Goal: Task Accomplishment & Management: Manage account settings

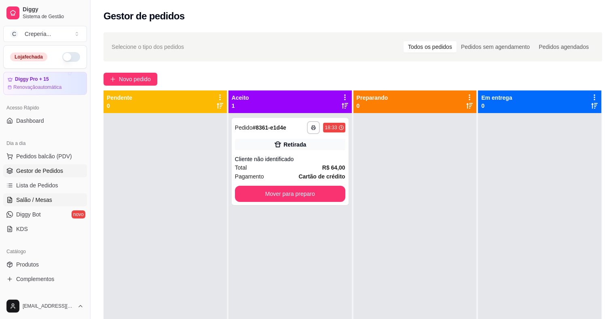
click at [42, 202] on span "Salão / Mesas" at bounding box center [34, 200] width 36 height 8
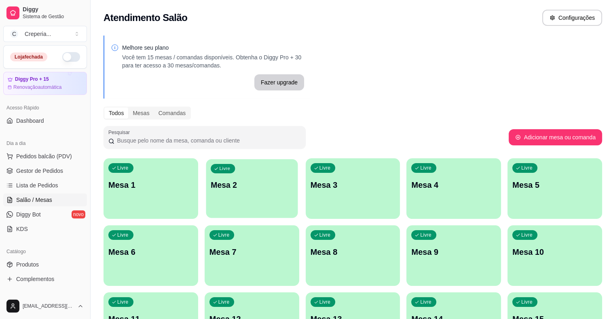
click at [226, 167] on div "Livre Mesa 2" at bounding box center [252, 183] width 92 height 49
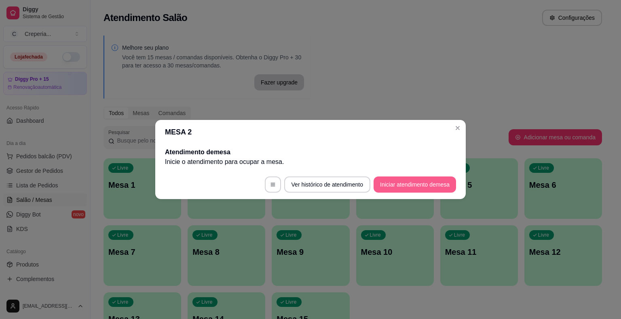
click at [384, 186] on button "Iniciar atendimento de mesa" at bounding box center [415, 185] width 82 height 16
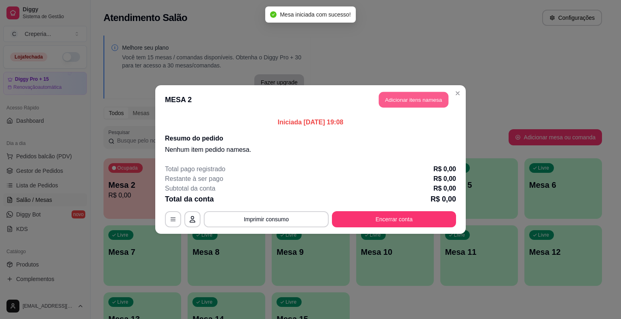
click at [394, 98] on button "Adicionar itens na mesa" at bounding box center [414, 100] width 70 height 16
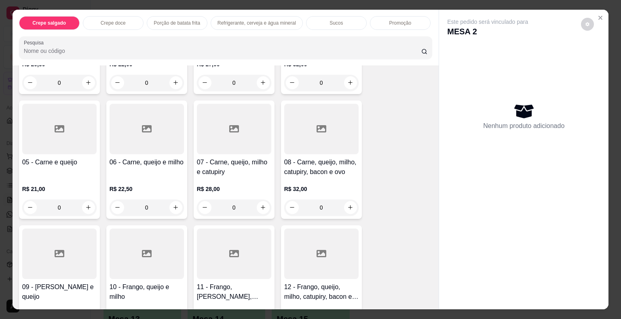
scroll to position [162, 0]
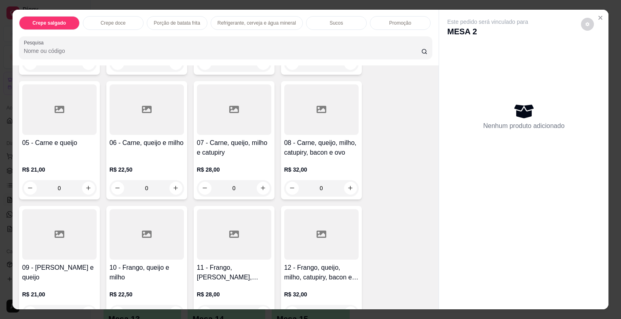
click at [222, 236] on div at bounding box center [234, 234] width 74 height 51
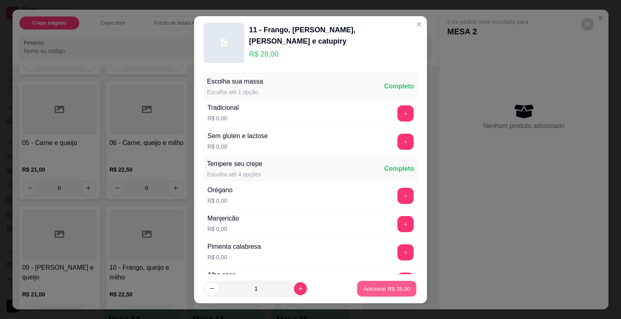
click at [398, 285] on p "Adicionar R$ 28,00" at bounding box center [386, 289] width 47 height 8
type input "1"
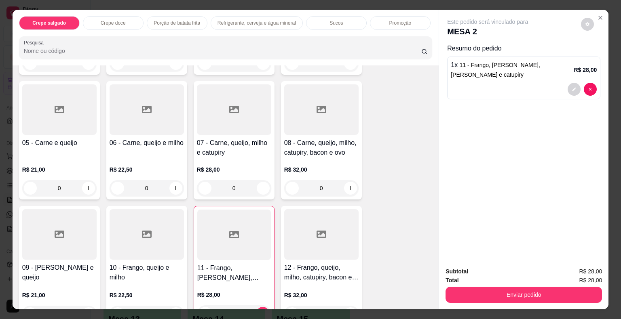
click at [73, 49] on input "Pesquisa" at bounding box center [222, 51] width 397 height 8
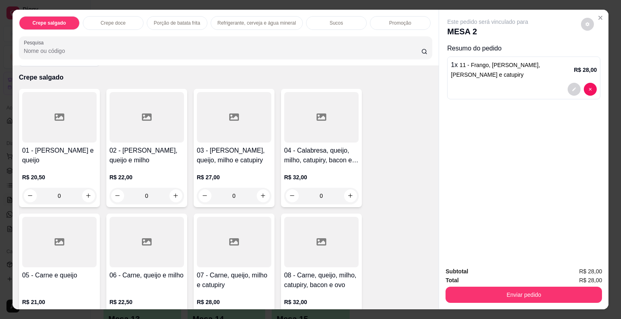
scroll to position [0, 0]
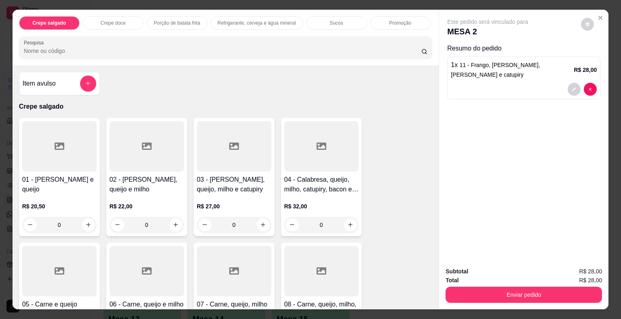
click at [308, 154] on div at bounding box center [321, 146] width 74 height 51
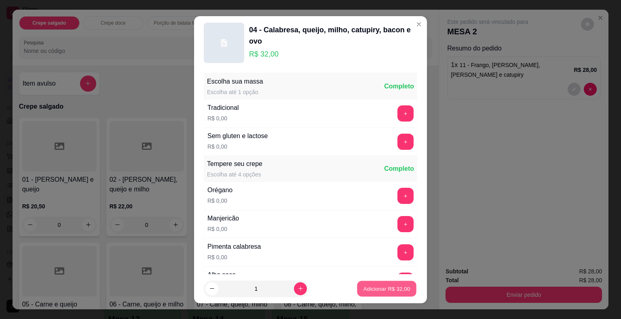
click at [388, 289] on p "Adicionar R$ 32,00" at bounding box center [386, 289] width 47 height 8
type input "1"
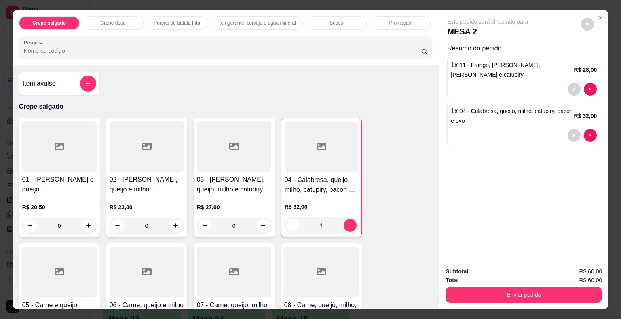
click at [69, 47] on input "Pesquisa" at bounding box center [222, 51] width 397 height 8
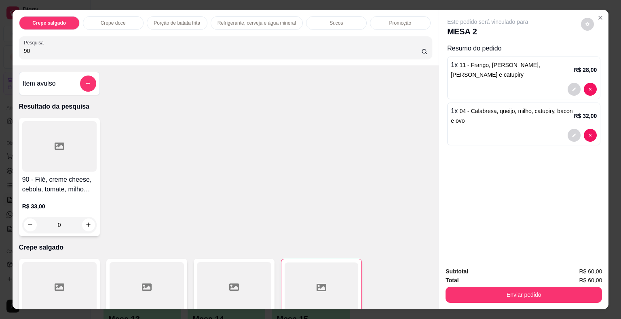
type input "90"
click at [59, 136] on div at bounding box center [59, 146] width 74 height 51
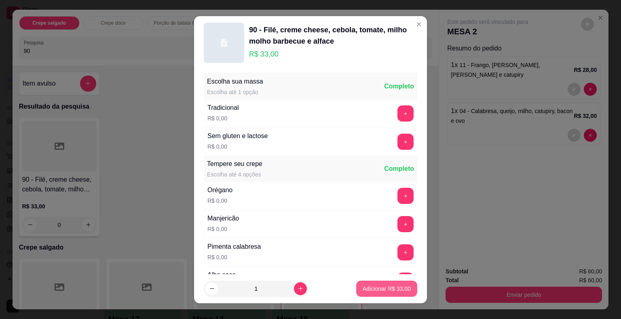
click at [377, 287] on p "Adicionar R$ 33,00" at bounding box center [387, 289] width 48 height 8
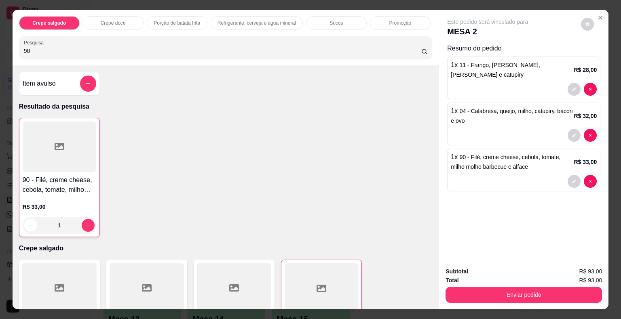
type input "1"
drag, startPoint x: 116, startPoint y: 51, endPoint x: 0, endPoint y: 46, distance: 116.1
click at [0, 46] on div "Crepe salgado Crepe doce Porção de batata frita Refrigerante, cerveja e água mi…" at bounding box center [310, 159] width 621 height 319
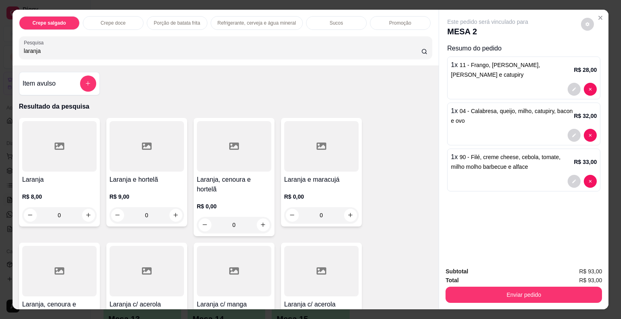
type input "laranja"
click at [63, 260] on div at bounding box center [59, 271] width 74 height 51
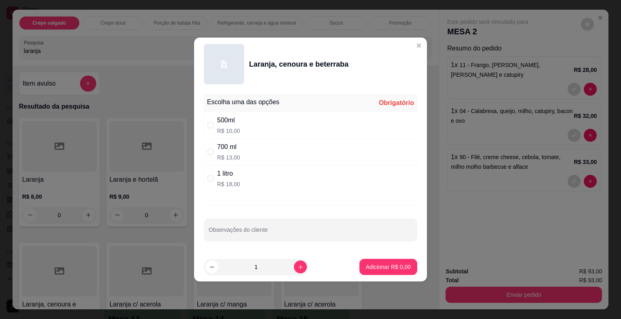
click at [251, 177] on div "1 litro R$ 18,00" at bounding box center [310, 178] width 213 height 27
radio input "true"
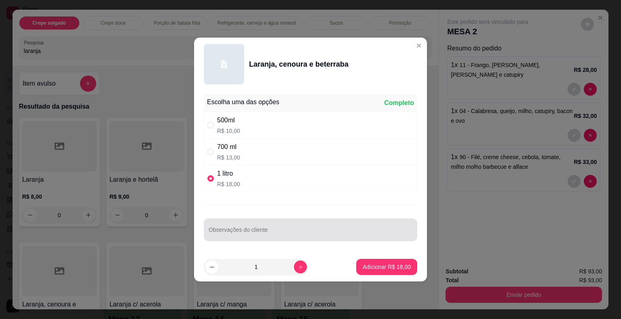
click at [247, 226] on div at bounding box center [311, 230] width 204 height 16
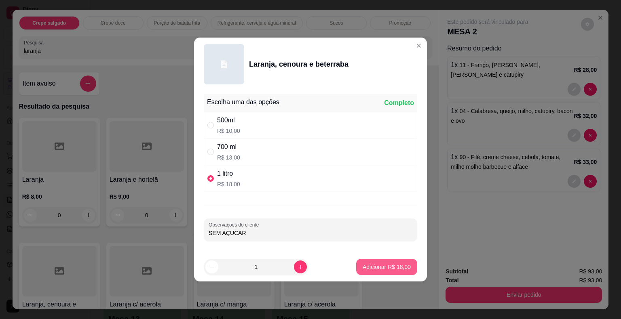
type input "SEM AÇUCAR"
click at [387, 266] on p "Adicionar R$ 18,00" at bounding box center [387, 267] width 48 height 8
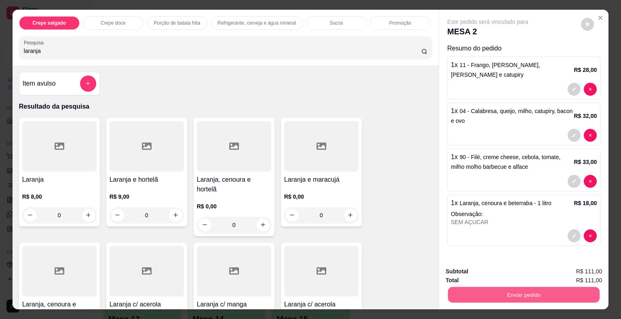
click at [520, 292] on button "Enviar pedido" at bounding box center [524, 295] width 152 height 16
click at [464, 272] on button "Não registrar e enviar pedido" at bounding box center [497, 272] width 84 height 15
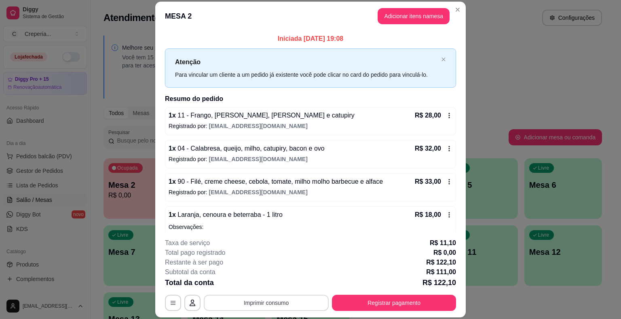
click at [280, 301] on button "Imprimir consumo" at bounding box center [266, 303] width 125 height 16
click at [273, 287] on button "IMPRESSORA" at bounding box center [266, 284] width 59 height 13
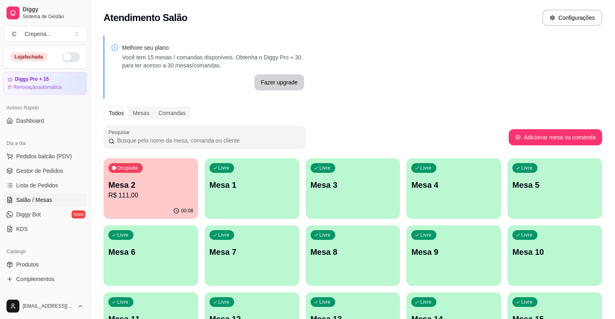
click at [205, 260] on div "Livre Mesa 7" at bounding box center [252, 251] width 95 height 51
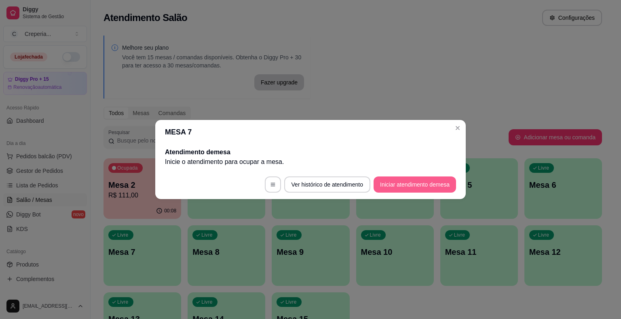
click at [390, 186] on button "Iniciar atendimento de mesa" at bounding box center [415, 185] width 82 height 16
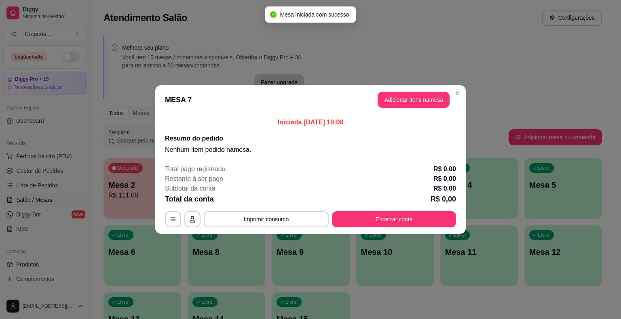
click at [408, 104] on button "Adicionar itens na mesa" at bounding box center [414, 100] width 72 height 16
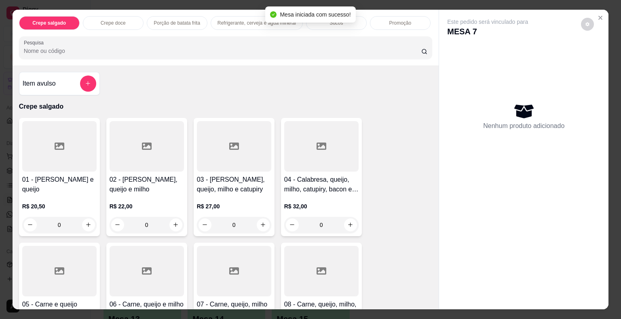
scroll to position [162, 0]
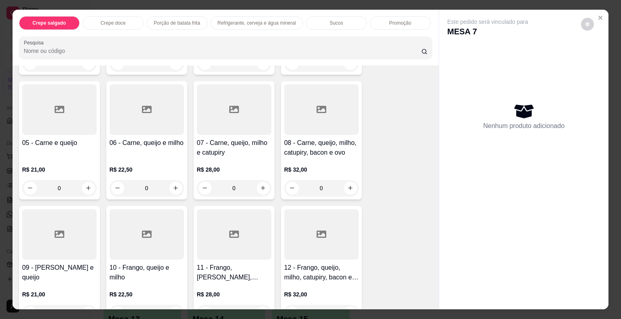
click at [307, 241] on div at bounding box center [321, 234] width 74 height 51
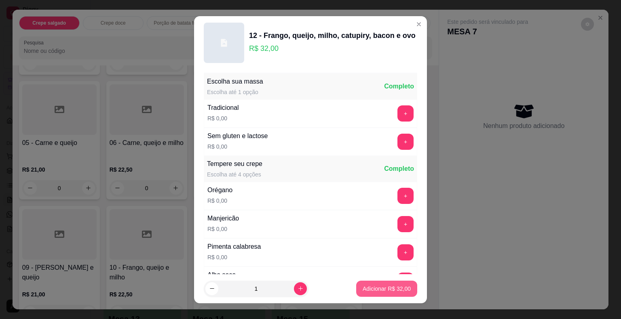
click at [373, 289] on p "Adicionar R$ 32,00" at bounding box center [387, 289] width 48 height 8
type input "1"
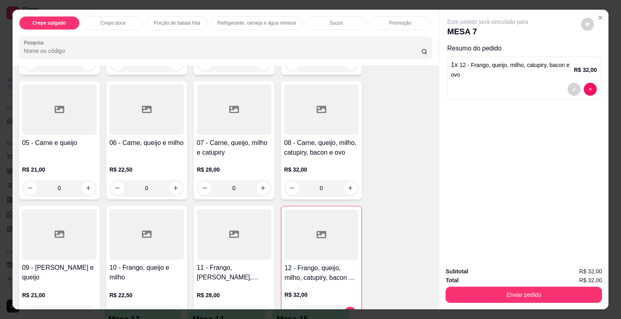
drag, startPoint x: 103, startPoint y: 45, endPoint x: 56, endPoint y: 48, distance: 47.4
click at [56, 48] on input "Pesquisa" at bounding box center [222, 51] width 397 height 8
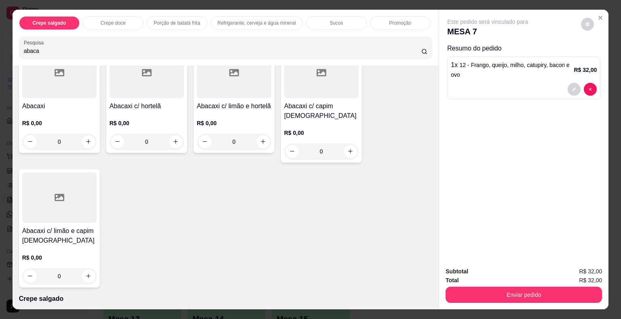
scroll to position [0, 0]
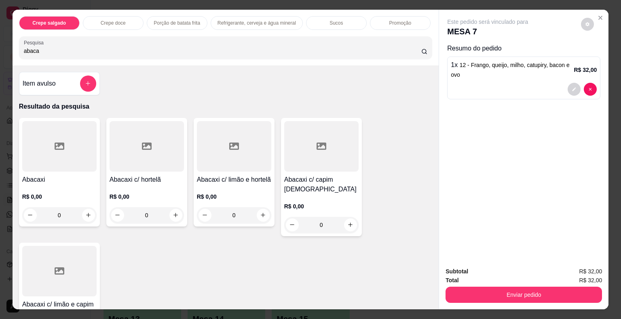
type input "abaca"
click at [144, 153] on div at bounding box center [147, 146] width 74 height 51
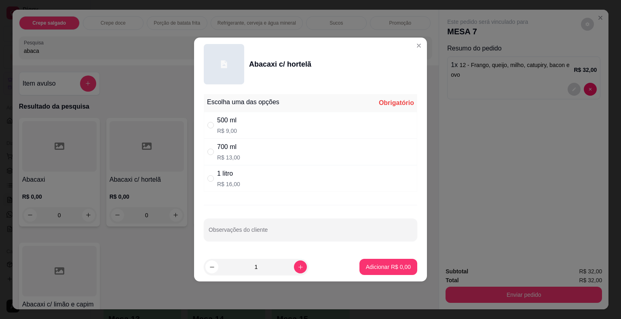
click at [243, 129] on div "500 ml R$ 9,00" at bounding box center [310, 125] width 213 height 27
radio input "true"
click at [367, 265] on p "Adicionar R$ 9,00" at bounding box center [388, 267] width 45 height 8
type input "1"
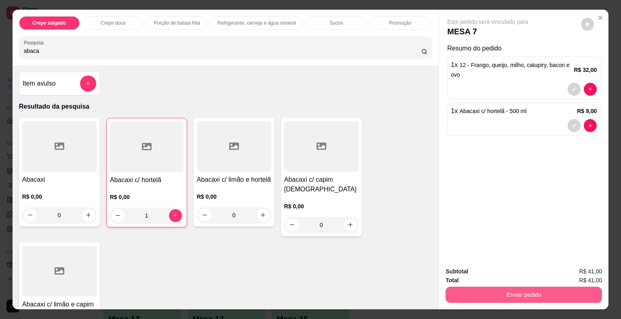
click at [488, 291] on button "Enviar pedido" at bounding box center [524, 295] width 156 height 16
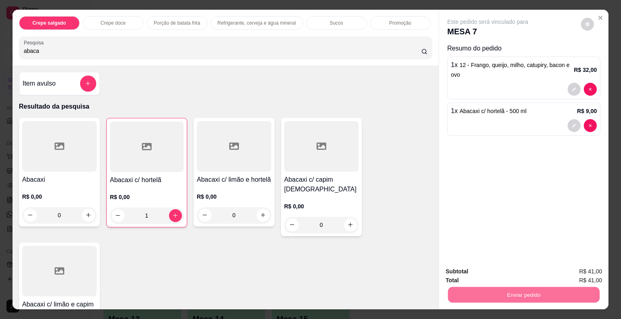
click at [472, 273] on button "Não registrar e enviar pedido" at bounding box center [497, 272] width 82 height 15
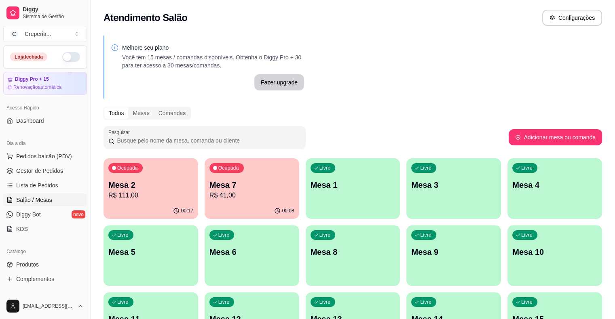
click at [209, 254] on p "Mesa 6" at bounding box center [251, 252] width 85 height 11
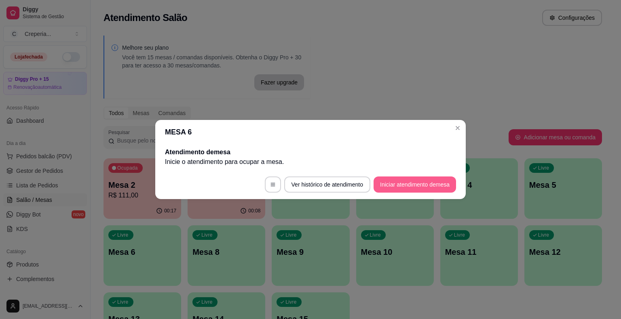
click at [399, 188] on button "Iniciar atendimento de mesa" at bounding box center [415, 185] width 82 height 16
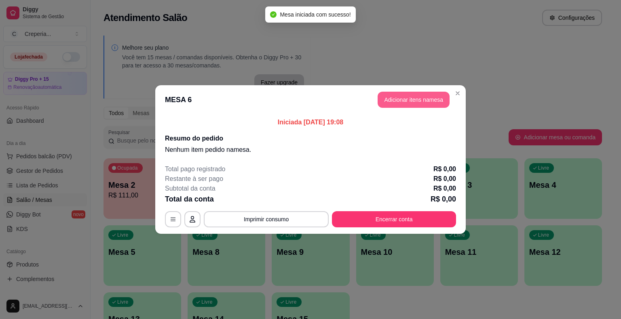
click at [401, 102] on button "Adicionar itens na mesa" at bounding box center [414, 100] width 72 height 16
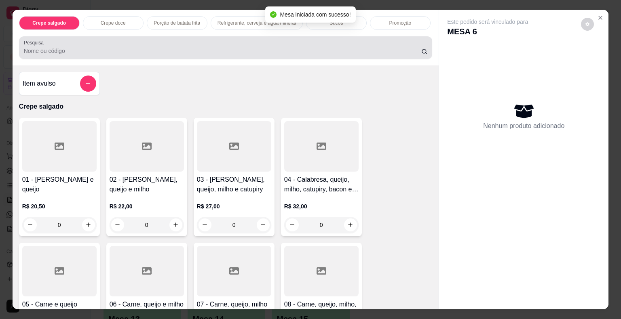
click at [222, 42] on div at bounding box center [226, 48] width 404 height 16
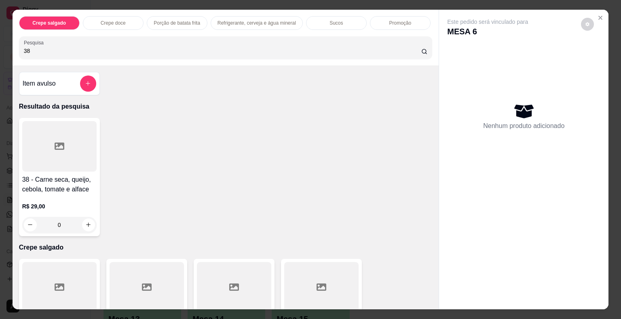
type input "38"
click at [82, 151] on div at bounding box center [59, 146] width 74 height 51
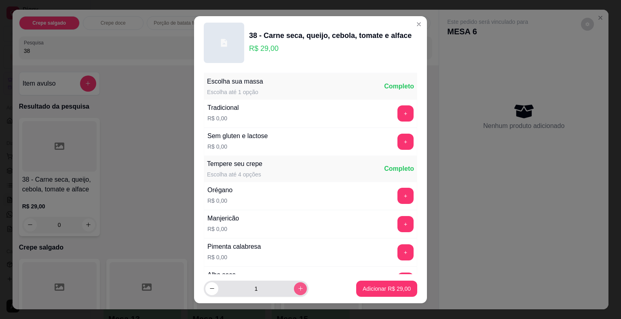
click at [294, 288] on button "increase-product-quantity" at bounding box center [300, 289] width 13 height 13
type input "2"
click at [398, 141] on button "+" at bounding box center [406, 142] width 16 height 16
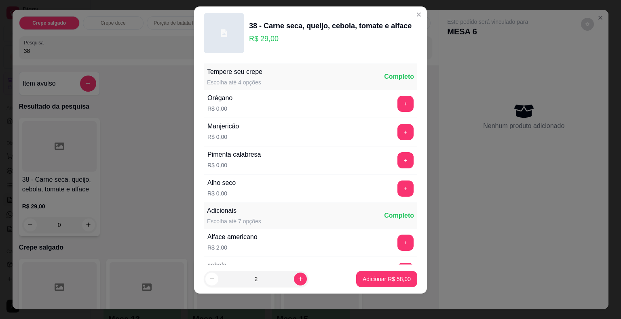
scroll to position [86, 0]
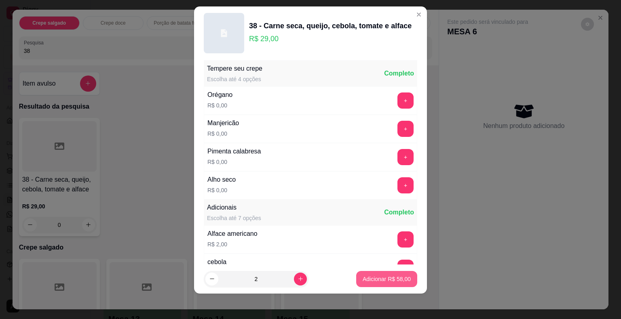
click at [367, 277] on p "Adicionar R$ 58,00" at bounding box center [387, 279] width 48 height 8
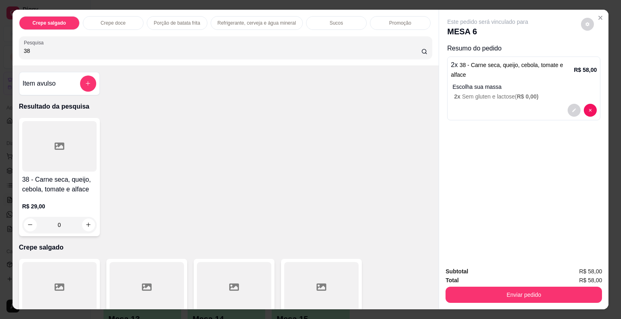
drag, startPoint x: 32, startPoint y: 48, endPoint x: 0, endPoint y: 50, distance: 32.4
click at [0, 50] on div "Crepe salgado Crepe doce Porção de batata frita Refrigerante, cerveja e água mi…" at bounding box center [310, 159] width 621 height 319
click at [55, 143] on icon at bounding box center [60, 146] width 10 height 7
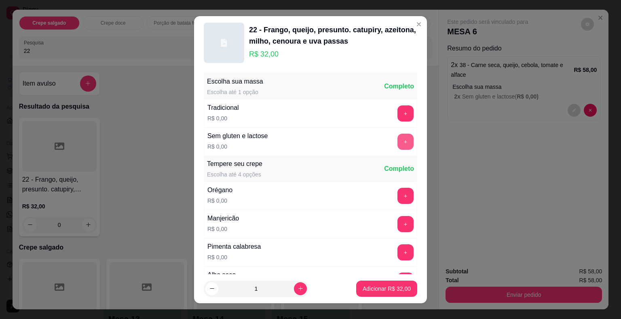
click at [397, 141] on button "+" at bounding box center [405, 142] width 16 height 16
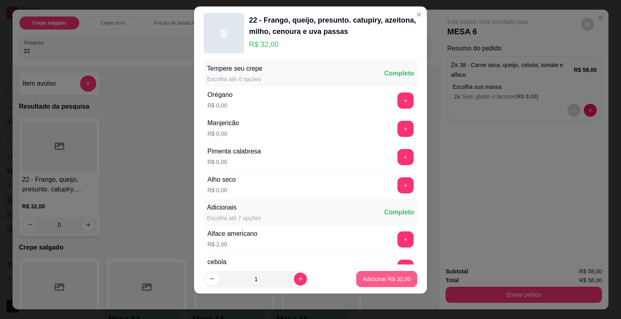
click at [389, 278] on p "Adicionar R$ 32,00" at bounding box center [387, 279] width 48 height 8
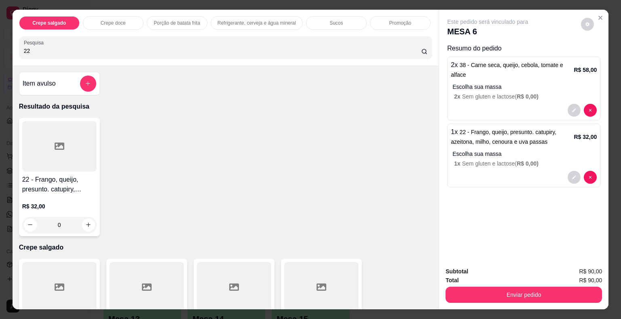
drag, startPoint x: 54, startPoint y: 45, endPoint x: 1, endPoint y: 46, distance: 52.6
click at [1, 46] on div "Crepe salgado Crepe doce Porção de batata frita Refrigerante, cerveja e água mi…" at bounding box center [310, 159] width 621 height 319
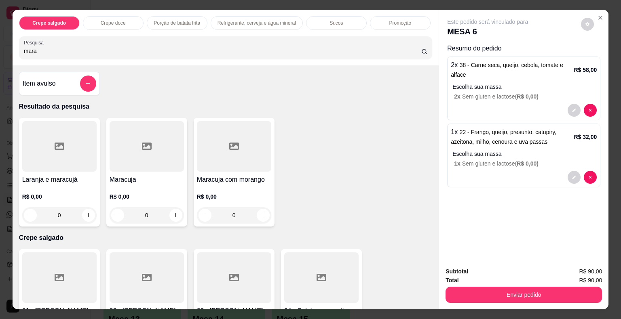
type input "mara"
click at [163, 147] on div at bounding box center [147, 146] width 74 height 51
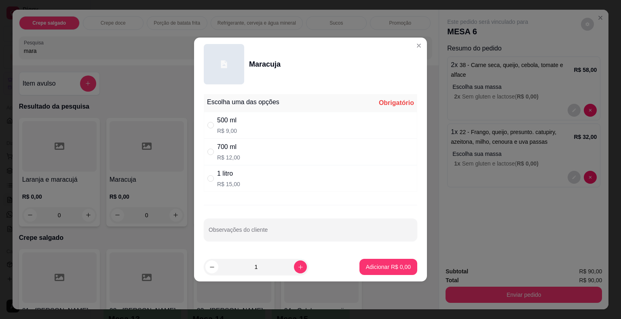
click at [242, 122] on div "500 ml R$ 9,00" at bounding box center [310, 125] width 213 height 27
radio input "true"
click at [391, 269] on p "Adicionar R$ 9,00" at bounding box center [388, 267] width 45 height 8
type input "1"
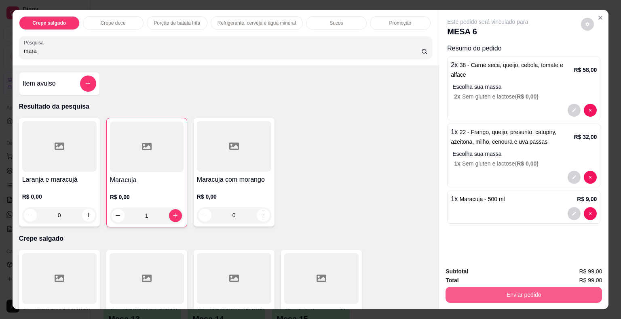
click at [467, 290] on button "Enviar pedido" at bounding box center [524, 295] width 156 height 16
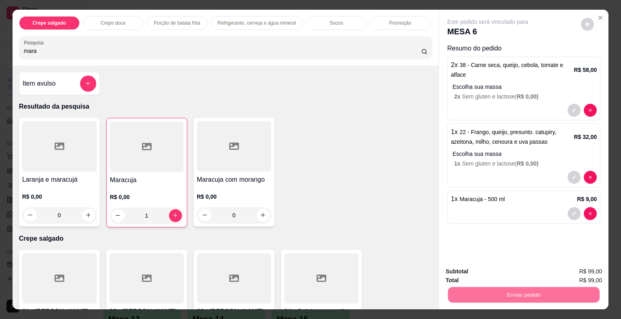
click at [469, 274] on button "Não registrar e enviar pedido" at bounding box center [497, 272] width 82 height 15
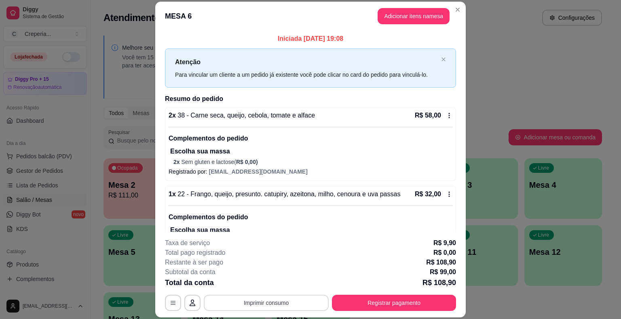
click at [296, 300] on button "Imprimir consumo" at bounding box center [266, 303] width 125 height 16
click at [281, 282] on button "IMPRESSORA" at bounding box center [265, 284] width 57 height 13
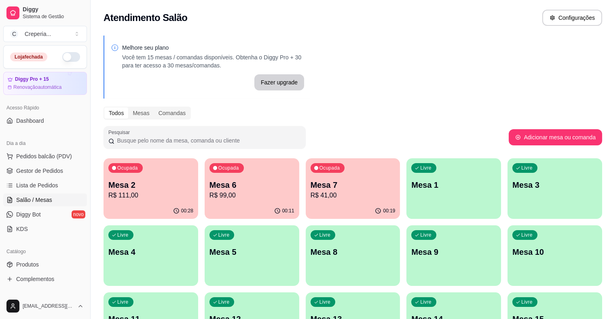
click at [155, 180] on p "Mesa 2" at bounding box center [150, 185] width 85 height 11
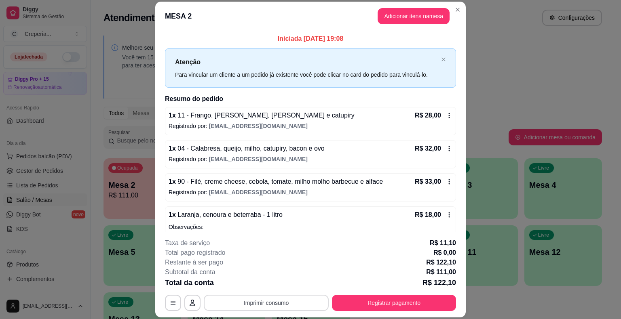
click at [270, 300] on button "Imprimir consumo" at bounding box center [266, 303] width 125 height 16
click at [269, 287] on button "IMPRESSORA" at bounding box center [265, 284] width 57 height 13
click at [362, 301] on button "Registrar pagamento" at bounding box center [394, 303] width 124 height 16
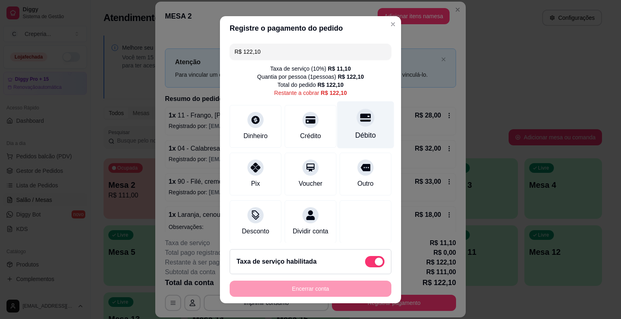
click at [357, 123] on div at bounding box center [366, 118] width 18 height 18
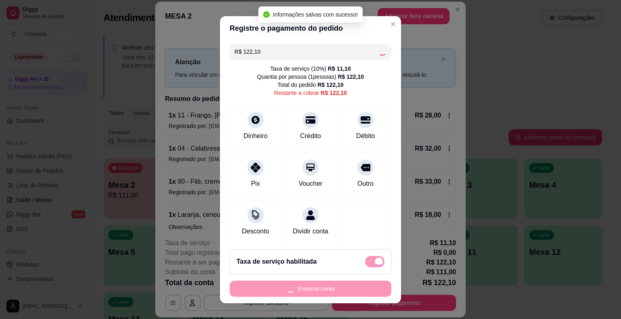
type input "R$ 0,00"
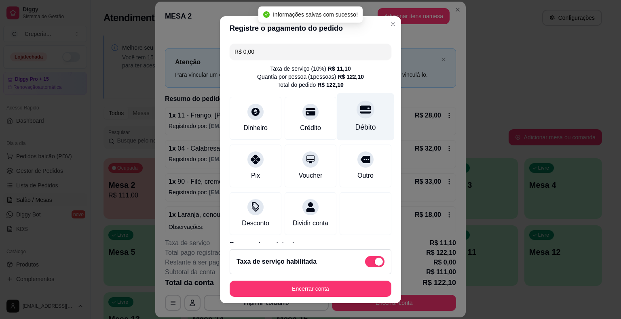
click at [355, 132] on div "Débito" at bounding box center [365, 127] width 21 height 11
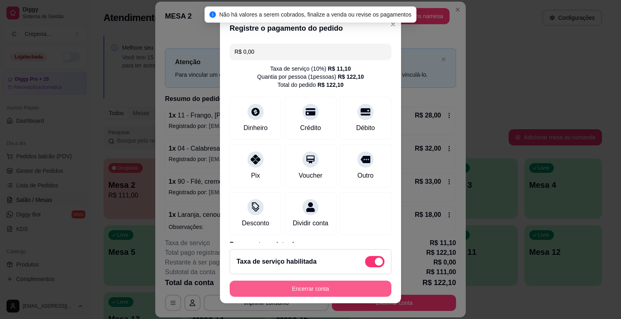
click at [304, 289] on button "Encerrar conta" at bounding box center [311, 289] width 162 height 16
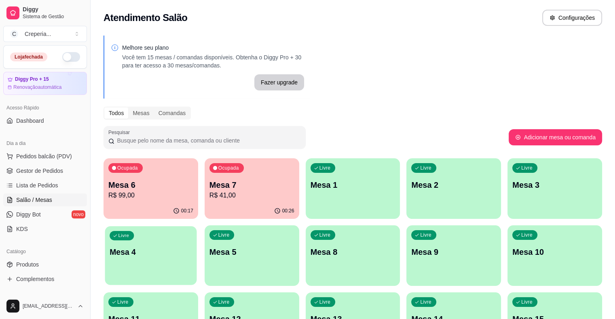
click at [192, 247] on p "Mesa 4" at bounding box center [151, 252] width 82 height 11
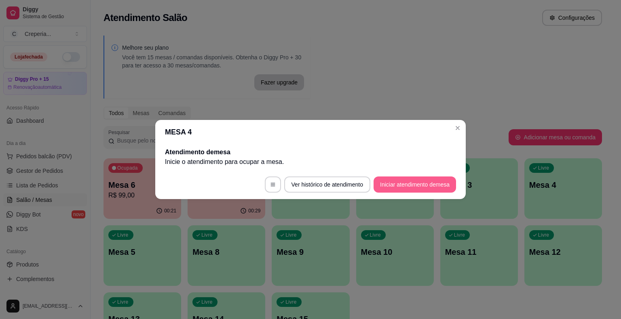
click at [427, 189] on button "Iniciar atendimento de mesa" at bounding box center [415, 185] width 82 height 16
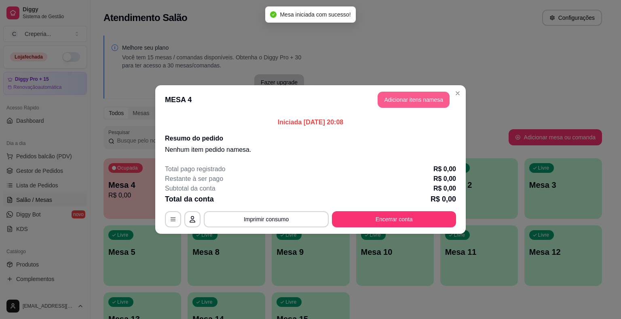
click at [413, 95] on button "Adicionar itens na mesa" at bounding box center [414, 100] width 72 height 16
click at [68, 148] on div at bounding box center [59, 146] width 74 height 51
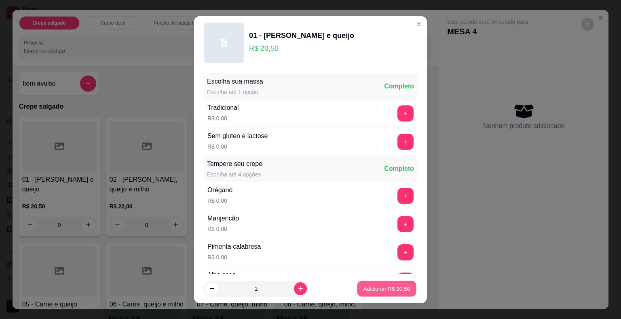
click at [360, 294] on button "Adicionar R$ 20,50" at bounding box center [386, 289] width 59 height 16
type input "1"
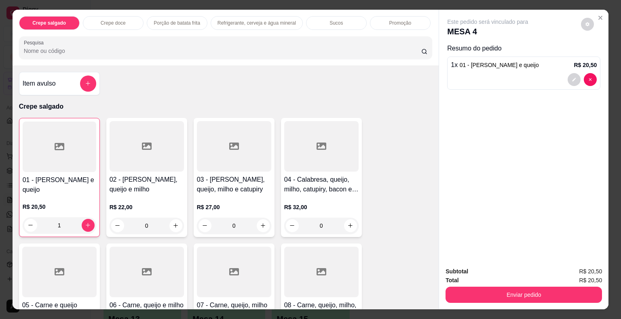
click at [163, 268] on div at bounding box center [147, 272] width 74 height 51
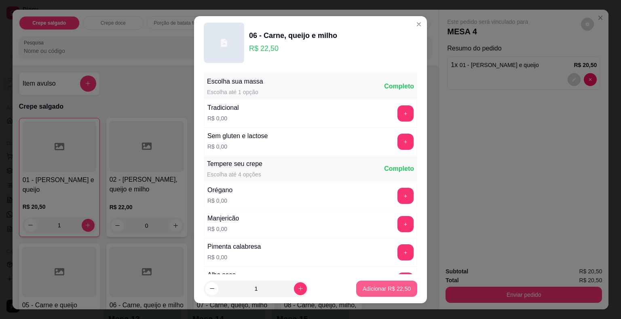
click at [369, 290] on p "Adicionar R$ 22,50" at bounding box center [387, 289] width 48 height 8
type input "1"
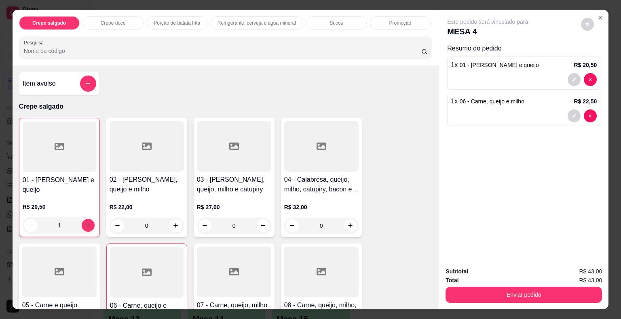
click at [67, 265] on div at bounding box center [59, 272] width 74 height 51
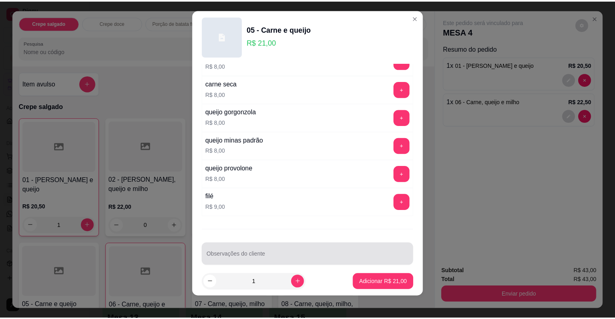
scroll to position [10, 0]
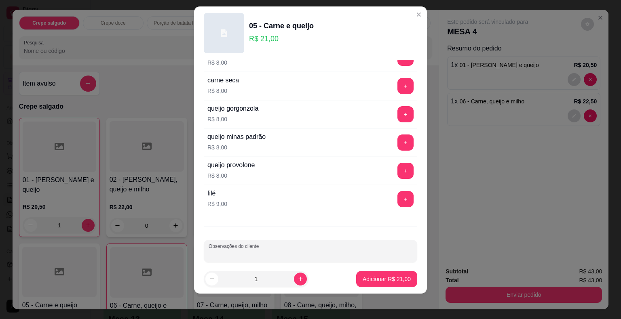
click at [260, 251] on input "Observações do cliente" at bounding box center [311, 255] width 204 height 8
type input "PARA LEVAR"
click at [363, 275] on p "Adicionar R$ 21,00" at bounding box center [386, 279] width 47 height 8
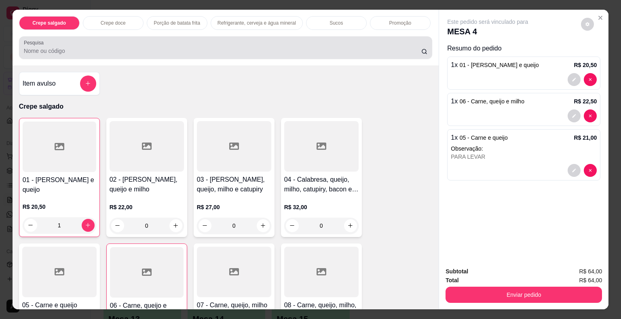
click at [80, 48] on input "Pesquisa" at bounding box center [222, 51] width 397 height 8
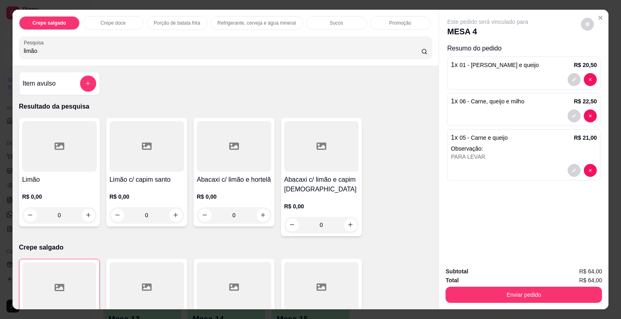
type input "limão"
click at [47, 144] on div at bounding box center [59, 146] width 74 height 51
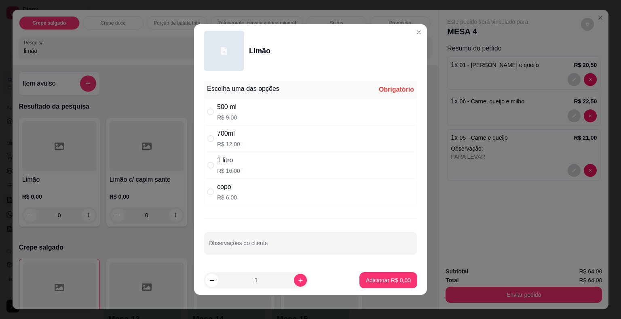
click at [229, 139] on div "700ml R$ 12,00" at bounding box center [228, 138] width 23 height 19
radio input "true"
click at [242, 114] on div "500 ml R$ 9,00" at bounding box center [310, 112] width 213 height 27
radio input "true"
radio input "false"
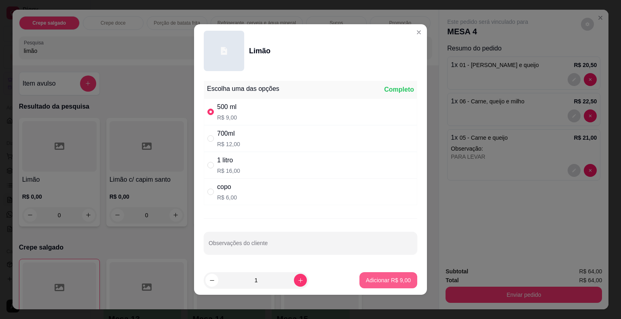
click at [390, 278] on p "Adicionar R$ 9,00" at bounding box center [388, 281] width 45 height 8
type input "1"
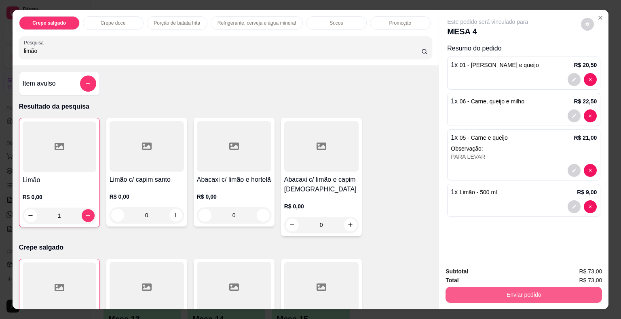
click at [523, 289] on button "Enviar pedido" at bounding box center [524, 295] width 156 height 16
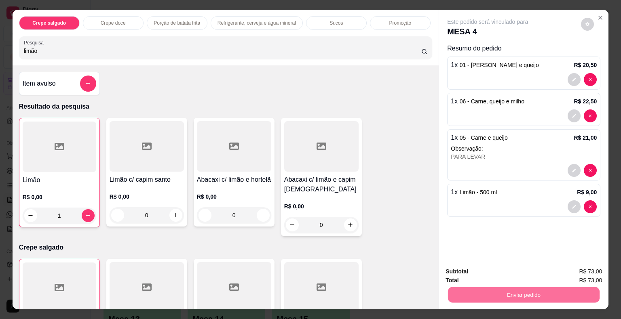
click at [477, 274] on button "Não registrar e enviar pedido" at bounding box center [497, 272] width 82 height 15
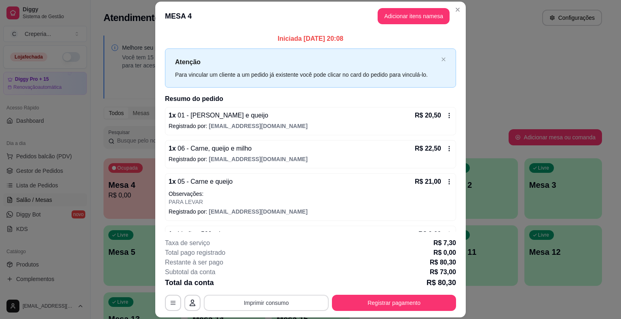
click at [269, 299] on button "Imprimir consumo" at bounding box center [266, 303] width 125 height 16
click at [262, 284] on button "IMPRESSORA" at bounding box center [265, 284] width 57 height 13
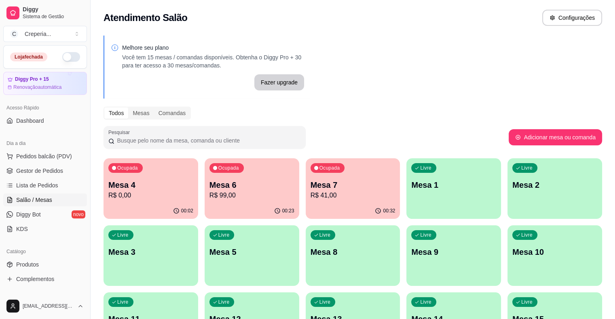
click at [512, 184] on p "Mesa 2" at bounding box center [554, 185] width 85 height 11
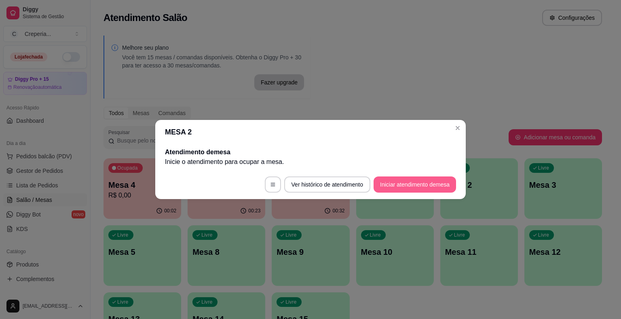
click at [420, 186] on button "Iniciar atendimento de mesa" at bounding box center [415, 185] width 82 height 16
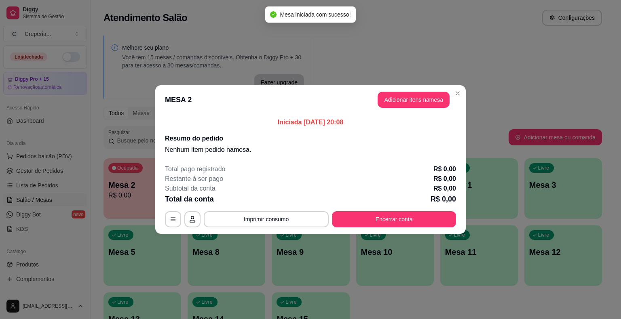
click at [408, 101] on button "Adicionar itens na mesa" at bounding box center [414, 100] width 72 height 16
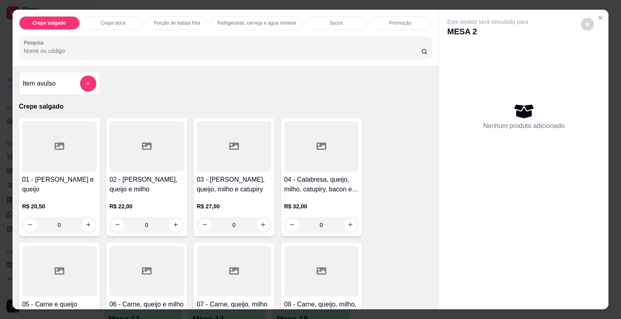
click at [143, 273] on div at bounding box center [147, 271] width 74 height 51
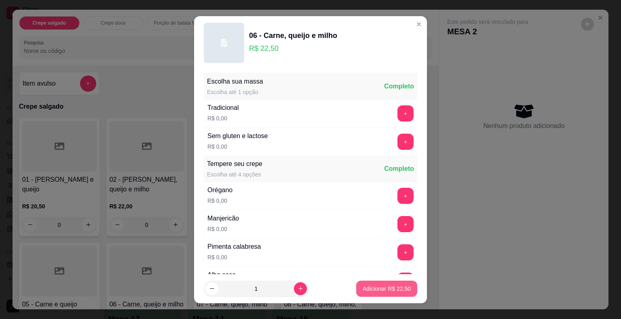
click at [374, 291] on p "Adicionar R$ 22,50" at bounding box center [387, 289] width 48 height 8
type input "1"
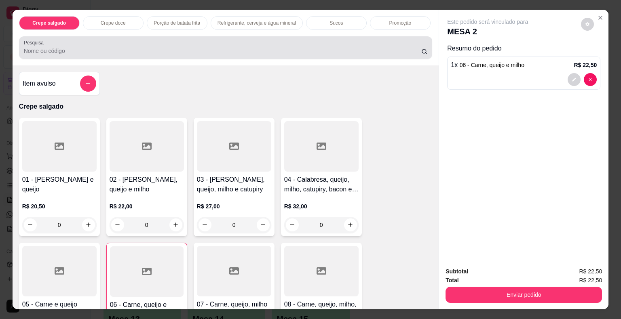
click at [92, 49] on input "Pesquisa" at bounding box center [222, 51] width 397 height 8
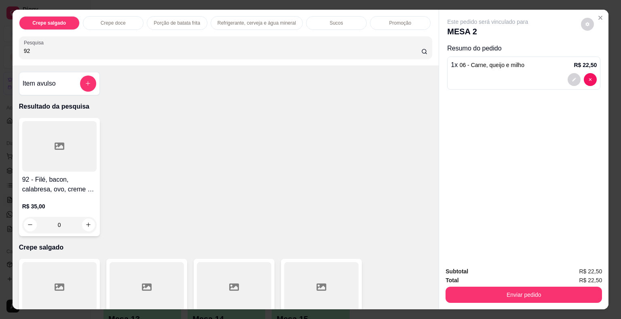
type input "92"
click at [72, 150] on div at bounding box center [59, 146] width 74 height 51
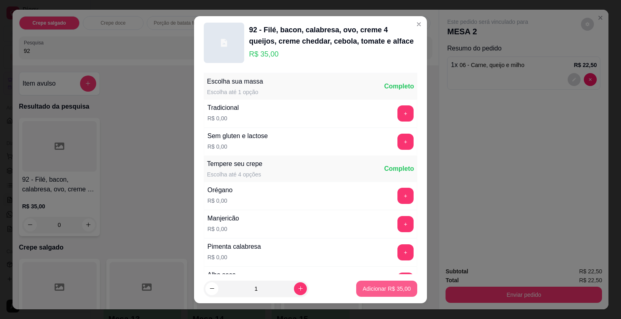
click at [371, 285] on p "Adicionar R$ 35,00" at bounding box center [387, 289] width 48 height 8
type input "1"
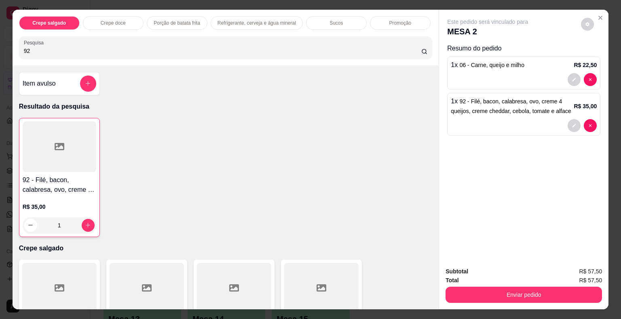
drag, startPoint x: 49, startPoint y: 50, endPoint x: 4, endPoint y: 47, distance: 44.1
click at [4, 47] on div "Crepe salgado Crepe doce Porção de batata frita Refrigerante, cerveja e água mi…" at bounding box center [310, 159] width 621 height 319
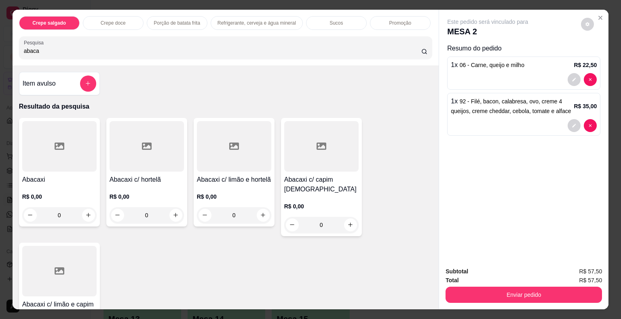
type input "abaca"
click at [64, 253] on div at bounding box center [59, 271] width 74 height 51
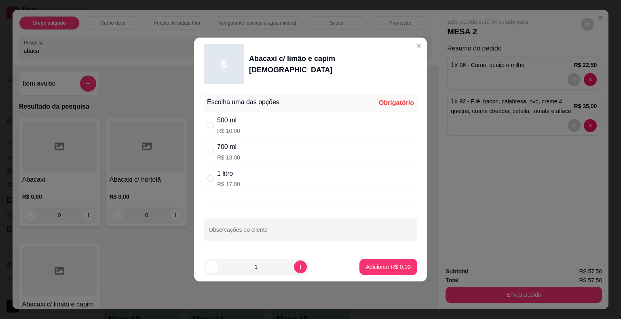
click at [228, 175] on div "1 litro" at bounding box center [228, 174] width 23 height 10
radio input "true"
click at [366, 260] on button "Adicionar R$ 17,00" at bounding box center [386, 267] width 61 height 16
type input "1"
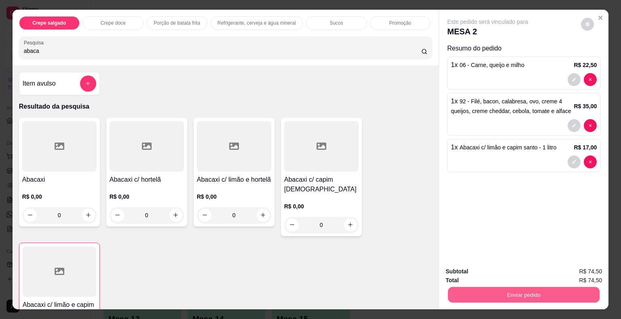
click at [471, 291] on button "Enviar pedido" at bounding box center [524, 295] width 152 height 16
click at [469, 272] on button "Não registrar e enviar pedido" at bounding box center [497, 272] width 82 height 15
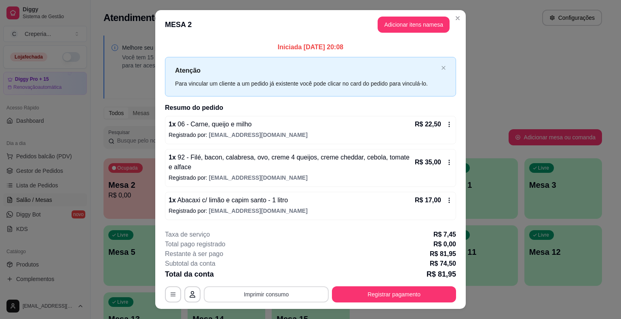
click at [275, 298] on button "Imprimir consumo" at bounding box center [266, 295] width 125 height 16
click at [278, 274] on button "IMPRESSORA" at bounding box center [266, 275] width 59 height 13
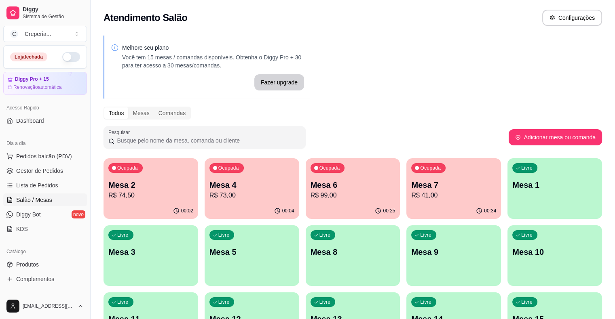
click at [411, 187] on p "Mesa 7" at bounding box center [453, 185] width 85 height 11
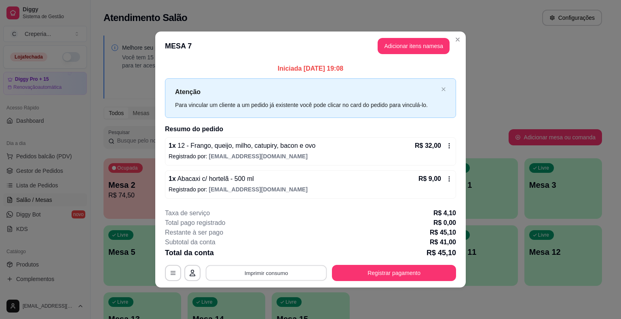
click at [285, 277] on button "Imprimir consumo" at bounding box center [266, 273] width 121 height 16
click at [279, 251] on button "IMPRESSORA" at bounding box center [269, 254] width 57 height 13
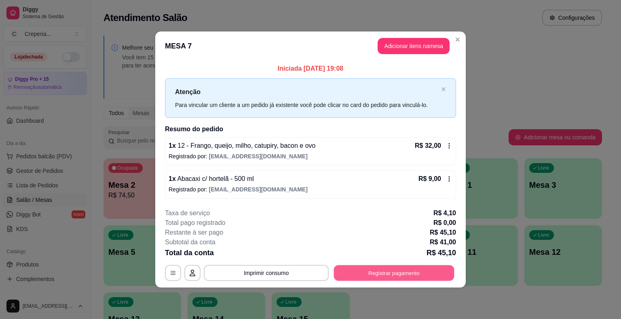
click at [414, 275] on button "Registrar pagamento" at bounding box center [394, 273] width 120 height 16
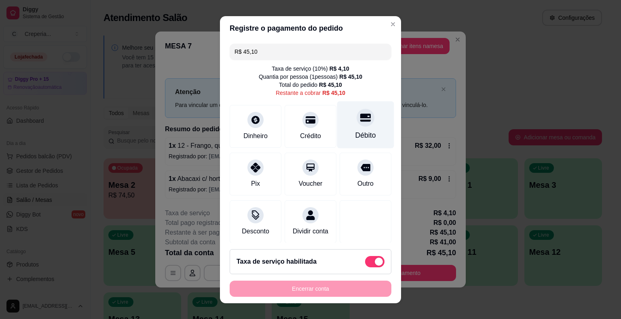
click at [357, 132] on div "Débito" at bounding box center [365, 135] width 21 height 11
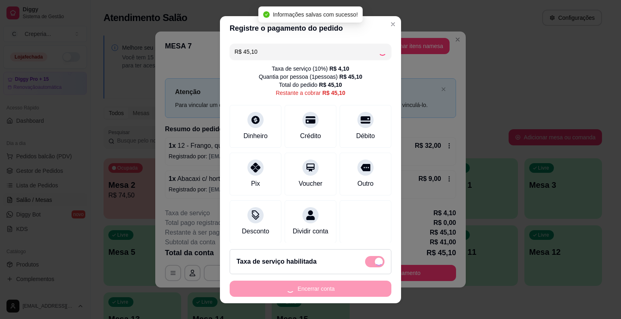
type input "R$ 0,00"
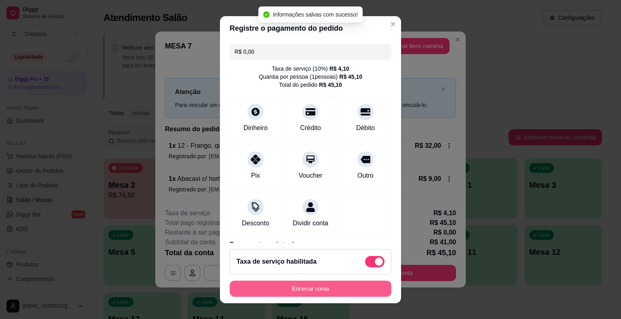
click at [321, 286] on button "Encerrar conta" at bounding box center [311, 289] width 162 height 16
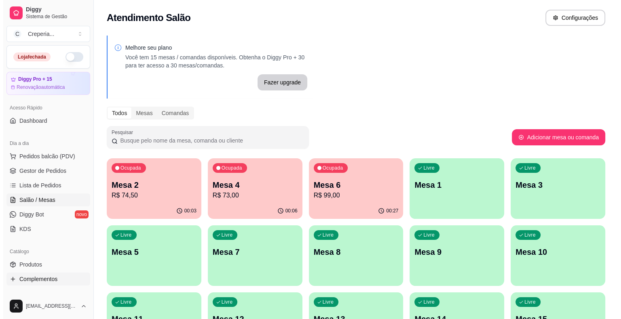
scroll to position [40, 0]
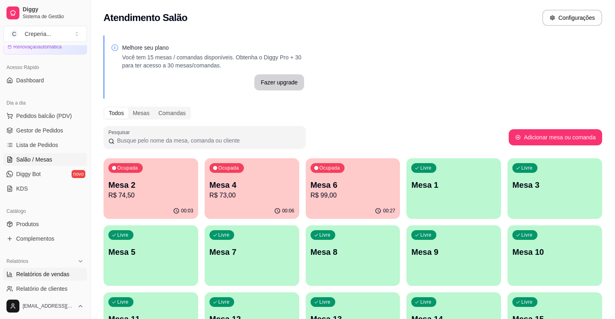
click at [52, 272] on span "Relatórios de vendas" at bounding box center [42, 274] width 53 height 8
select select "ALL"
select select "0"
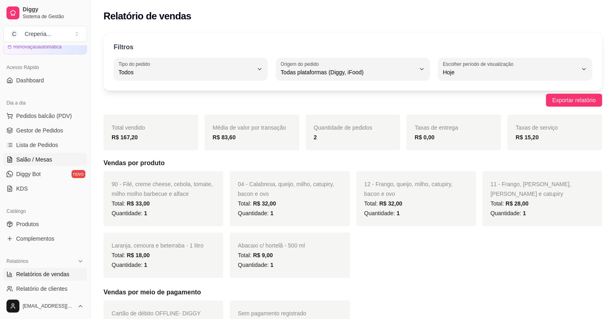
click at [53, 156] on link "Salão / Mesas" at bounding box center [45, 159] width 84 height 13
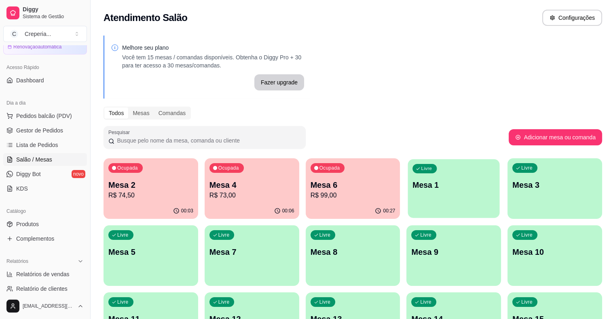
click at [413, 188] on p "Mesa 1" at bounding box center [454, 185] width 82 height 11
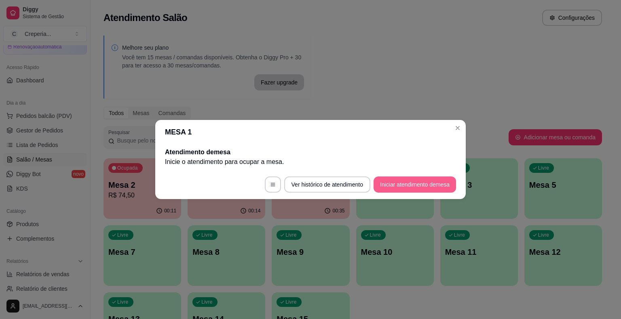
click at [389, 185] on button "Iniciar atendimento de mesa" at bounding box center [415, 185] width 82 height 16
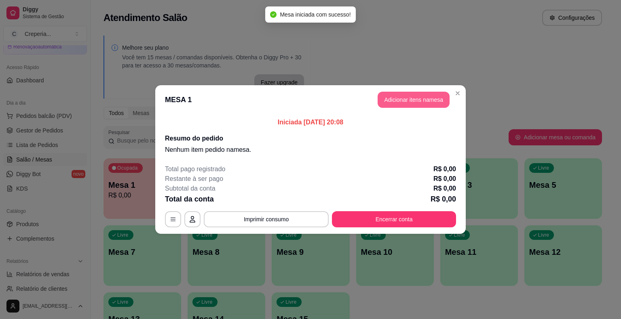
click at [399, 101] on button "Adicionar itens na mesa" at bounding box center [414, 100] width 72 height 16
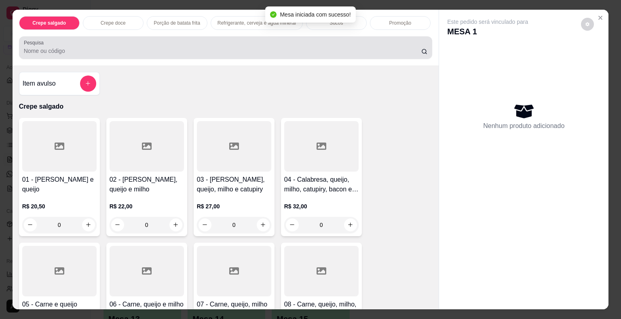
click at [243, 49] on input "Pesquisa" at bounding box center [222, 51] width 397 height 8
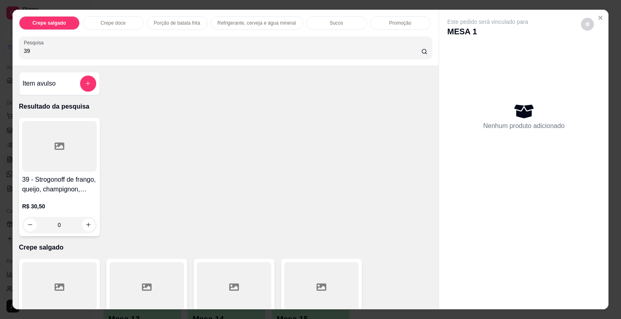
type input "39"
click at [47, 139] on div at bounding box center [59, 146] width 74 height 51
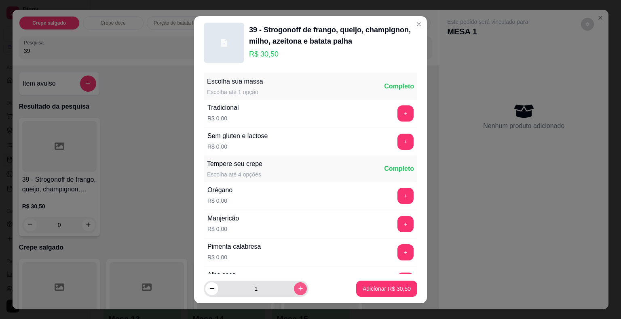
click at [298, 287] on icon "increase-product-quantity" at bounding box center [301, 289] width 6 height 6
type input "2"
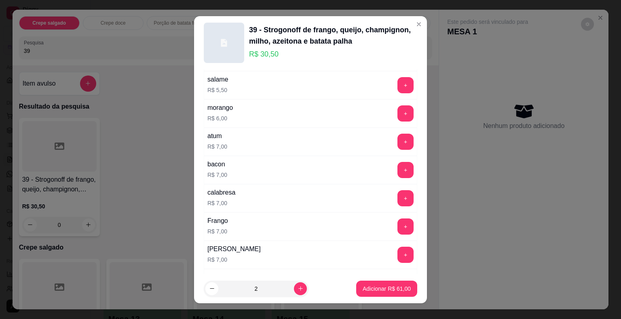
scroll to position [1428, 0]
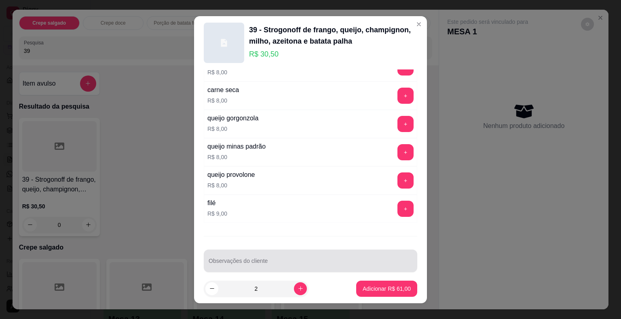
click at [356, 260] on input "Observações do cliente" at bounding box center [311, 264] width 204 height 8
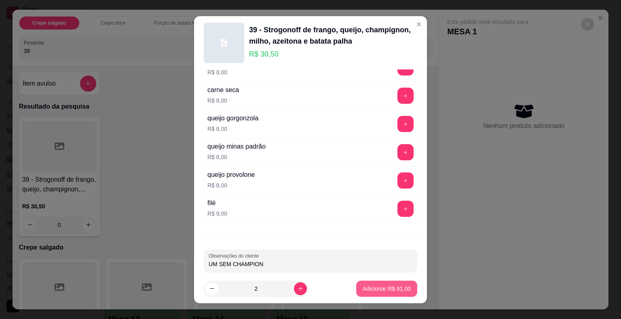
type input "UM SEM CHAMPION"
click at [363, 285] on p "Adicionar R$ 61,00" at bounding box center [387, 289] width 48 height 8
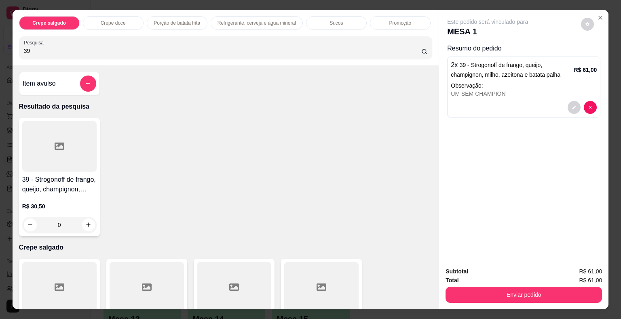
drag, startPoint x: 61, startPoint y: 49, endPoint x: 1, endPoint y: 49, distance: 60.6
click at [1, 49] on div "Crepe salgado Crepe doce Porção de batata frita Refrigerante, cerveja e água mi…" at bounding box center [310, 159] width 621 height 319
type input "24"
click at [45, 148] on div at bounding box center [59, 146] width 74 height 51
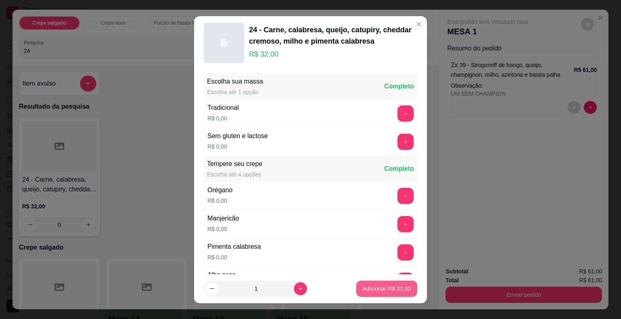
click at [375, 289] on p "Adicionar R$ 32,00" at bounding box center [387, 289] width 48 height 8
type input "1"
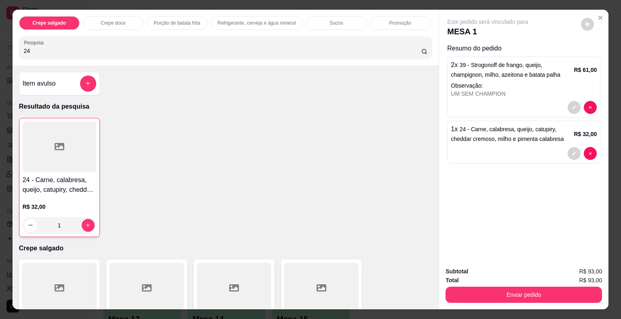
drag, startPoint x: 40, startPoint y: 43, endPoint x: 6, endPoint y: 50, distance: 33.9
click at [6, 50] on div "Crepe salgado Crepe doce Porção de batata frita Refrigerante, cerveja e água mi…" at bounding box center [310, 159] width 621 height 319
drag, startPoint x: 48, startPoint y: 52, endPoint x: 0, endPoint y: 46, distance: 48.4
click at [0, 46] on div "Crepe salgado Crepe doce Porção de batata frita Refrigerante, cerveja e água mi…" at bounding box center [310, 159] width 621 height 319
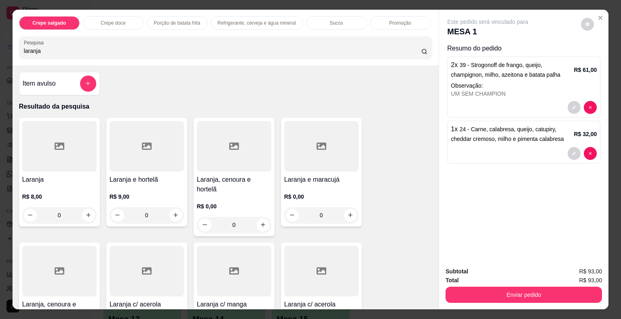
type input "laranja"
click at [225, 143] on div at bounding box center [234, 146] width 74 height 51
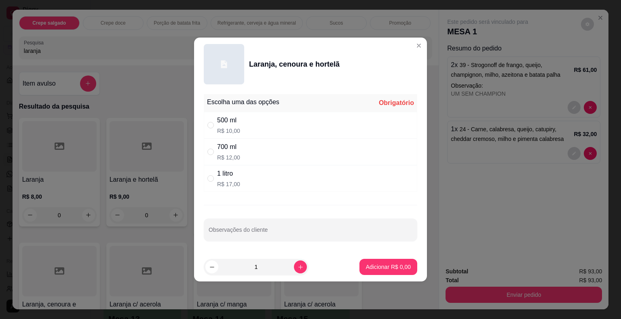
click at [239, 185] on div "1 litro R$ 17,00" at bounding box center [310, 178] width 213 height 27
radio input "true"
click at [244, 229] on input "Observações do cliente" at bounding box center [311, 233] width 204 height 8
type input "p"
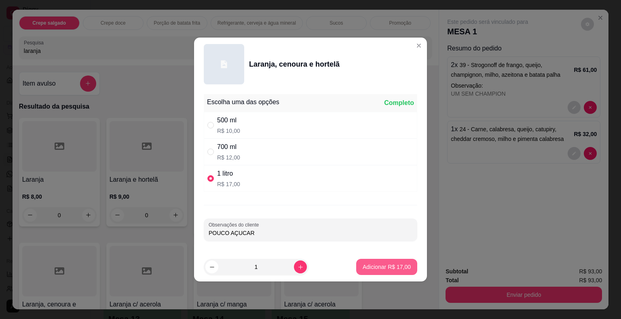
type input "POUCO AÇUCAR"
click at [369, 266] on p "Adicionar R$ 17,00" at bounding box center [387, 267] width 48 height 8
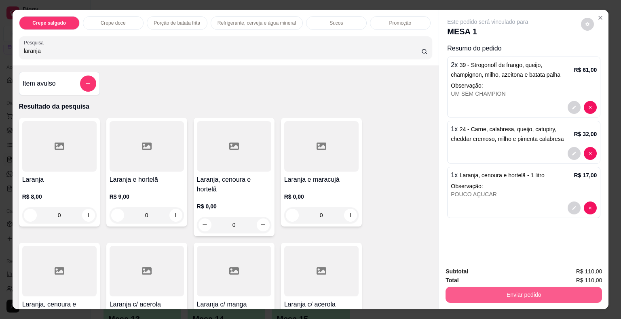
click at [492, 292] on button "Enviar pedido" at bounding box center [524, 295] width 156 height 16
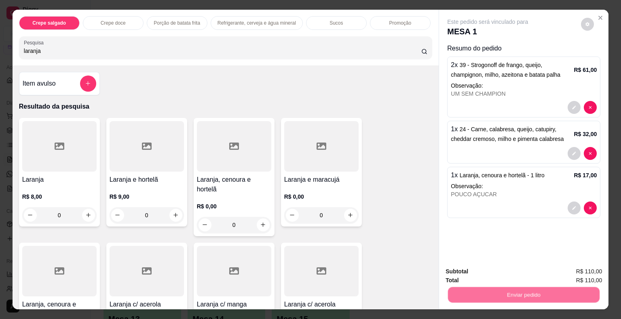
click at [475, 271] on button "Não registrar e enviar pedido" at bounding box center [497, 272] width 84 height 15
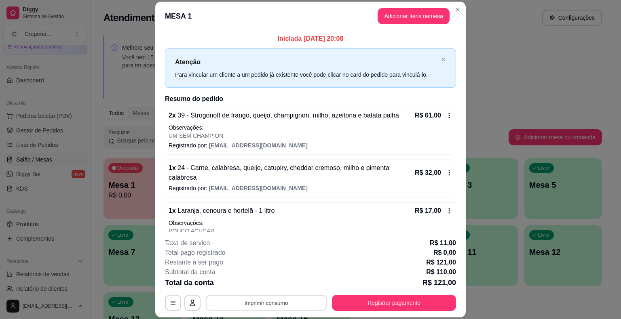
click at [281, 303] on button "Imprimir consumo" at bounding box center [266, 304] width 121 height 16
click at [281, 289] on button "IMPRESSORA" at bounding box center [265, 284] width 57 height 13
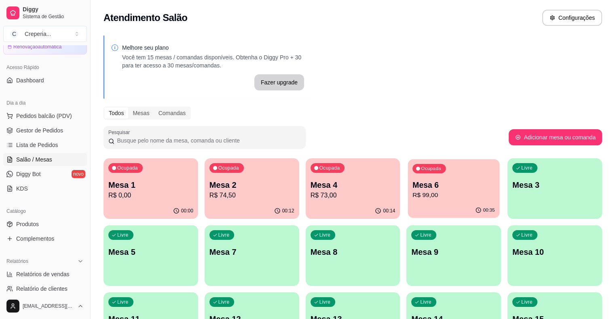
click at [413, 185] on p "Mesa 6" at bounding box center [454, 185] width 82 height 11
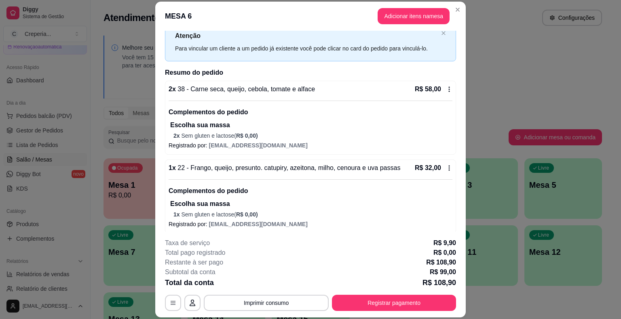
scroll to position [63, 0]
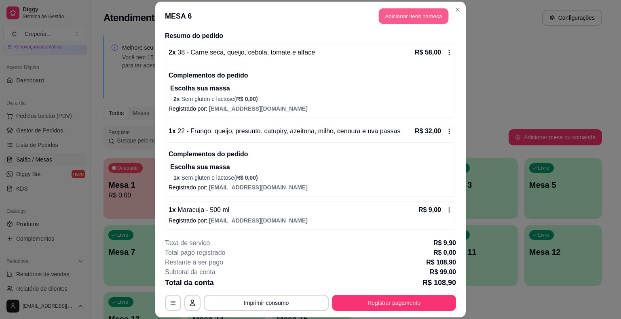
click at [399, 17] on button "Adicionar itens na mesa" at bounding box center [414, 16] width 70 height 16
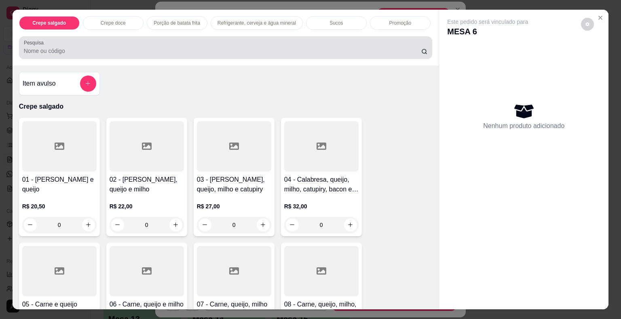
click at [262, 41] on div at bounding box center [226, 48] width 404 height 16
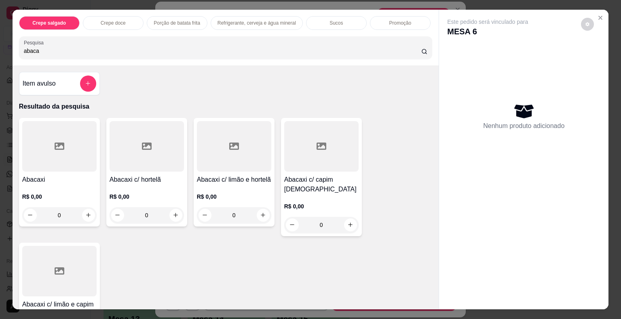
type input "abaca"
click at [75, 250] on div at bounding box center [59, 271] width 74 height 51
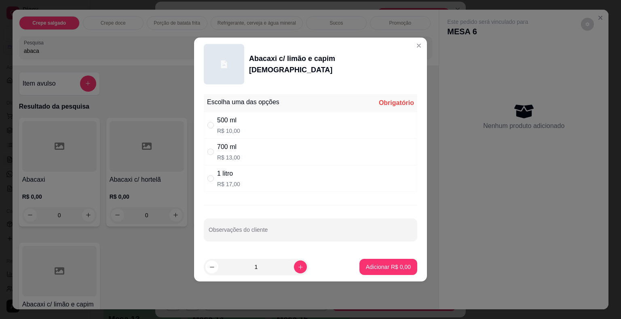
click at [234, 125] on div "500 ml" at bounding box center [228, 121] width 23 height 10
radio input "true"
click at [372, 264] on p "Adicionar R$ 10,00" at bounding box center [387, 267] width 48 height 8
type input "1"
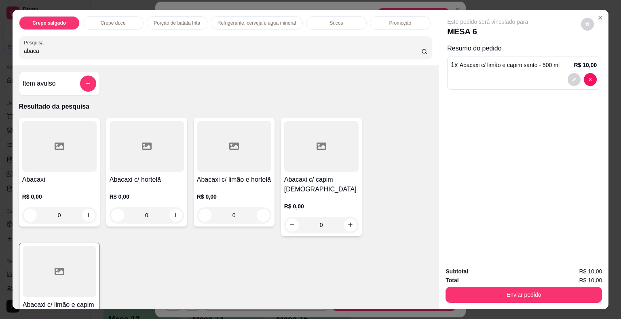
drag, startPoint x: 92, startPoint y: 51, endPoint x: 0, endPoint y: 53, distance: 92.2
click at [0, 53] on div "Crepe salgado Crepe doce Porção de batata frita Refrigerante, cerveja e água mi…" at bounding box center [310, 159] width 621 height 319
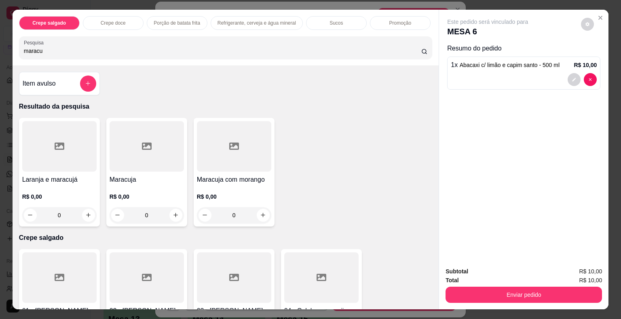
type input "maracu"
click at [120, 144] on div at bounding box center [147, 146] width 74 height 51
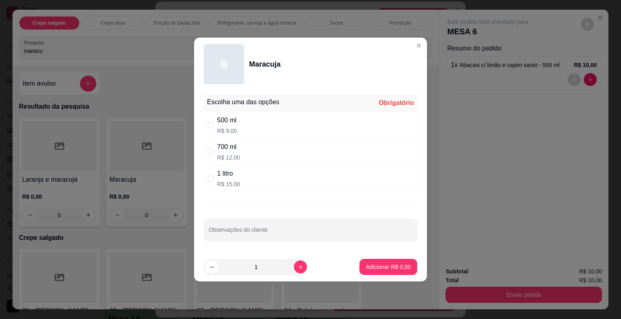
click at [246, 120] on div "500 ml R$ 9,00" at bounding box center [310, 125] width 213 height 27
radio input "true"
click at [365, 263] on button "Adicionar R$ 9,00" at bounding box center [388, 268] width 56 height 16
type input "1"
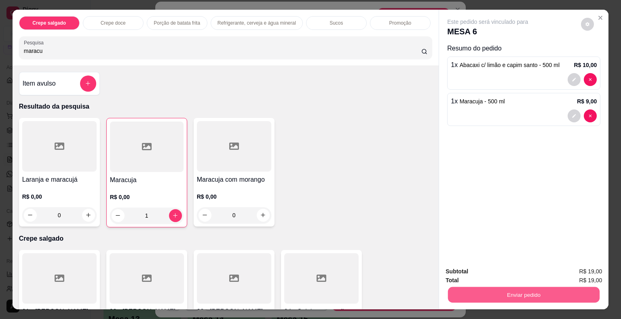
click at [465, 287] on button "Enviar pedido" at bounding box center [524, 295] width 152 height 16
click at [459, 274] on button "Não registrar e enviar pedido" at bounding box center [497, 272] width 82 height 15
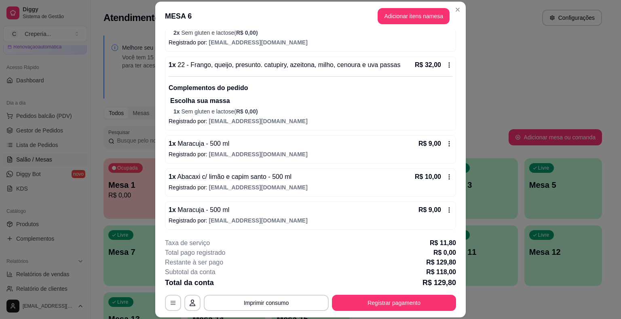
scroll to position [24, 0]
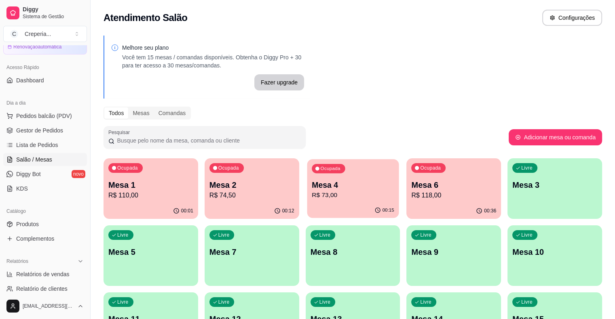
click at [312, 182] on p "Mesa 4" at bounding box center [353, 185] width 82 height 11
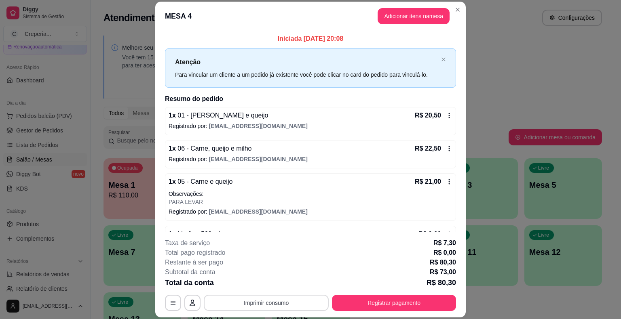
click at [240, 303] on button "Imprimir consumo" at bounding box center [266, 303] width 125 height 16
click at [247, 285] on button "IMPRESSORA" at bounding box center [266, 284] width 59 height 13
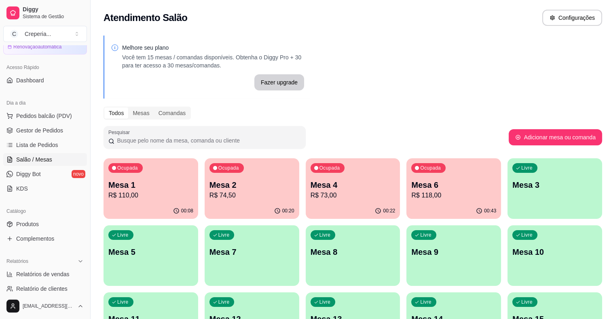
click at [310, 191] on p "R$ 73,00" at bounding box center [352, 196] width 85 height 10
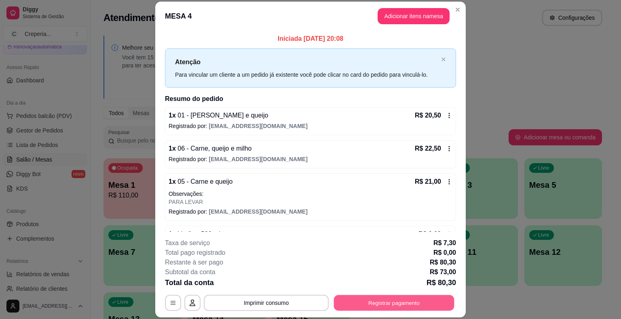
click at [396, 303] on button "Registrar pagamento" at bounding box center [394, 304] width 120 height 16
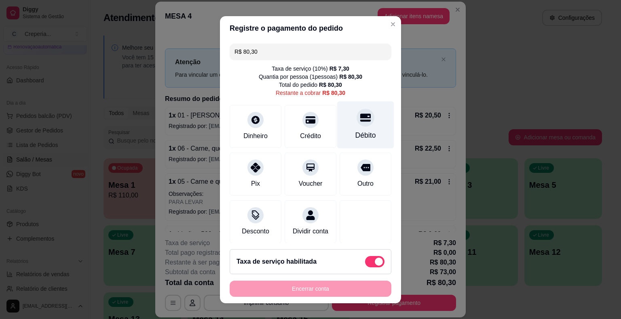
click at [362, 138] on div "Débito" at bounding box center [365, 124] width 57 height 47
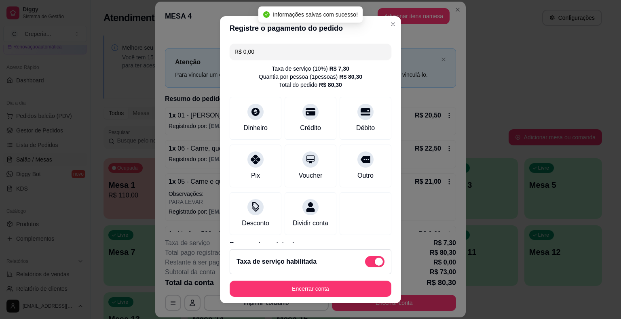
type input "R$ 0,00"
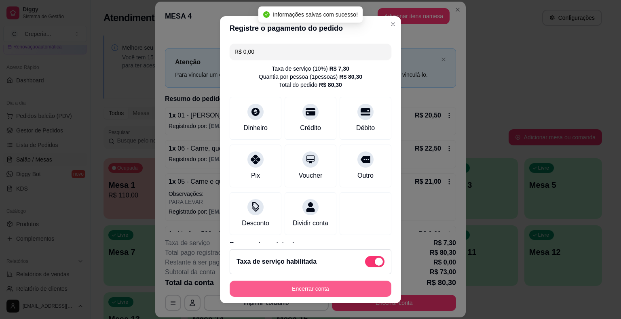
click at [320, 290] on button "Encerrar conta" at bounding box center [311, 289] width 162 height 16
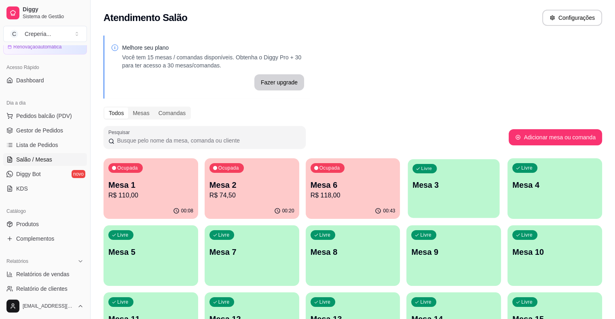
click at [408, 194] on div "Livre Mesa 3" at bounding box center [454, 183] width 92 height 49
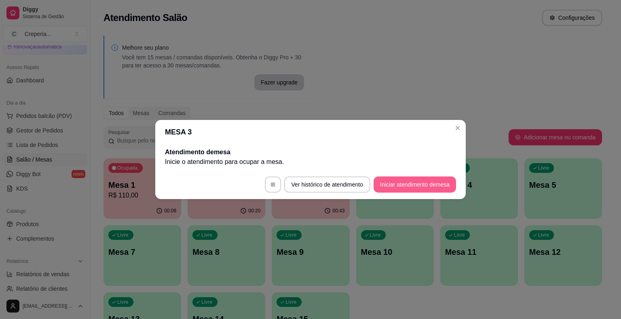
click at [391, 182] on button "Iniciar atendimento de mesa" at bounding box center [415, 185] width 82 height 16
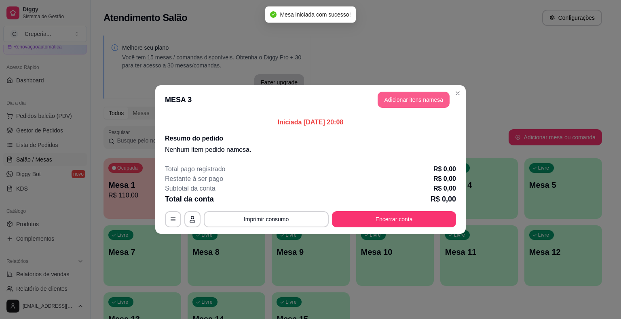
click at [399, 102] on button "Adicionar itens na mesa" at bounding box center [414, 100] width 72 height 16
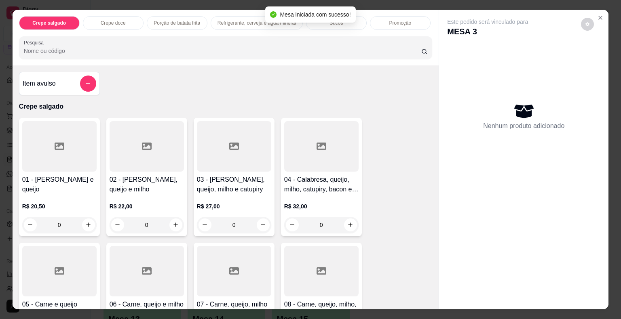
click at [173, 48] on input "Pesquisa" at bounding box center [222, 51] width 397 height 8
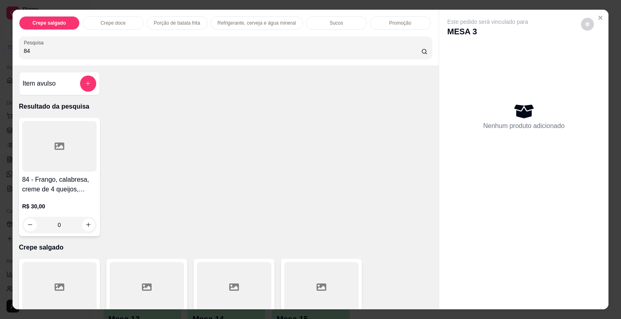
type input "84"
click at [53, 160] on div at bounding box center [59, 146] width 74 height 51
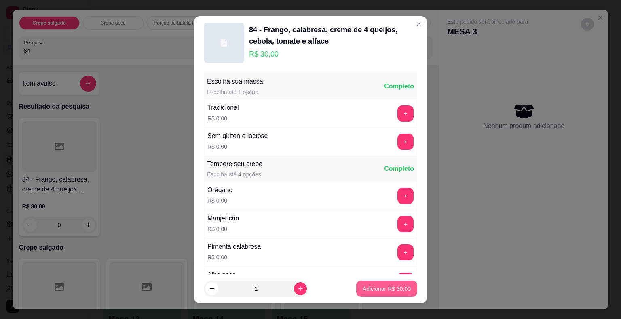
click at [369, 292] on p "Adicionar R$ 30,00" at bounding box center [387, 289] width 48 height 8
type input "1"
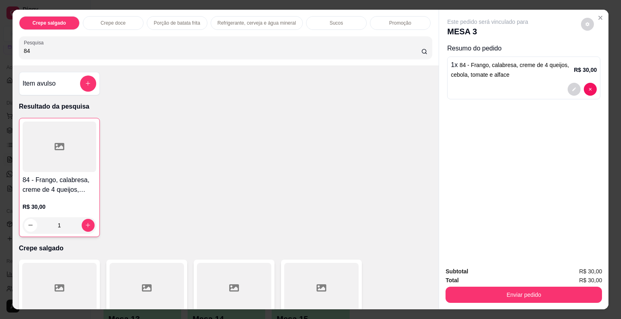
drag, startPoint x: 44, startPoint y: 44, endPoint x: 0, endPoint y: 50, distance: 44.0
click at [0, 50] on div "Crepe salgado Crepe doce Porção de batata frita Refrigerante, cerveja e água mi…" at bounding box center [310, 159] width 621 height 319
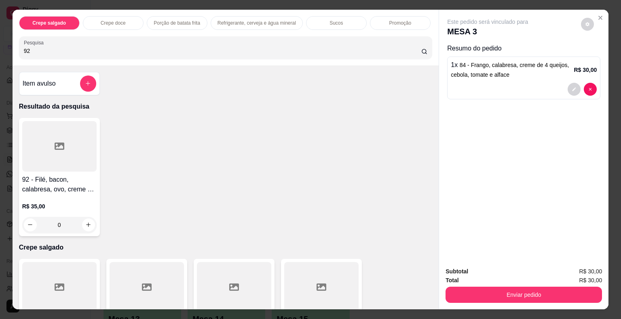
type input "92"
click at [66, 151] on div at bounding box center [59, 146] width 74 height 51
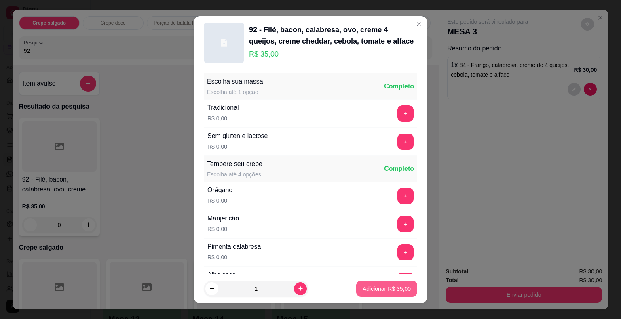
click at [370, 289] on p "Adicionar R$ 35,00" at bounding box center [387, 289] width 48 height 8
type input "1"
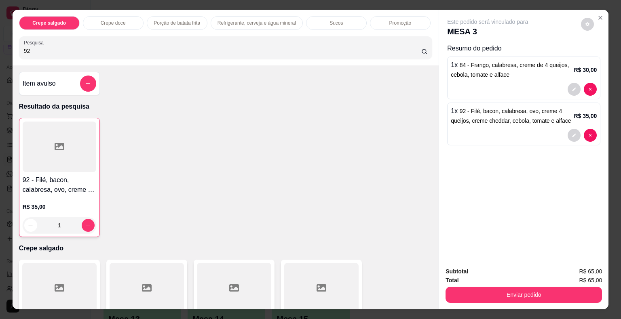
drag, startPoint x: 50, startPoint y: 50, endPoint x: 0, endPoint y: 49, distance: 49.7
click at [0, 49] on div "Crepe salgado Crepe doce Porção de batata frita Refrigerante, cerveja e água mi…" at bounding box center [310, 159] width 621 height 319
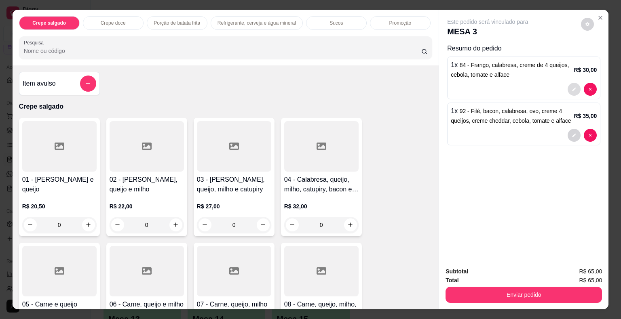
click at [572, 87] on icon "decrease-product-quantity" at bounding box center [574, 89] width 5 height 5
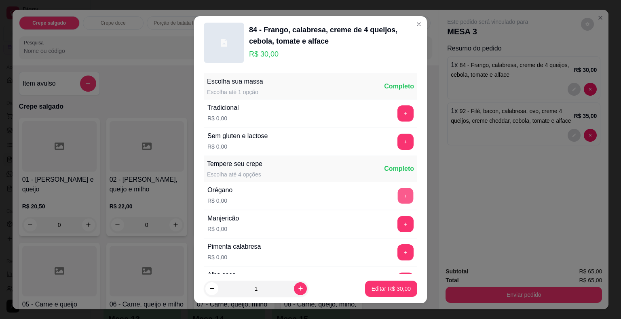
click at [398, 192] on button "+" at bounding box center [406, 196] width 16 height 16
click at [391, 291] on p "Editar R$ 30,00" at bounding box center [391, 289] width 38 height 8
type input "0"
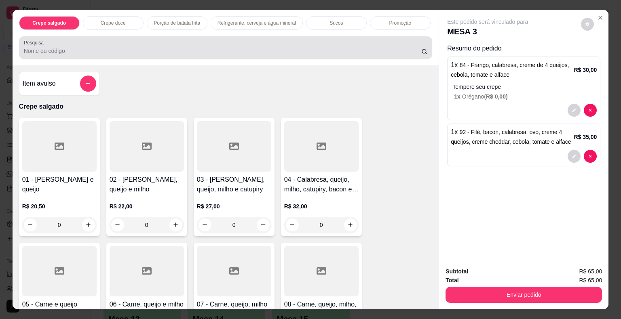
click at [53, 48] on input "Pesquisa" at bounding box center [222, 51] width 397 height 8
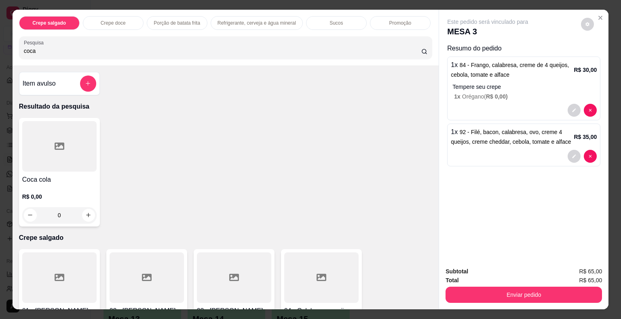
type input "coca"
click at [68, 155] on div at bounding box center [59, 146] width 74 height 51
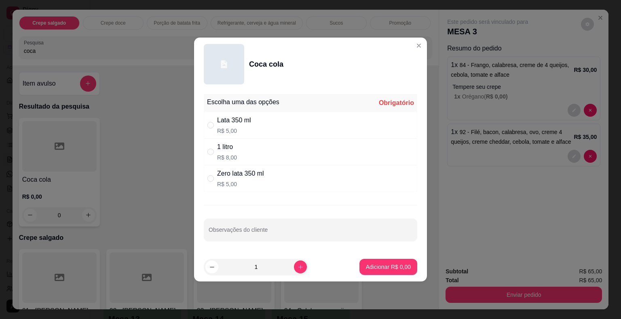
click at [237, 155] on div "1 litro R$ 8,00" at bounding box center [310, 152] width 213 height 27
radio input "true"
click at [388, 264] on p "Adicionar R$ 8,00" at bounding box center [388, 267] width 45 height 8
type input "1"
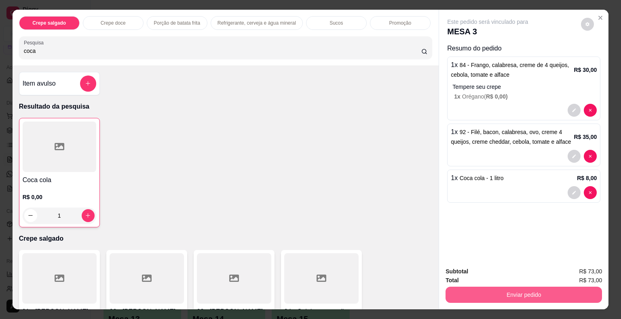
click at [494, 293] on button "Enviar pedido" at bounding box center [524, 295] width 156 height 16
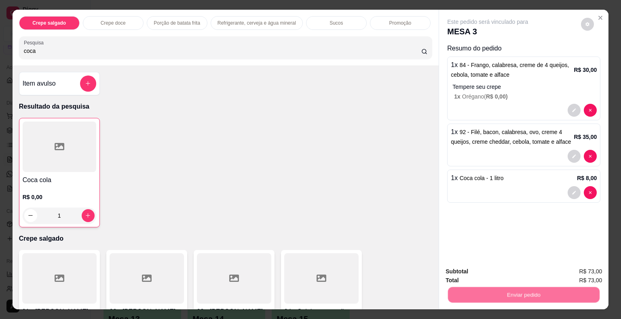
click at [488, 276] on button "Não registrar e enviar pedido" at bounding box center [497, 272] width 82 height 15
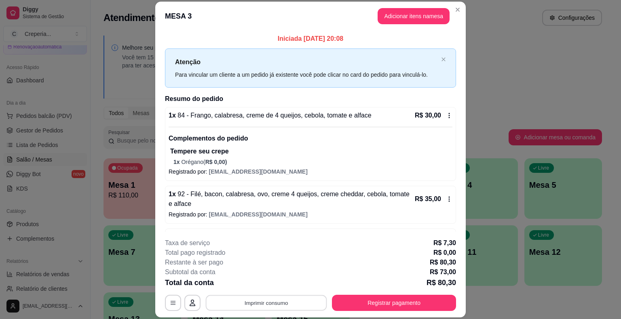
click at [239, 303] on button "Imprimir consumo" at bounding box center [266, 304] width 121 height 16
click at [244, 286] on button "IMPRESSORA" at bounding box center [265, 284] width 57 height 13
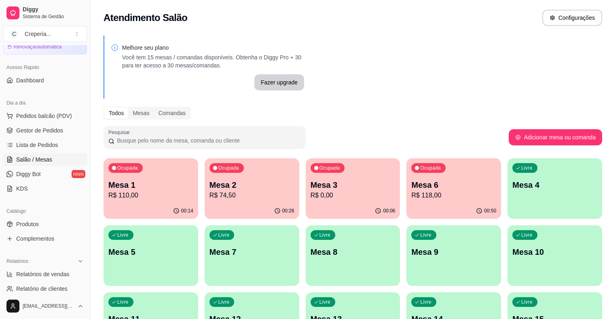
click at [209, 252] on p "Mesa 7" at bounding box center [251, 252] width 85 height 11
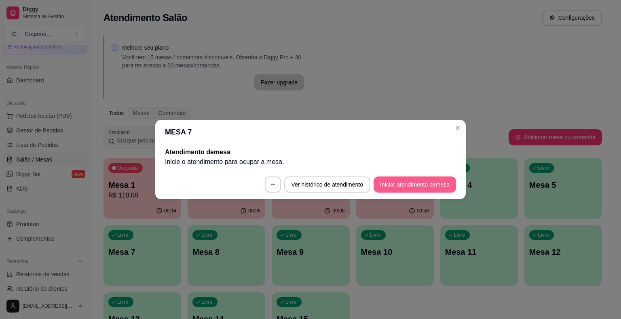
click at [395, 187] on button "Iniciar atendimento de mesa" at bounding box center [415, 185] width 82 height 16
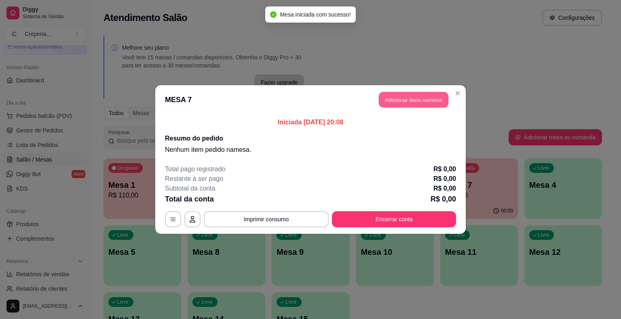
click at [408, 98] on button "Adicionar itens na mesa" at bounding box center [414, 100] width 70 height 16
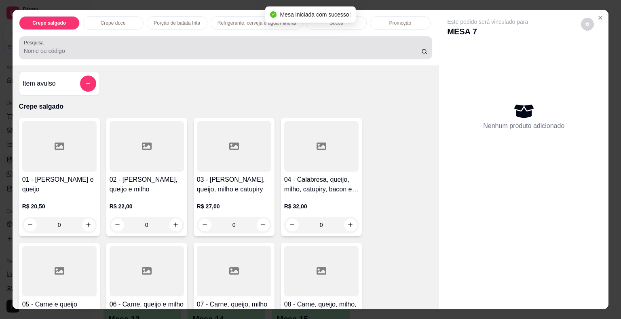
click at [165, 48] on input "Pesquisa" at bounding box center [222, 51] width 397 height 8
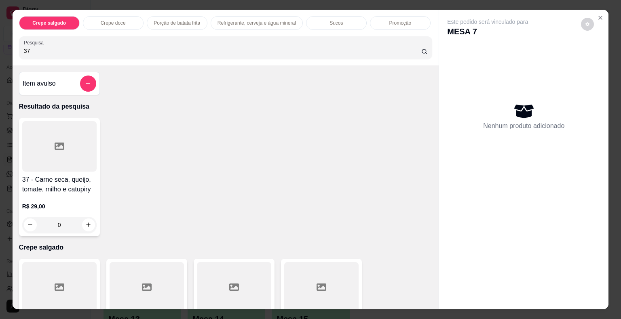
type input "37"
click at [64, 144] on div at bounding box center [59, 146] width 74 height 51
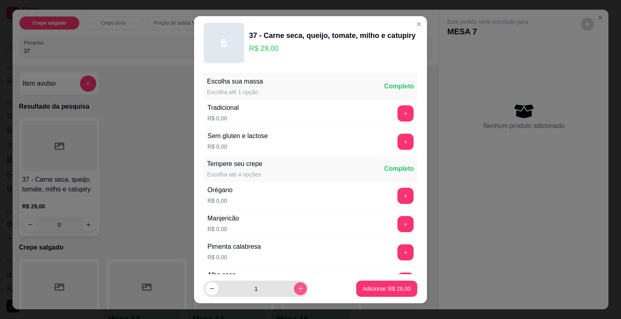
click at [298, 286] on icon "increase-product-quantity" at bounding box center [301, 289] width 6 height 6
type input "2"
click at [366, 287] on p "Adicionar R$ 58,00" at bounding box center [386, 289] width 47 height 8
type input "2"
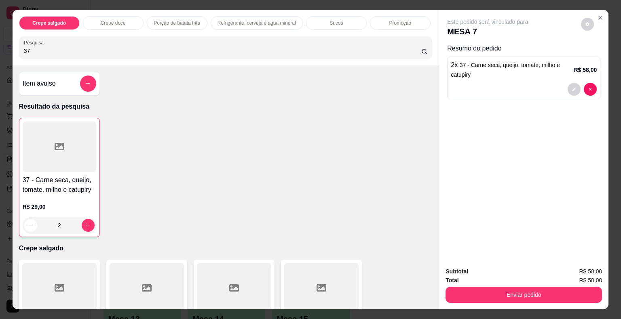
drag, startPoint x: 29, startPoint y: 46, endPoint x: 0, endPoint y: 46, distance: 28.7
click at [0, 46] on div "Crepe salgado Crepe doce Porção de batata frita Refrigerante, cerveja e água mi…" at bounding box center [310, 159] width 621 height 319
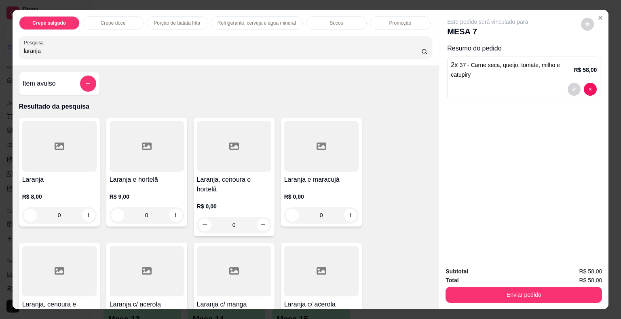
type input "laranja"
click at [73, 137] on div at bounding box center [59, 146] width 74 height 51
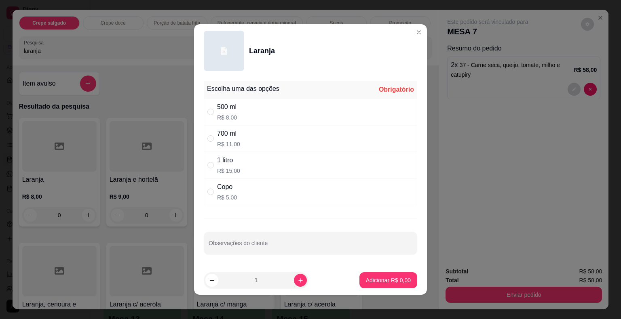
click at [228, 116] on p "R$ 8,00" at bounding box center [227, 118] width 20 height 8
radio input "true"
click at [360, 276] on button "Adicionar R$ 8,00" at bounding box center [388, 281] width 56 height 16
type input "1"
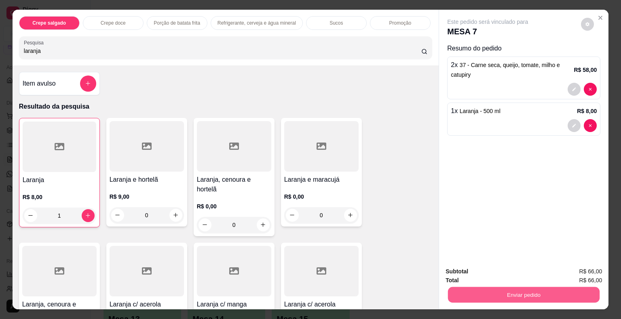
click at [496, 295] on button "Enviar pedido" at bounding box center [524, 295] width 152 height 16
click at [481, 274] on button "Não registrar e enviar pedido" at bounding box center [497, 272] width 84 height 15
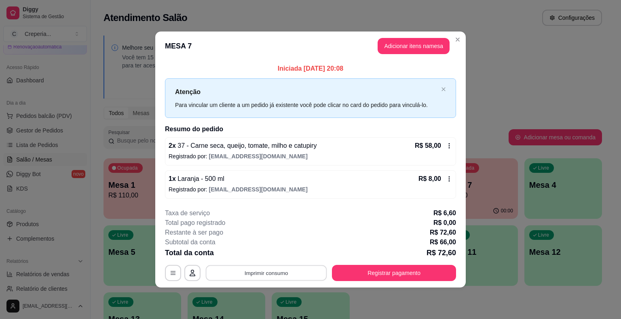
click at [299, 272] on button "Imprimir consumo" at bounding box center [266, 273] width 121 height 16
click at [286, 251] on button "IMPRESSORA" at bounding box center [268, 254] width 59 height 13
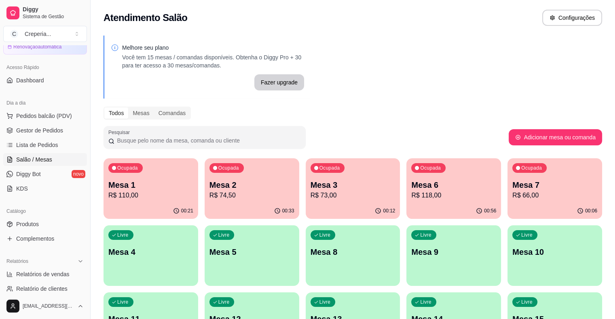
click at [310, 189] on p "Mesa 3" at bounding box center [352, 185] width 85 height 11
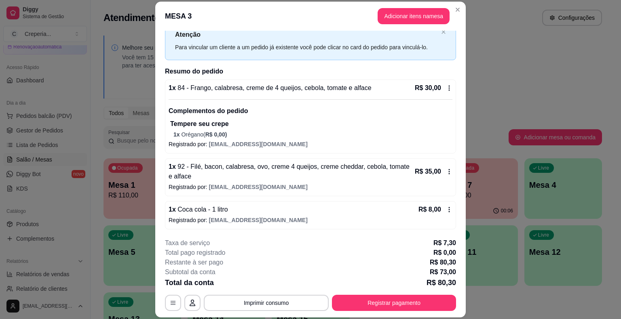
scroll to position [0, 0]
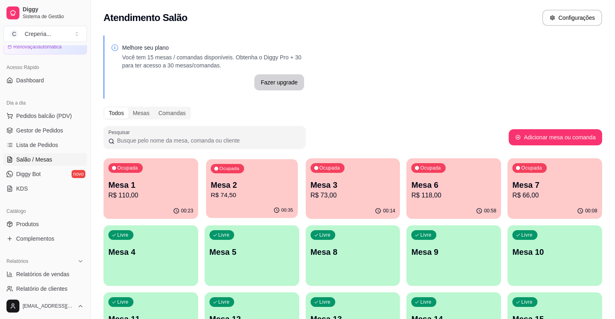
click at [245, 188] on p "Mesa 2" at bounding box center [252, 185] width 82 height 11
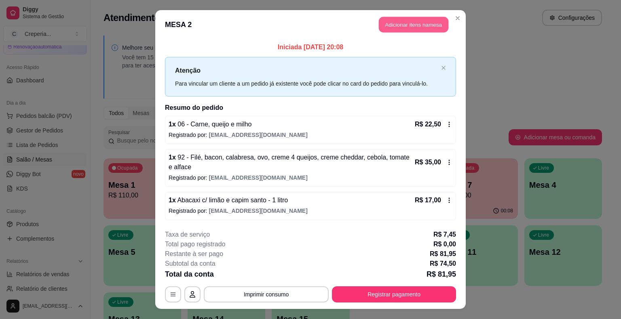
click at [399, 25] on button "Adicionar itens na mesa" at bounding box center [414, 25] width 70 height 16
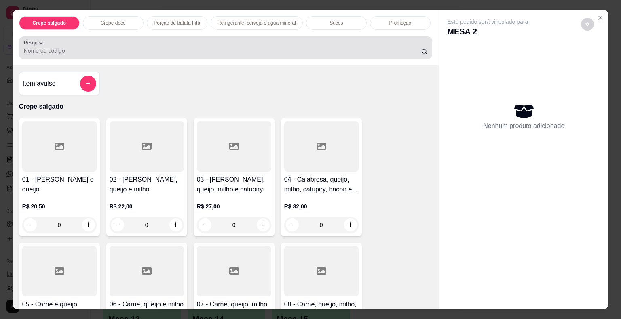
click at [99, 47] on input "Pesquisa" at bounding box center [222, 51] width 397 height 8
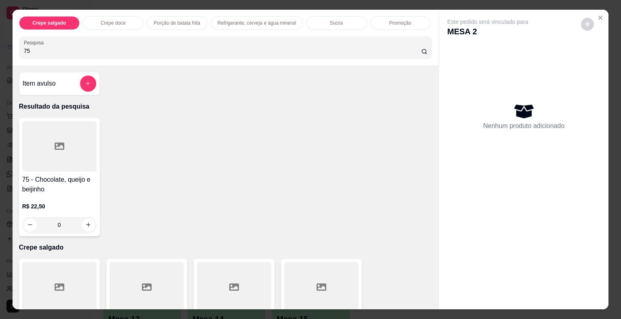
type input "75"
click at [81, 140] on div at bounding box center [59, 146] width 74 height 51
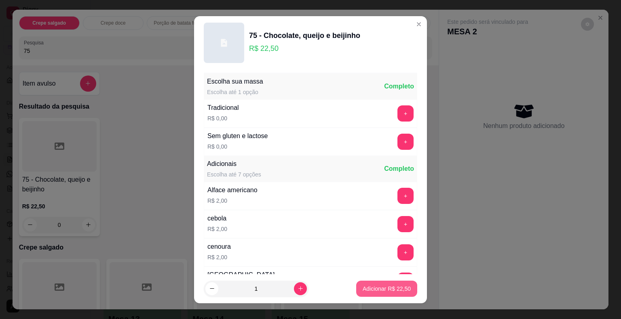
click at [366, 284] on button "Adicionar R$ 22,50" at bounding box center [386, 289] width 61 height 16
type input "1"
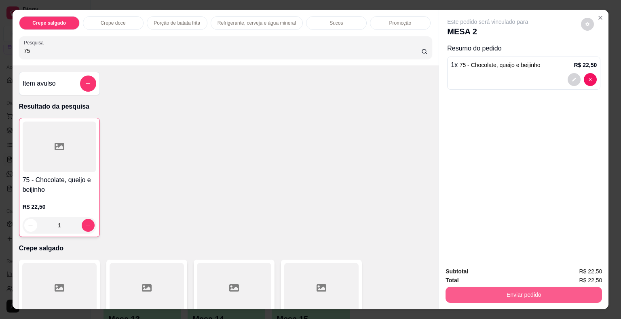
click at [475, 292] on button "Enviar pedido" at bounding box center [524, 295] width 156 height 16
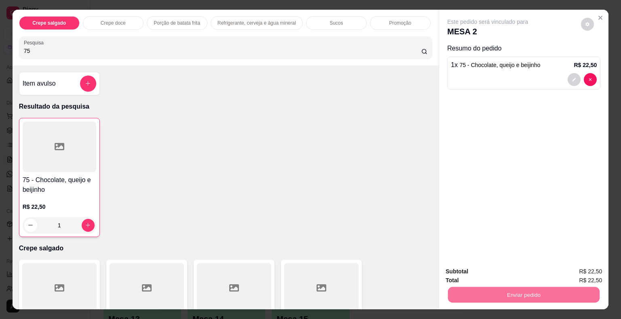
click at [474, 270] on button "Não registrar e enviar pedido" at bounding box center [497, 272] width 84 height 15
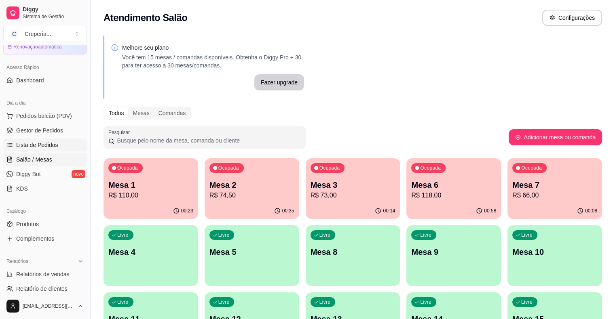
click at [68, 151] on link "Lista de Pedidos" at bounding box center [45, 145] width 84 height 13
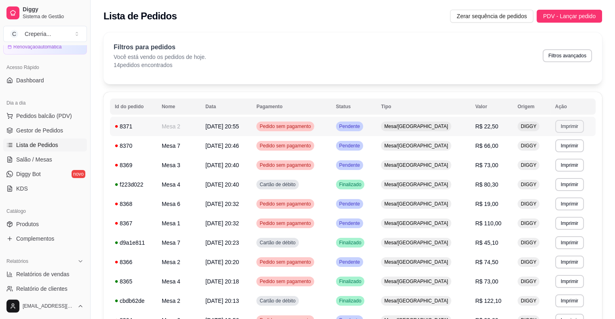
click at [572, 126] on button "Imprimir" at bounding box center [569, 126] width 29 height 13
click at [544, 153] on button "IMPRESSORA" at bounding box center [552, 154] width 57 height 13
click at [55, 164] on link "Salão / Mesas" at bounding box center [45, 159] width 84 height 13
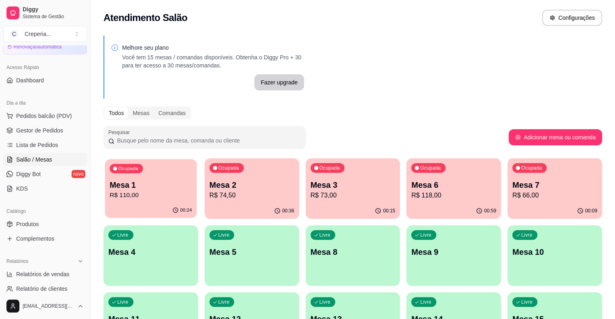
click at [154, 182] on p "Mesa 1" at bounding box center [151, 185] width 82 height 11
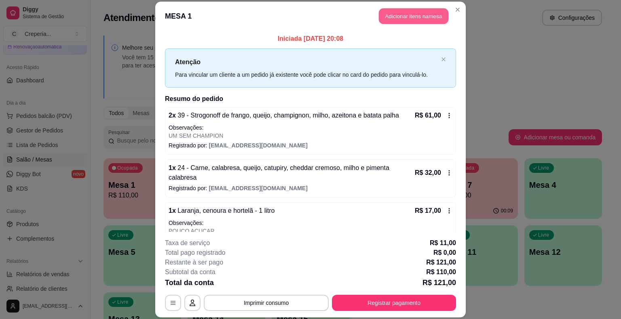
click at [395, 19] on button "Adicionar itens na mesa" at bounding box center [414, 16] width 70 height 16
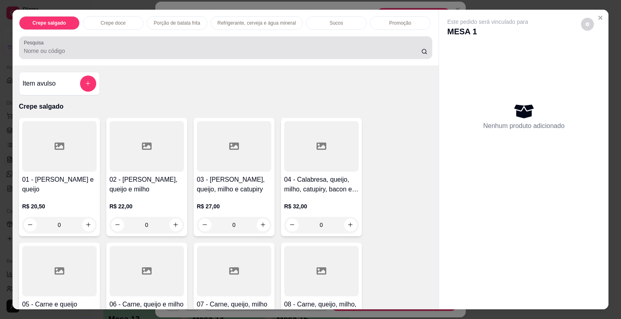
click at [250, 47] on input "Pesquisa" at bounding box center [222, 51] width 397 height 8
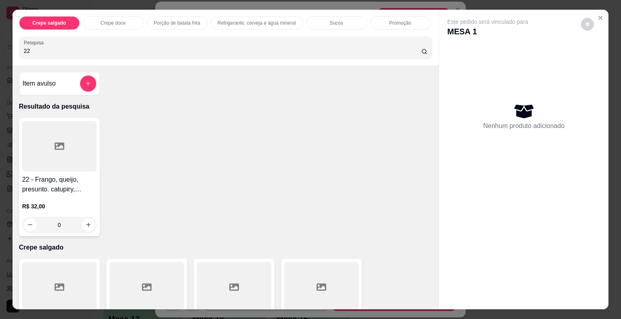
type input "22"
click at [67, 153] on div at bounding box center [59, 146] width 74 height 51
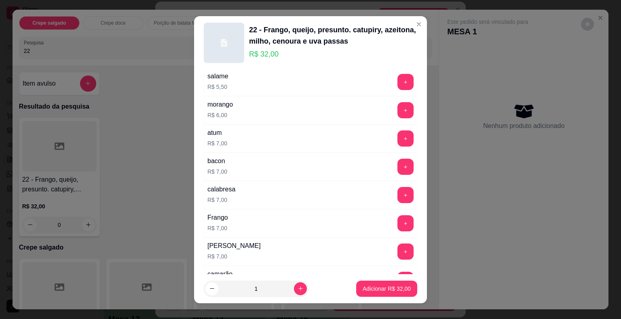
scroll to position [1428, 0]
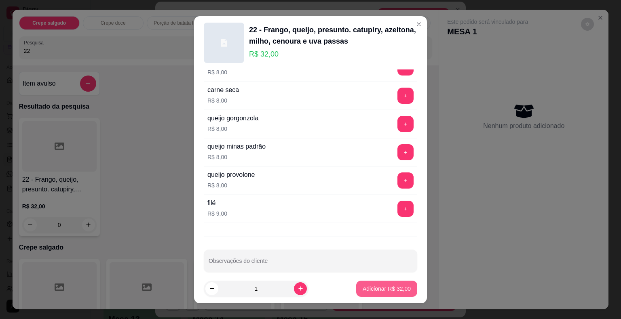
click at [377, 284] on button "Adicionar R$ 32,00" at bounding box center [386, 289] width 61 height 16
type input "1"
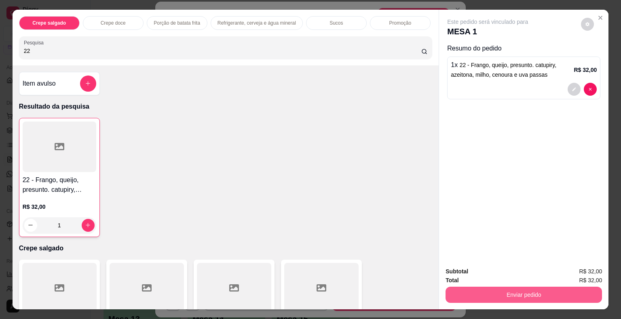
click at [459, 292] on button "Enviar pedido" at bounding box center [524, 295] width 156 height 16
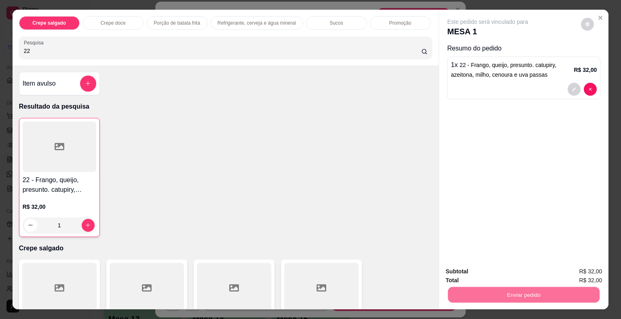
click at [472, 270] on button "Não registrar e enviar pedido" at bounding box center [497, 272] width 84 height 15
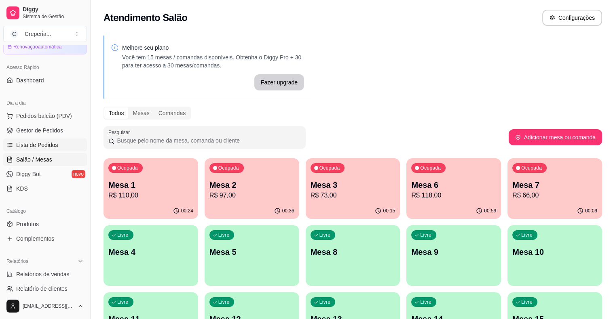
click at [47, 146] on span "Lista de Pedidos" at bounding box center [37, 145] width 42 height 8
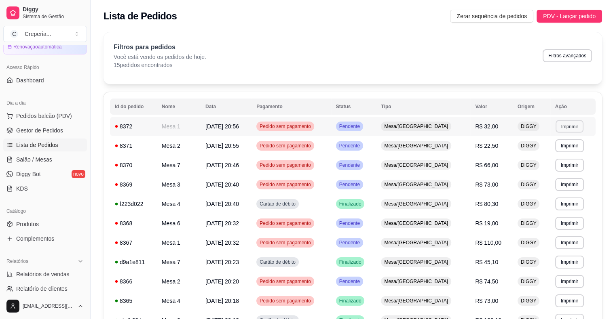
click at [568, 127] on button "Imprimir" at bounding box center [569, 126] width 28 height 13
click at [548, 153] on button "IMPRESSORA" at bounding box center [552, 154] width 59 height 13
click at [58, 161] on link "Salão / Mesas" at bounding box center [45, 159] width 84 height 13
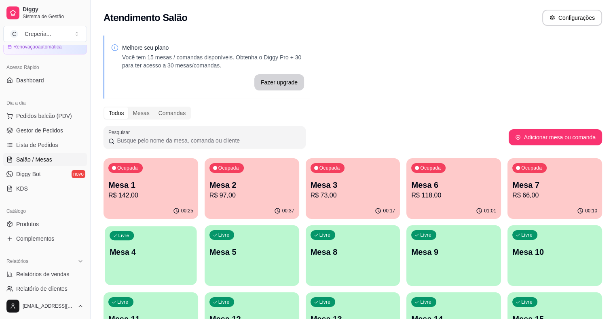
click at [192, 247] on p "Mesa 4" at bounding box center [151, 252] width 82 height 11
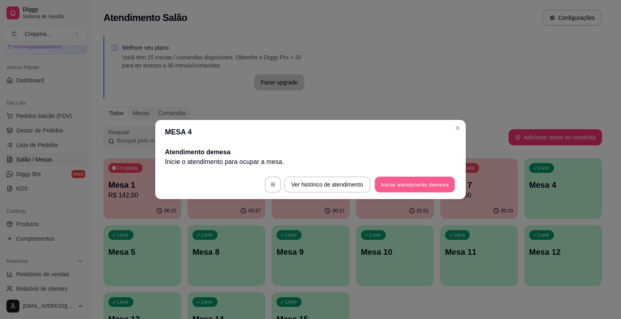
click at [432, 186] on button "Iniciar atendimento de mesa" at bounding box center [415, 185] width 80 height 16
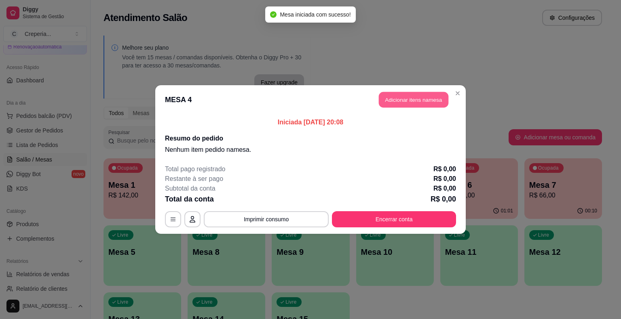
click at [412, 101] on button "Adicionar itens na mesa" at bounding box center [414, 100] width 70 height 16
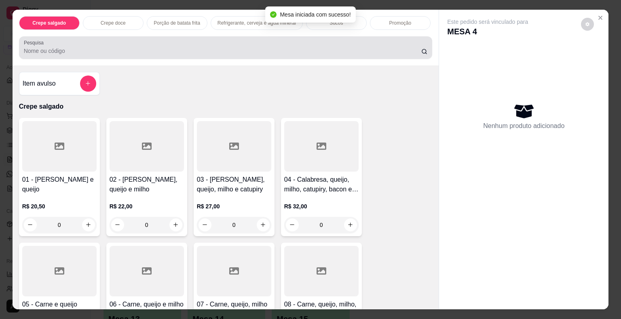
click at [150, 50] on input "Pesquisa" at bounding box center [222, 51] width 397 height 8
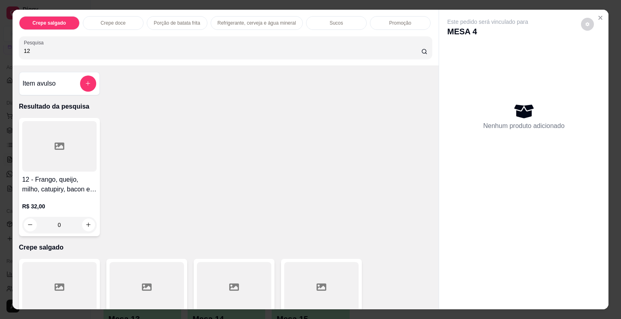
type input "12"
click at [65, 131] on div at bounding box center [59, 146] width 74 height 51
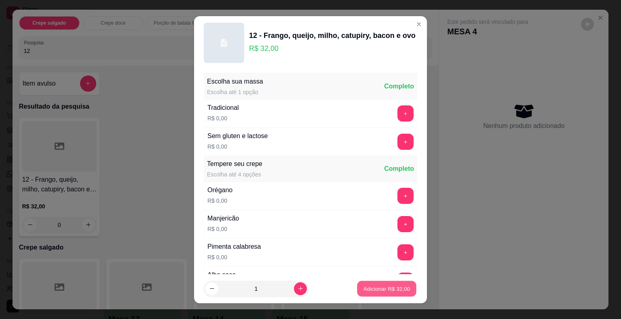
click at [374, 292] on p "Adicionar R$ 32,00" at bounding box center [386, 289] width 47 height 8
type input "1"
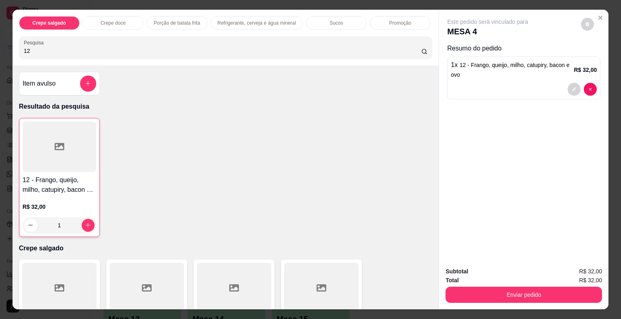
click at [54, 47] on input "12" at bounding box center [222, 51] width 397 height 8
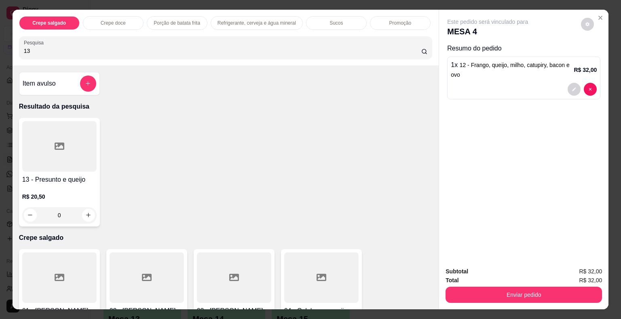
type input "13"
click at [56, 150] on div at bounding box center [59, 146] width 74 height 51
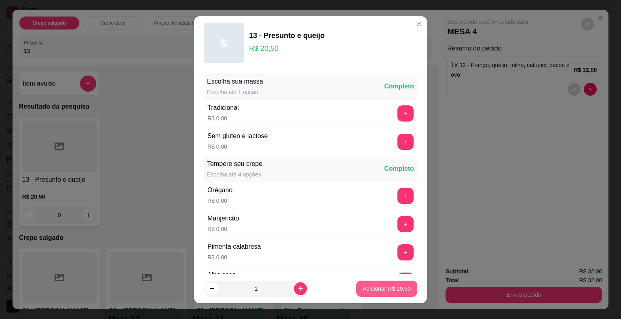
click at [367, 288] on p "Adicionar R$ 20,50" at bounding box center [387, 289] width 48 height 8
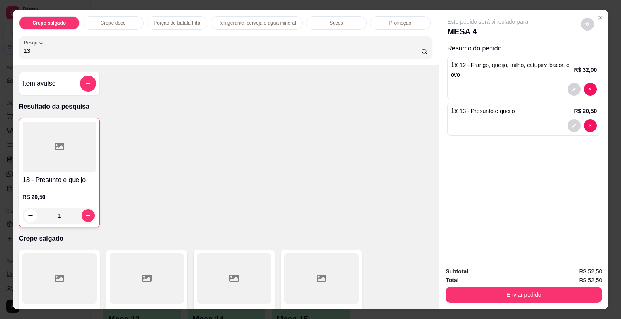
type input "1"
drag, startPoint x: 74, startPoint y: 57, endPoint x: 2, endPoint y: 49, distance: 73.3
click at [0, 49] on div "Crepe salgado Crepe doce Porção de batata frita Refrigerante, cerveja e água mi…" at bounding box center [310, 159] width 621 height 319
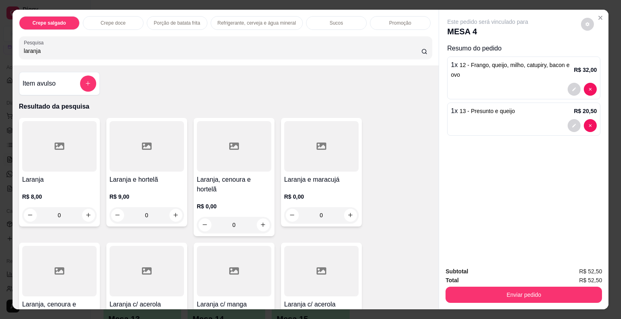
type input "laranja"
click at [55, 141] on icon at bounding box center [60, 146] width 10 height 10
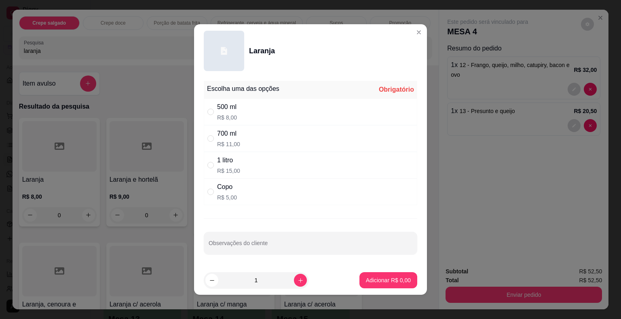
click at [256, 111] on div "500 ml R$ 8,00" at bounding box center [310, 112] width 213 height 27
click at [294, 243] on input "Observações do cliente" at bounding box center [311, 247] width 204 height 8
click at [241, 136] on div "700 ml R$ 11,00" at bounding box center [310, 138] width 213 height 27
radio input "false"
radio input "true"
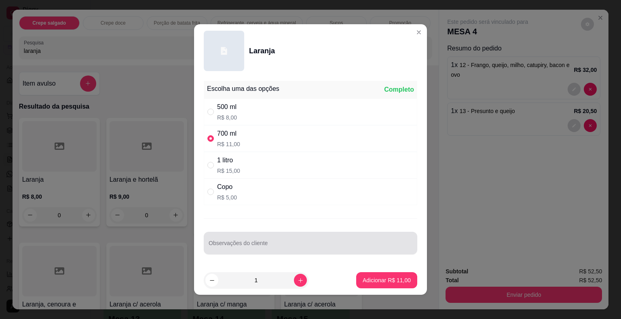
click at [256, 237] on div at bounding box center [311, 243] width 204 height 16
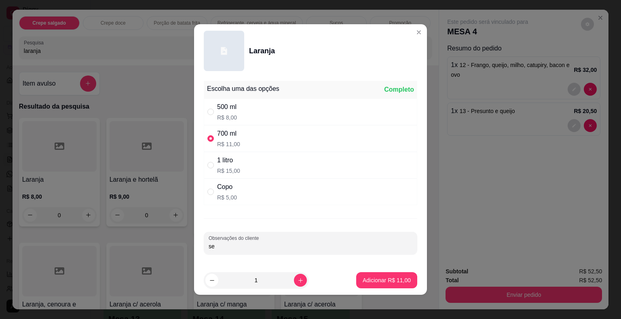
type input "s"
type input "SEM AÇUCAR"
click at [401, 281] on button "Adicionar R$ 11,00" at bounding box center [386, 280] width 61 height 16
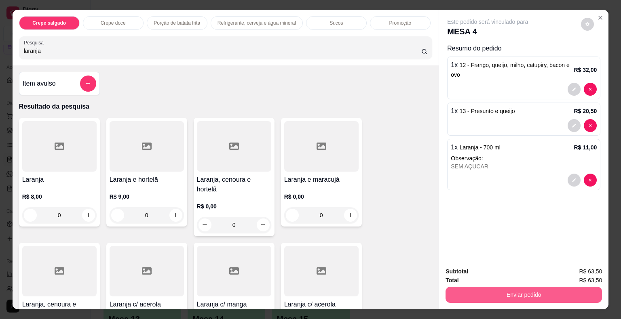
click at [482, 294] on button "Enviar pedido" at bounding box center [524, 295] width 156 height 16
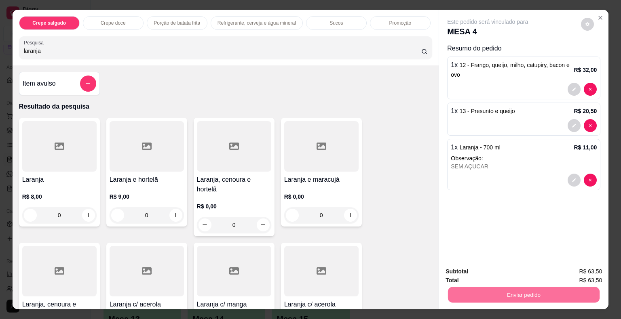
click at [483, 273] on button "Não registrar e enviar pedido" at bounding box center [497, 272] width 84 height 15
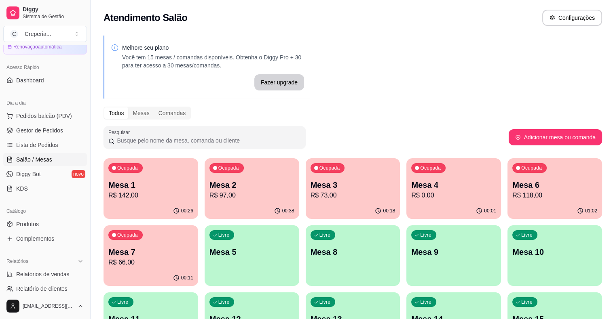
click at [411, 189] on p "Mesa 4" at bounding box center [453, 185] width 85 height 11
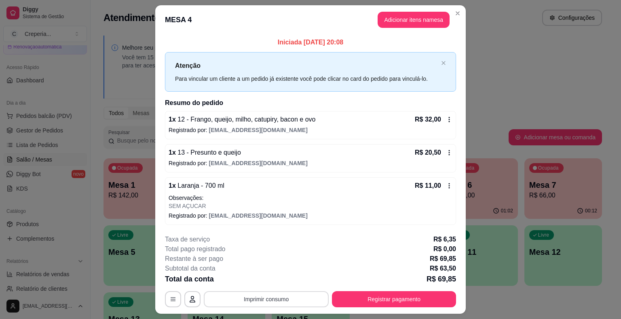
click at [263, 300] on button "Imprimir consumo" at bounding box center [266, 299] width 125 height 16
click at [262, 285] on button "IMPRESSORA" at bounding box center [266, 280] width 59 height 13
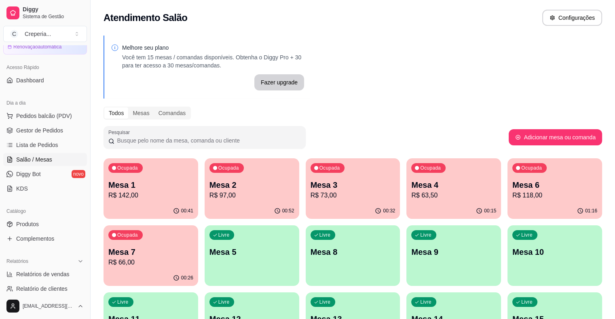
click at [330, 197] on p "R$ 73,00" at bounding box center [352, 196] width 85 height 10
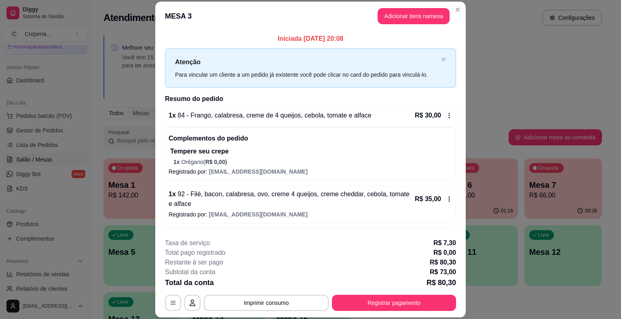
scroll to position [27, 0]
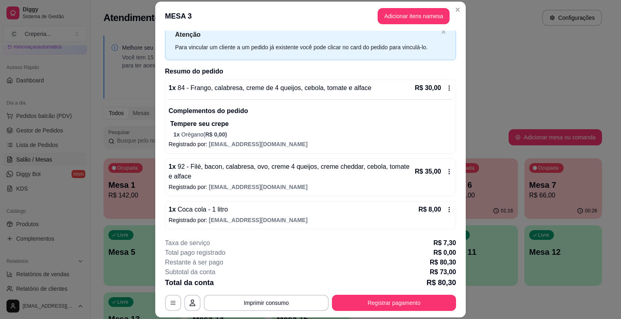
click at [446, 173] on icon at bounding box center [449, 172] width 6 height 6
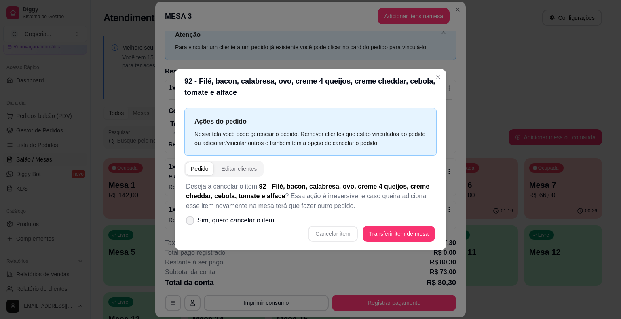
click at [216, 222] on span "Sim, quero cancelar o item." at bounding box center [236, 221] width 79 height 10
click at [191, 222] on input "Sim, quero cancelar o item." at bounding box center [188, 224] width 5 height 5
checkbox input "true"
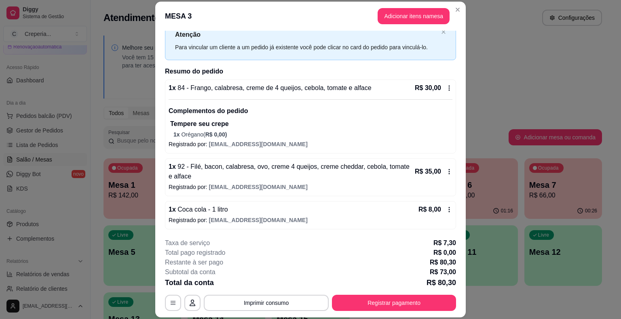
scroll to position [24, 0]
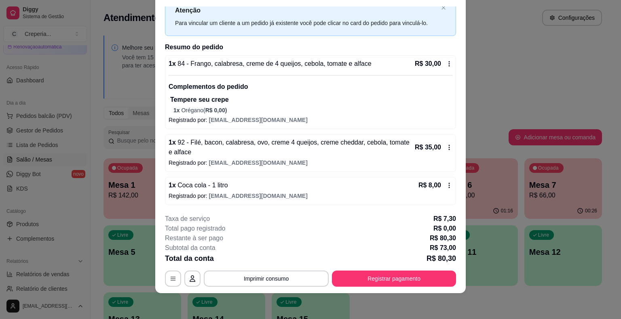
click at [297, 148] on p "1 x 92 - Filé, bacon, calabresa, ovo, creme 4 queijos, creme cheddar, cebola, t…" at bounding box center [291, 147] width 245 height 19
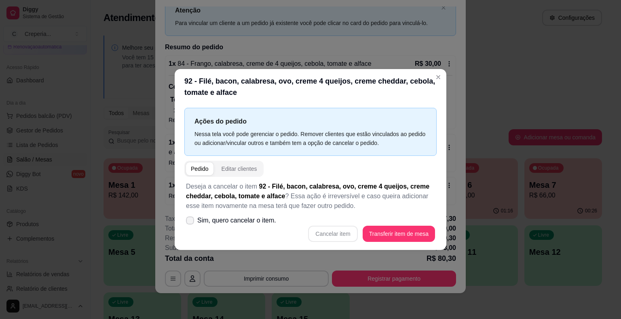
click at [245, 221] on span "Sim, quero cancelar o item." at bounding box center [236, 221] width 79 height 10
click at [191, 222] on input "Sim, quero cancelar o item." at bounding box center [188, 224] width 5 height 5
checkbox input "true"
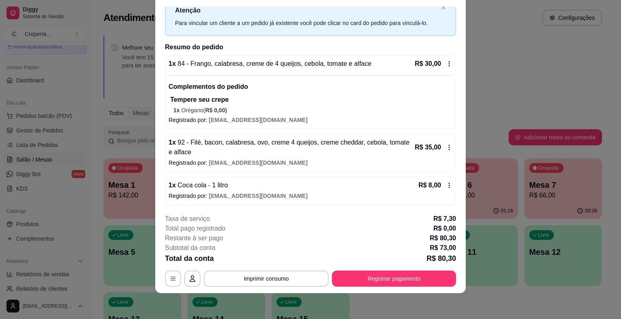
click at [255, 160] on span "[EMAIL_ADDRESS][DOMAIN_NAME]" at bounding box center [258, 163] width 99 height 6
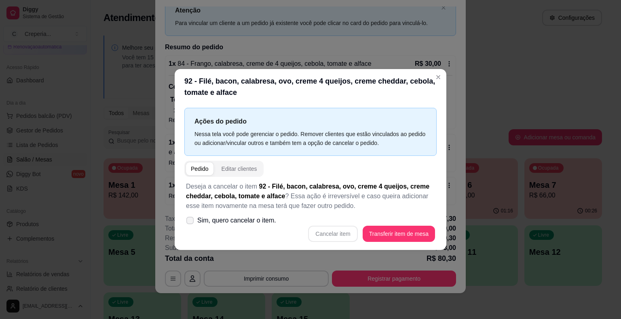
click at [232, 220] on span "Sim, quero cancelar o item." at bounding box center [236, 221] width 79 height 10
click at [191, 222] on input "Sim, quero cancelar o item." at bounding box center [188, 224] width 5 height 5
checkbox input "true"
click at [327, 235] on button "Cancelar item" at bounding box center [332, 234] width 49 height 16
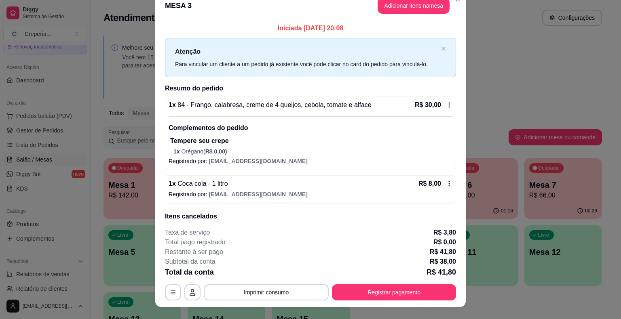
scroll to position [0, 0]
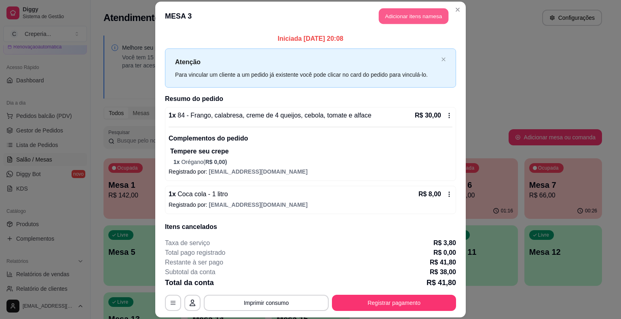
click at [409, 19] on button "Adicionar itens na mesa" at bounding box center [414, 16] width 70 height 16
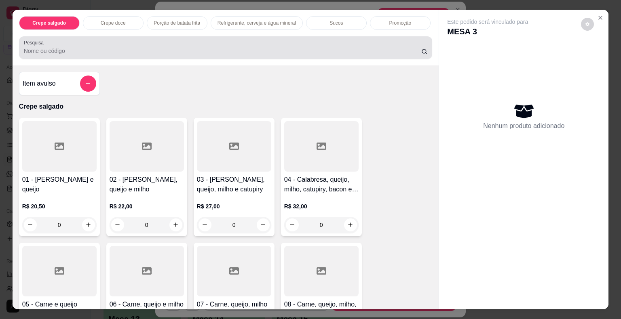
click at [215, 47] on input "Pesquisa" at bounding box center [222, 51] width 397 height 8
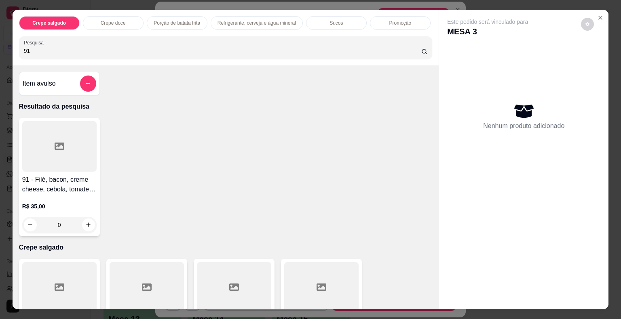
type input "9"
type input "8"
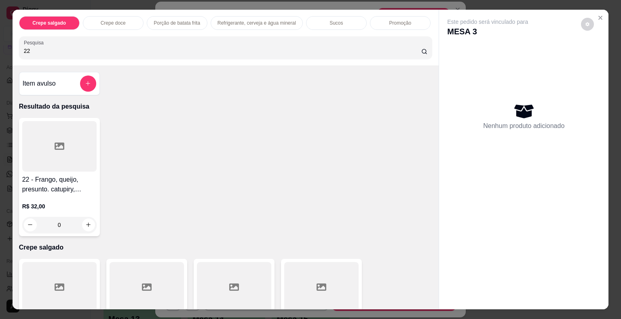
type input "22"
click at [81, 132] on div at bounding box center [59, 146] width 74 height 51
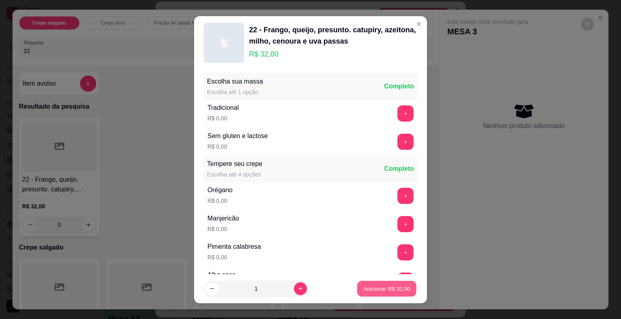
click at [374, 286] on p "Adicionar R$ 32,00" at bounding box center [386, 289] width 47 height 8
type input "1"
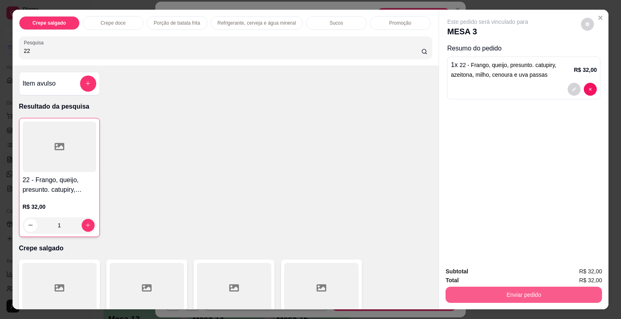
click at [486, 294] on button "Enviar pedido" at bounding box center [524, 295] width 156 height 16
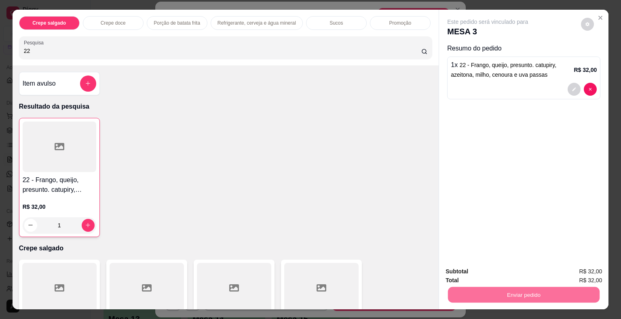
click at [484, 272] on button "Não registrar e enviar pedido" at bounding box center [497, 272] width 82 height 15
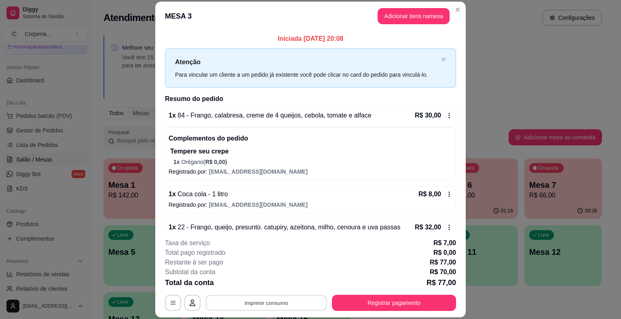
click at [241, 303] on button "Imprimir consumo" at bounding box center [266, 304] width 121 height 16
click at [249, 282] on button "IMPRESSORA" at bounding box center [265, 284] width 57 height 13
click at [366, 301] on button "Registrar pagamento" at bounding box center [394, 303] width 124 height 16
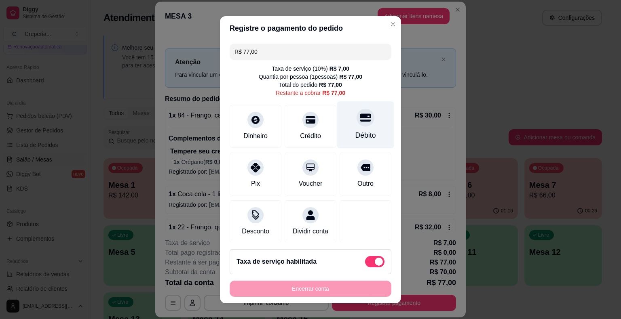
click at [359, 129] on div "Débito" at bounding box center [365, 124] width 57 height 47
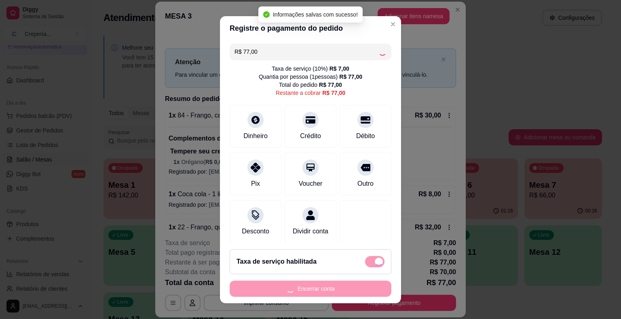
type input "R$ 0,00"
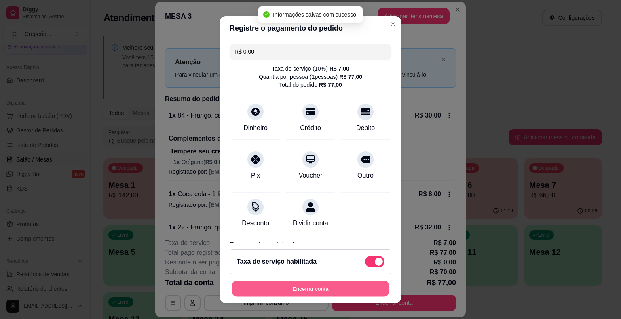
click at [296, 289] on button "Encerrar conta" at bounding box center [310, 289] width 157 height 16
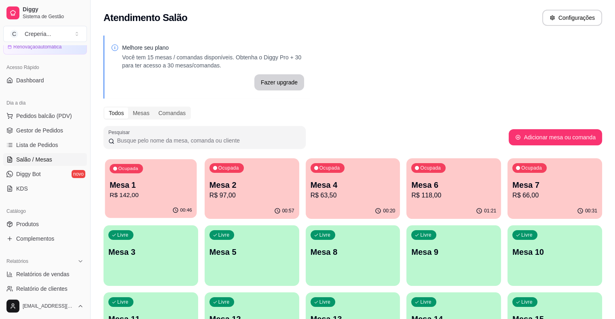
click at [134, 193] on p "R$ 142,00" at bounding box center [151, 195] width 82 height 9
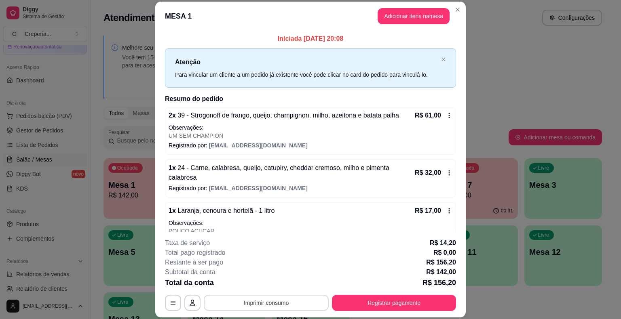
click at [262, 300] on button "Imprimir consumo" at bounding box center [266, 303] width 125 height 16
click at [261, 288] on button "IMPRESSORA" at bounding box center [265, 284] width 57 height 13
click at [397, 302] on button "Registrar pagamento" at bounding box center [394, 303] width 124 height 16
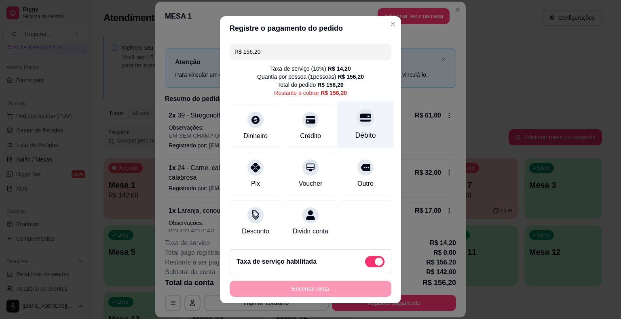
click at [357, 125] on div "Débito" at bounding box center [365, 124] width 57 height 47
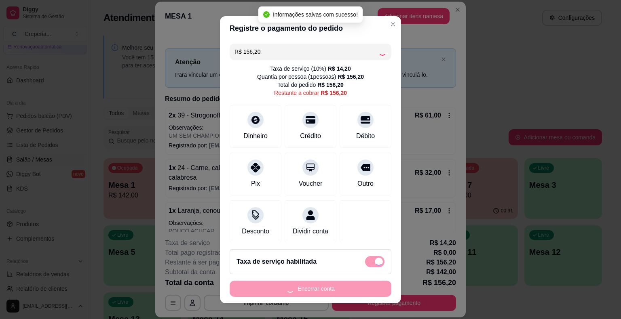
type input "R$ 0,00"
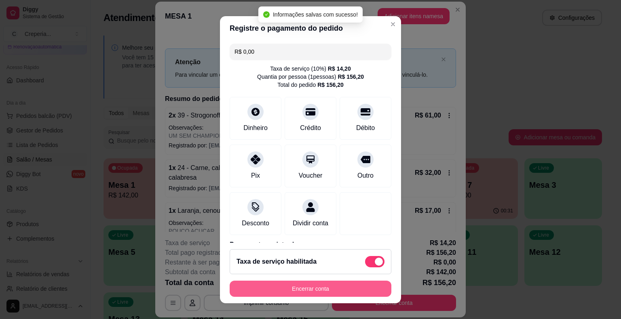
click at [300, 292] on button "Encerrar conta" at bounding box center [311, 289] width 162 height 16
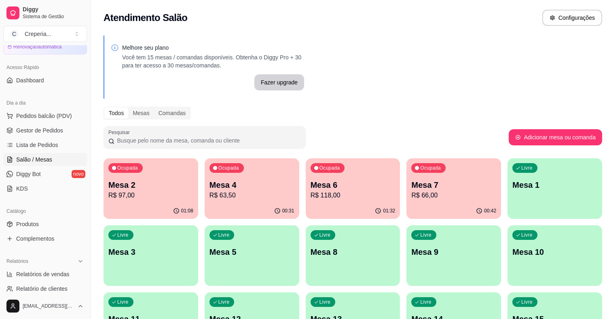
click at [411, 194] on p "R$ 66,00" at bounding box center [453, 196] width 85 height 10
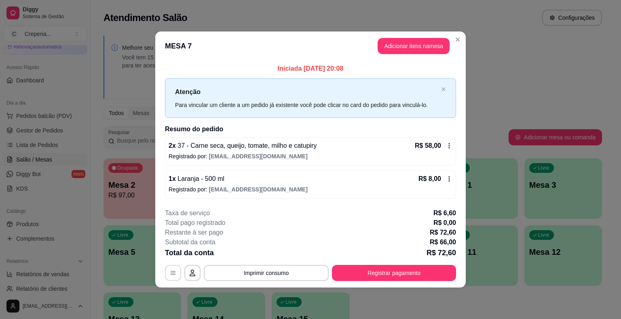
click at [173, 272] on icon "button" at bounding box center [173, 273] width 6 height 6
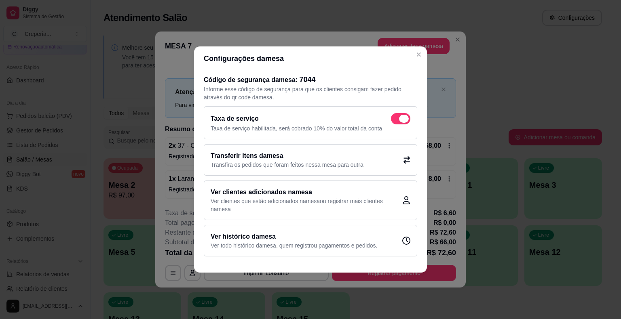
click at [402, 118] on span at bounding box center [404, 119] width 10 height 8
click at [396, 120] on input "checkbox" at bounding box center [393, 122] width 5 height 5
checkbox input "false"
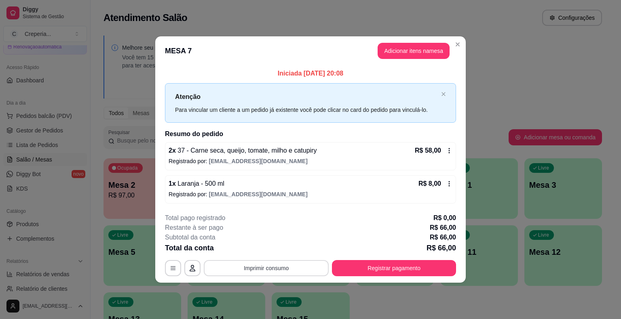
click at [298, 268] on button "Imprimir consumo" at bounding box center [266, 268] width 125 height 16
click at [286, 251] on button "IMPRESSORA" at bounding box center [269, 249] width 57 height 13
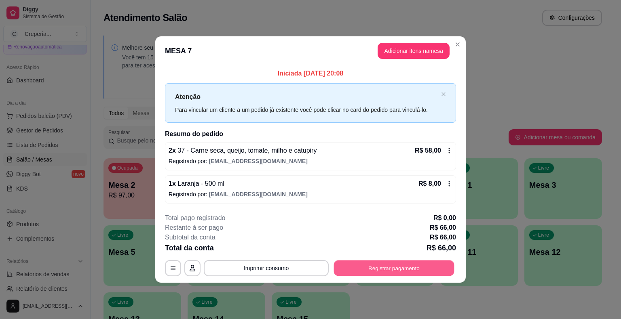
click at [421, 269] on button "Registrar pagamento" at bounding box center [394, 268] width 120 height 16
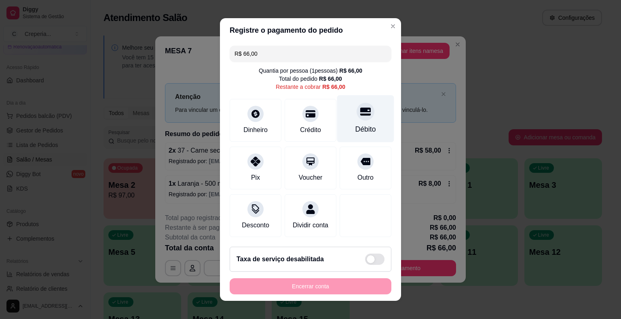
click at [365, 112] on div at bounding box center [366, 112] width 18 height 18
type input "R$ 0,00"
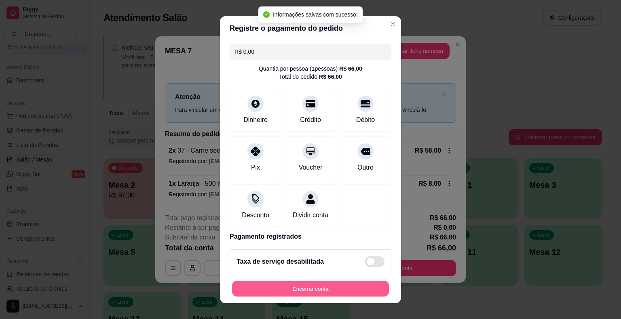
click at [298, 288] on button "Encerrar conta" at bounding box center [310, 289] width 157 height 16
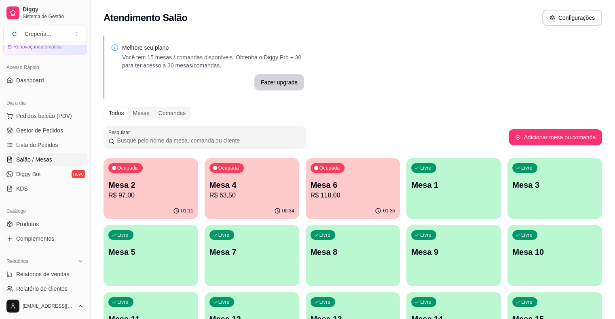
click at [150, 188] on p "Mesa 2" at bounding box center [150, 185] width 85 height 11
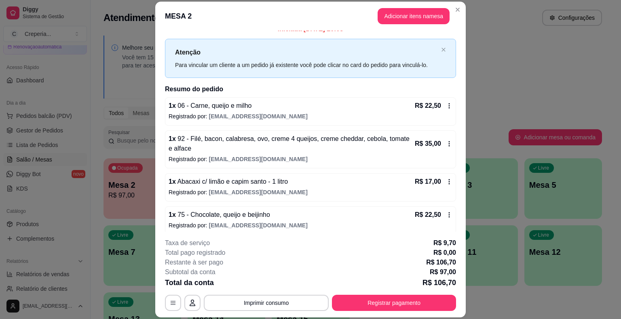
scroll to position [15, 0]
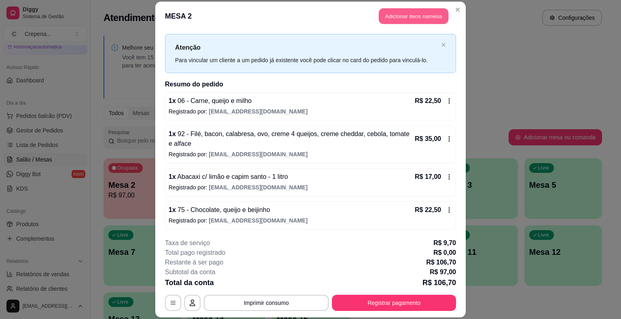
click at [391, 18] on button "Adicionar itens na mesa" at bounding box center [414, 16] width 70 height 16
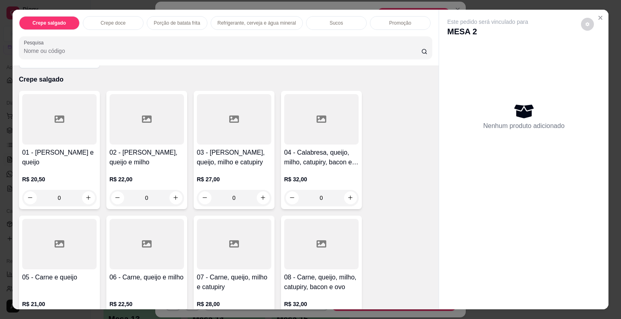
scroll to position [40, 0]
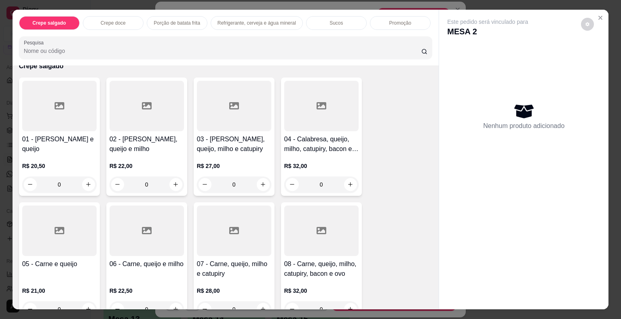
click at [158, 244] on div at bounding box center [147, 231] width 74 height 51
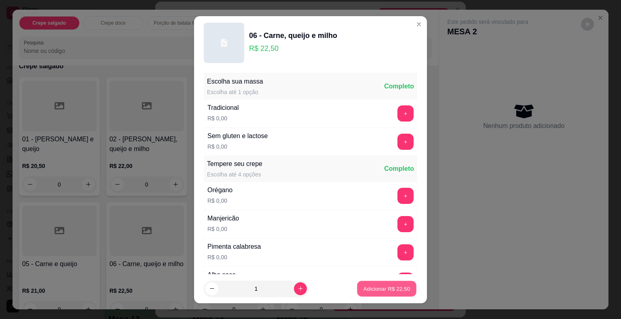
click at [363, 290] on p "Adicionar R$ 22,50" at bounding box center [386, 289] width 47 height 8
type input "1"
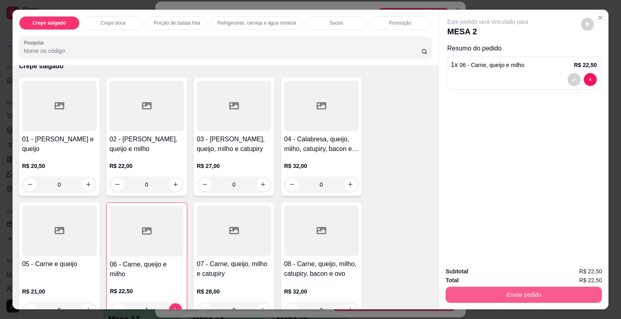
click at [488, 298] on button "Enviar pedido" at bounding box center [524, 295] width 156 height 16
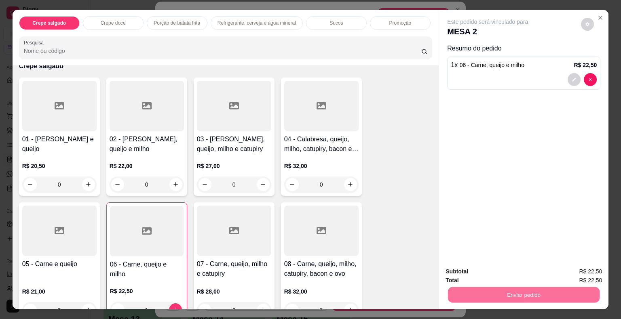
click at [461, 270] on button "Não registrar e enviar pedido" at bounding box center [497, 272] width 84 height 15
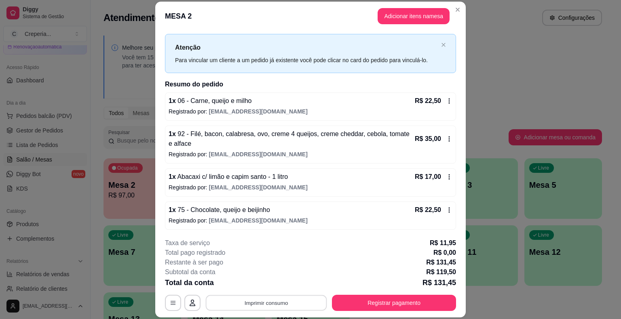
click at [258, 306] on button "Imprimir consumo" at bounding box center [266, 304] width 121 height 16
click at [264, 285] on button "IMPRESSORA" at bounding box center [265, 284] width 57 height 13
click at [354, 302] on button "Registrar pagamento" at bounding box center [394, 304] width 120 height 16
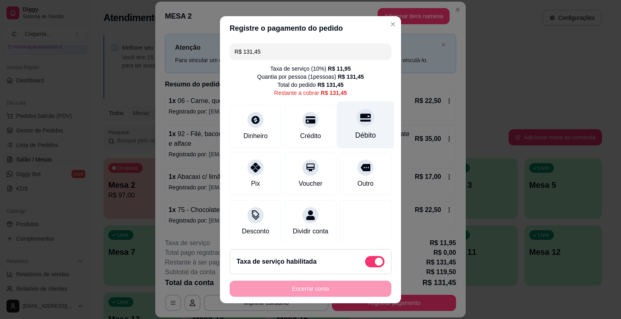
click at [355, 130] on div "Débito" at bounding box center [365, 135] width 21 height 11
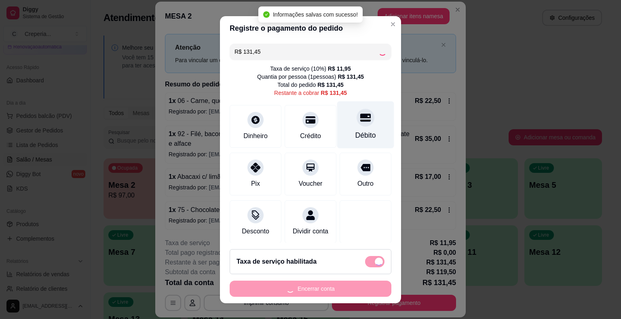
type input "R$ 0,00"
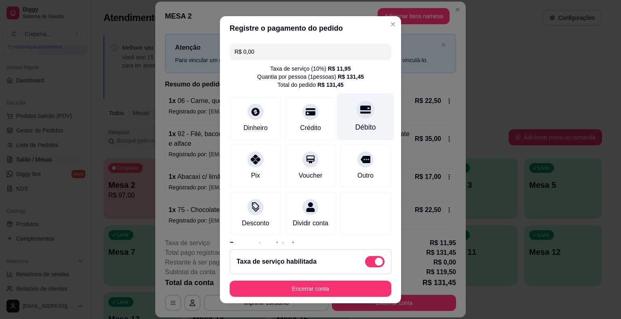
click at [355, 130] on div "Débito" at bounding box center [365, 127] width 21 height 11
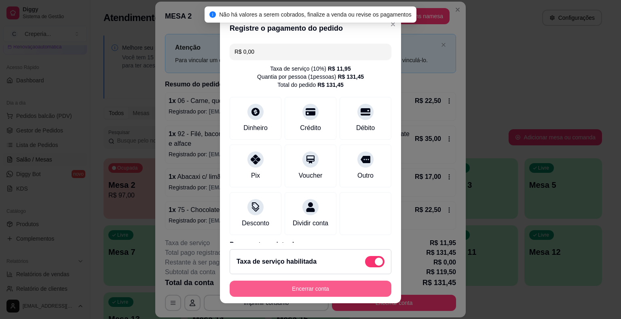
click at [315, 284] on button "Encerrar conta" at bounding box center [311, 289] width 162 height 16
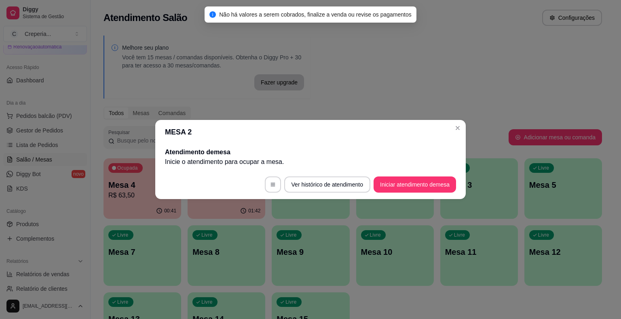
scroll to position [0, 0]
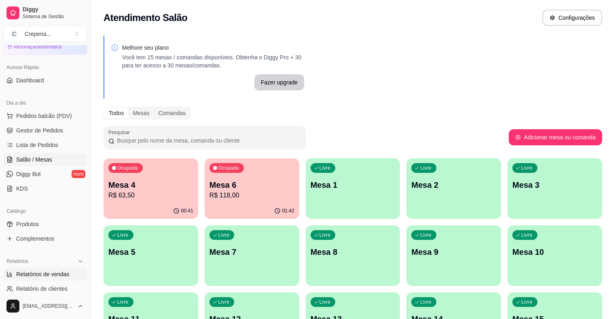
click at [44, 275] on span "Relatórios de vendas" at bounding box center [42, 274] width 53 height 8
select select "ALL"
select select "0"
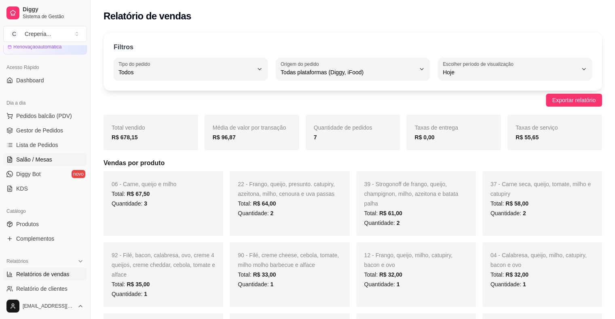
click at [34, 159] on span "Salão / Mesas" at bounding box center [34, 160] width 36 height 8
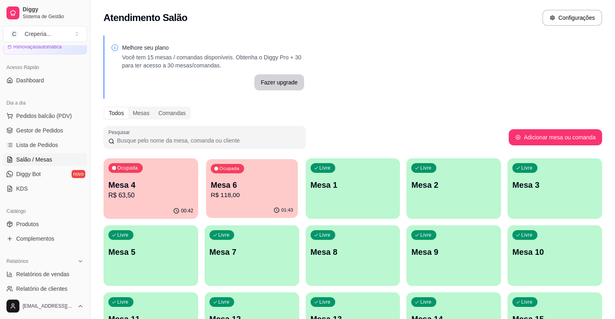
click at [212, 190] on p "Mesa 6" at bounding box center [252, 185] width 82 height 11
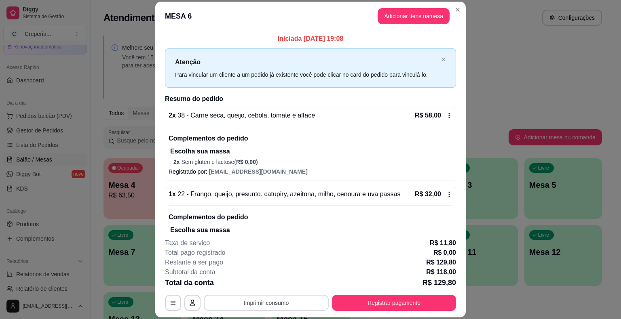
click at [268, 303] on button "Imprimir consumo" at bounding box center [266, 303] width 125 height 16
click at [265, 284] on button "IMPRESSORA" at bounding box center [265, 284] width 57 height 13
click at [425, 308] on button "Registrar pagamento" at bounding box center [394, 303] width 124 height 16
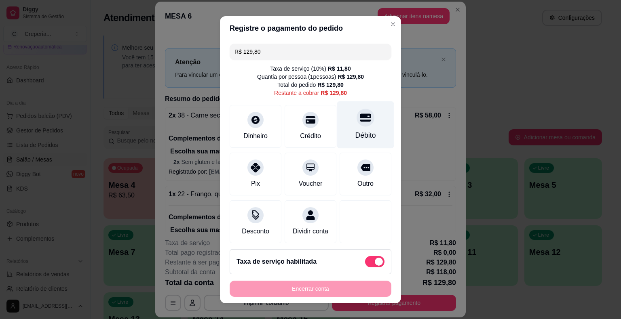
click at [357, 125] on div at bounding box center [366, 118] width 18 height 18
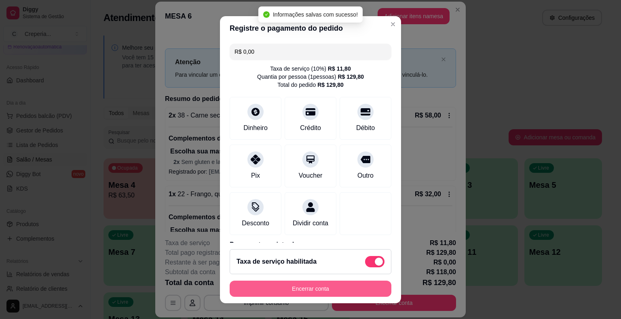
type input "R$ 0,00"
click at [330, 289] on button "Encerrar conta" at bounding box center [311, 289] width 162 height 16
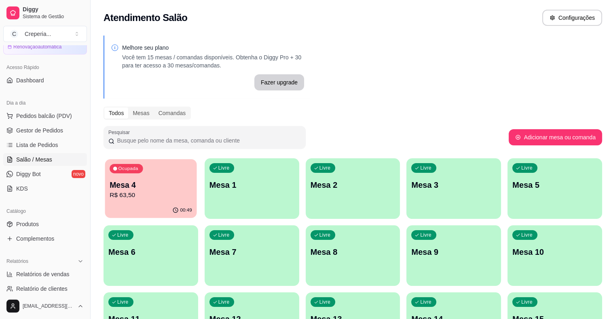
click at [141, 196] on p "R$ 63,50" at bounding box center [151, 195] width 82 height 9
click at [61, 146] on link "Lista de Pedidos" at bounding box center [45, 145] width 84 height 13
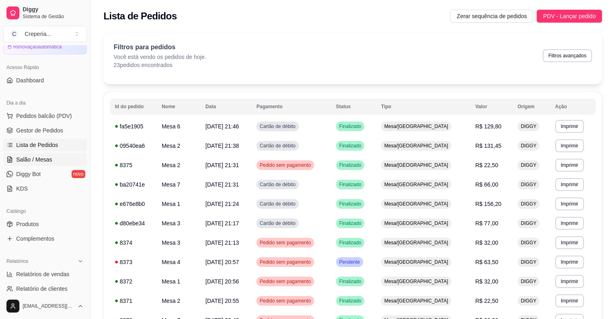
click at [49, 164] on link "Salão / Mesas" at bounding box center [45, 159] width 84 height 13
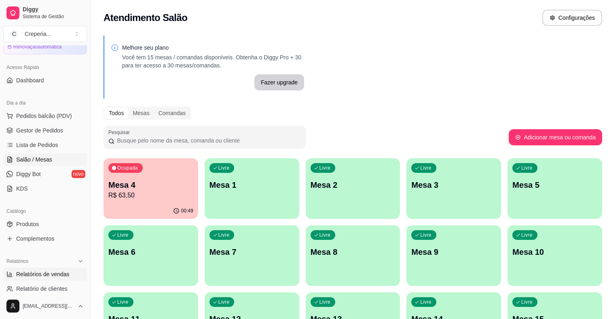
click at [36, 273] on span "Relatórios de vendas" at bounding box center [42, 274] width 53 height 8
select select "ALL"
select select "0"
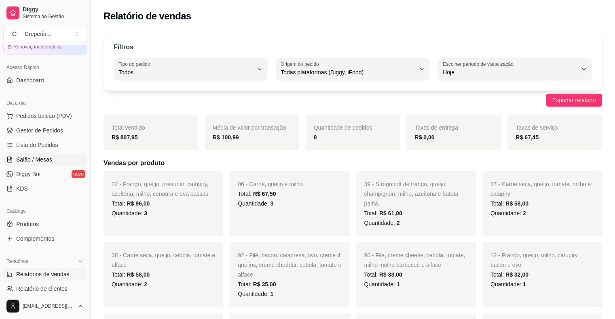
click at [45, 158] on span "Salão / Mesas" at bounding box center [34, 160] width 36 height 8
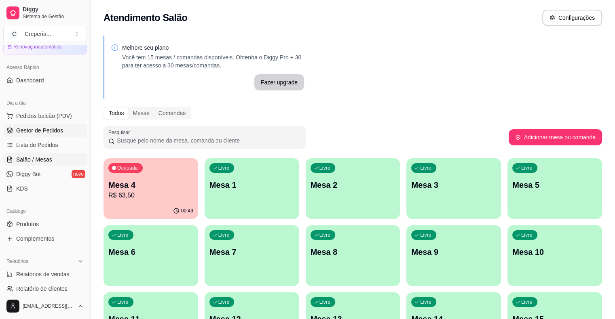
click at [36, 125] on link "Gestor de Pedidos" at bounding box center [45, 130] width 84 height 13
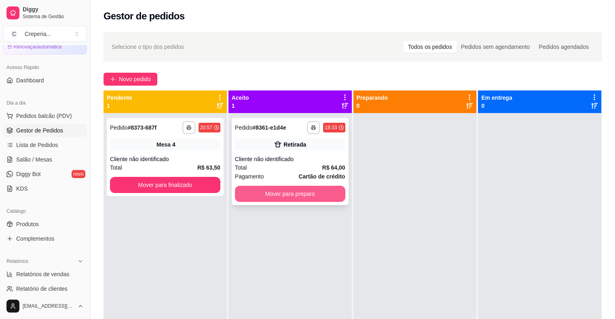
click at [270, 190] on button "Mover para preparo" at bounding box center [290, 194] width 110 height 16
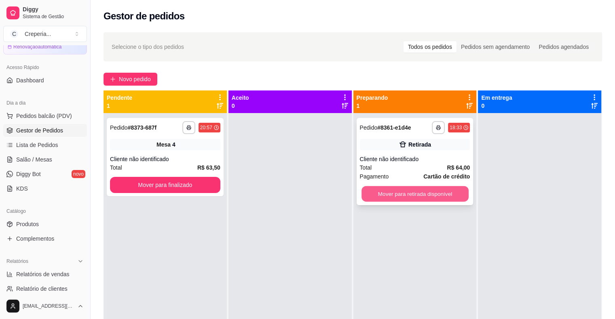
click at [392, 198] on button "Mover para retirada disponível" at bounding box center [414, 194] width 107 height 16
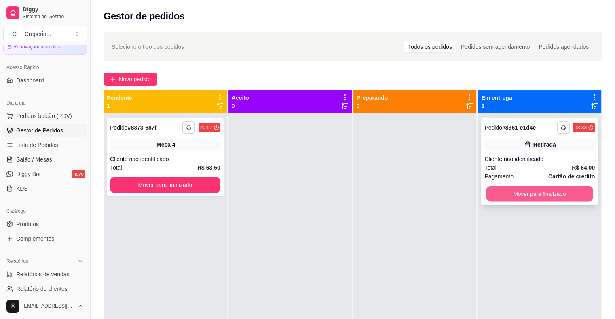
click at [512, 192] on button "Mover para finalizado" at bounding box center [539, 194] width 107 height 16
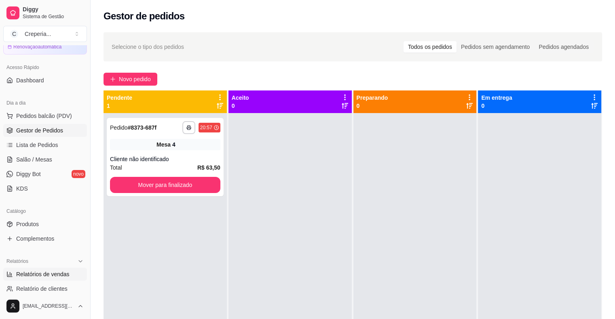
click at [33, 270] on span "Relatórios de vendas" at bounding box center [42, 274] width 53 height 8
select select "ALL"
select select "0"
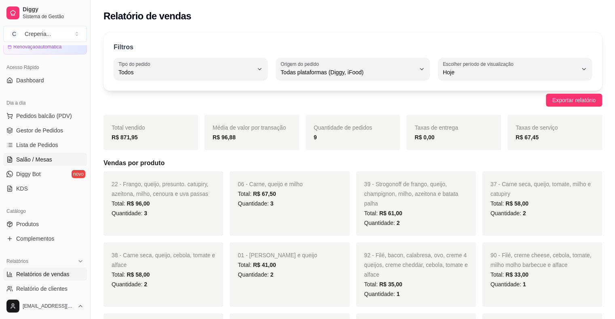
click at [42, 162] on span "Salão / Mesas" at bounding box center [34, 160] width 36 height 8
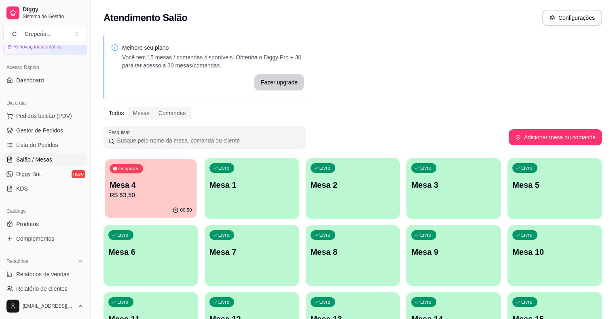
click at [157, 185] on p "Mesa 4" at bounding box center [151, 185] width 82 height 11
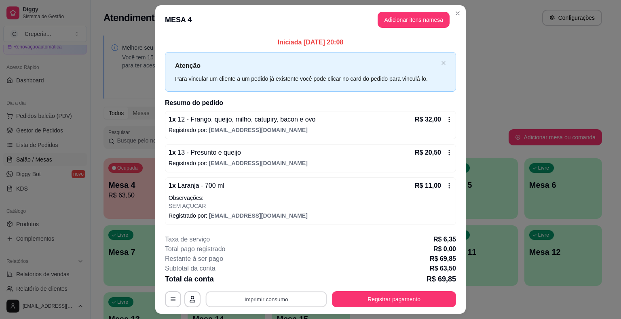
click at [280, 296] on button "Imprimir consumo" at bounding box center [266, 299] width 121 height 16
click at [275, 285] on button "IMPRESSORA" at bounding box center [266, 280] width 59 height 13
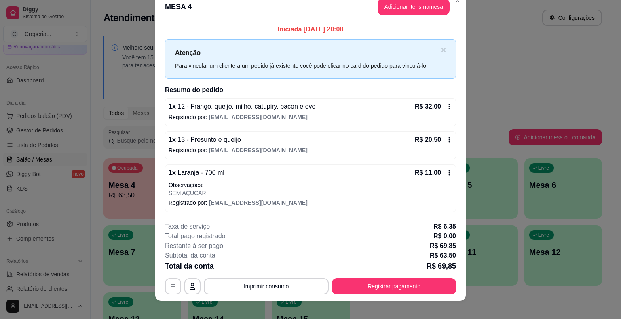
scroll to position [20, 0]
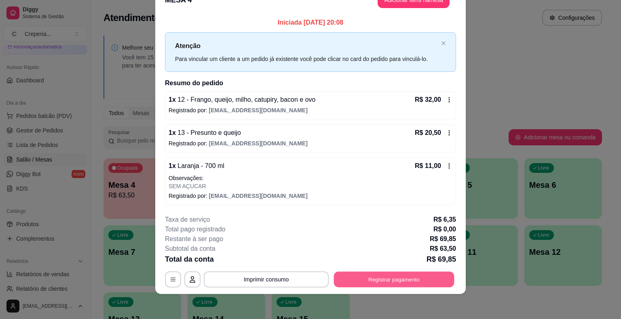
click at [418, 281] on button "Registrar pagamento" at bounding box center [394, 280] width 120 height 16
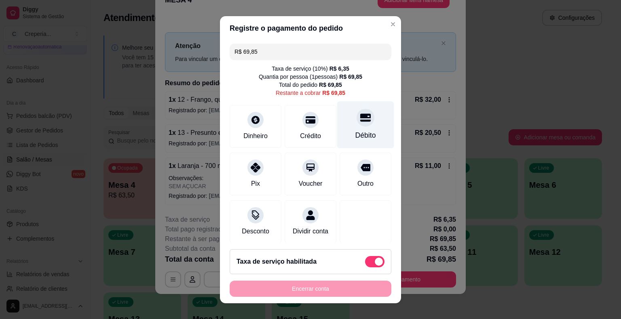
click at [365, 133] on div "Débito" at bounding box center [365, 124] width 57 height 47
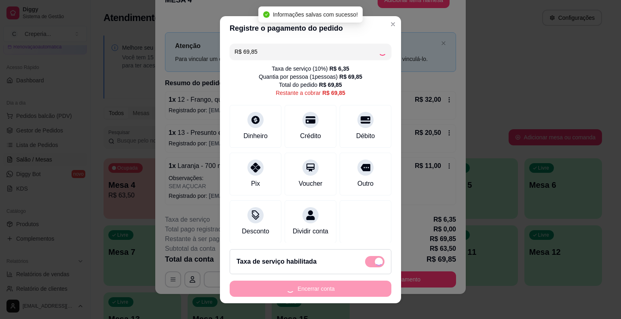
type input "R$ 0,00"
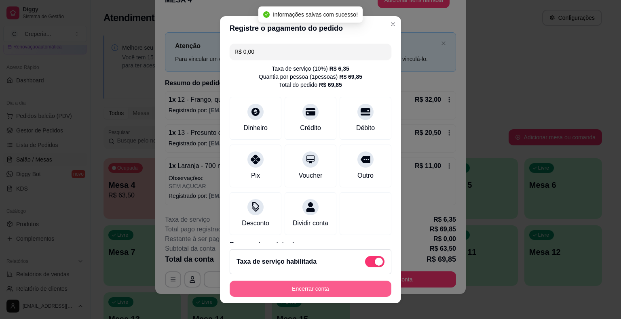
click at [340, 292] on button "Encerrar conta" at bounding box center [311, 289] width 162 height 16
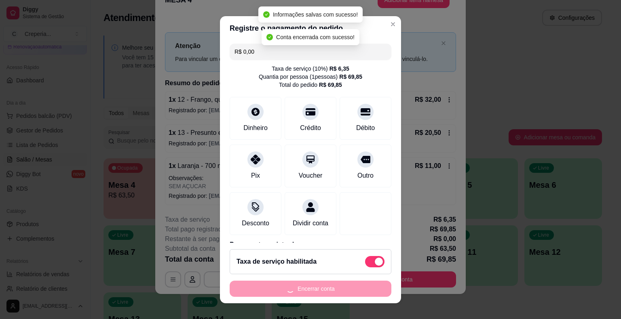
scroll to position [0, 0]
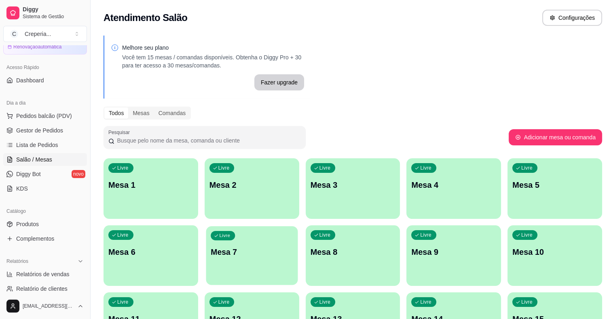
click at [211, 248] on p "Mesa 7" at bounding box center [252, 252] width 82 height 11
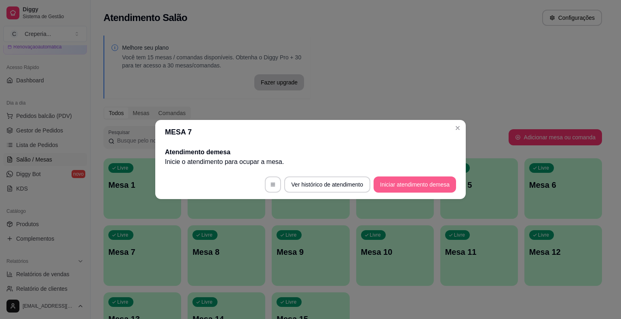
click at [409, 181] on button "Iniciar atendimento de mesa" at bounding box center [415, 185] width 82 height 16
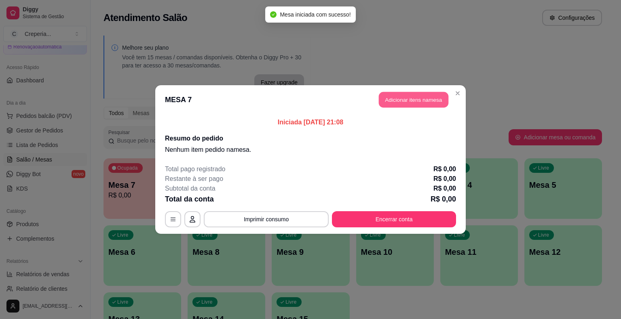
click at [421, 102] on button "Adicionar itens na mesa" at bounding box center [414, 100] width 70 height 16
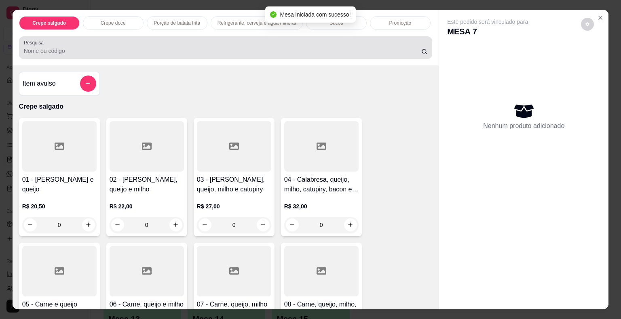
click at [223, 40] on div at bounding box center [226, 48] width 404 height 16
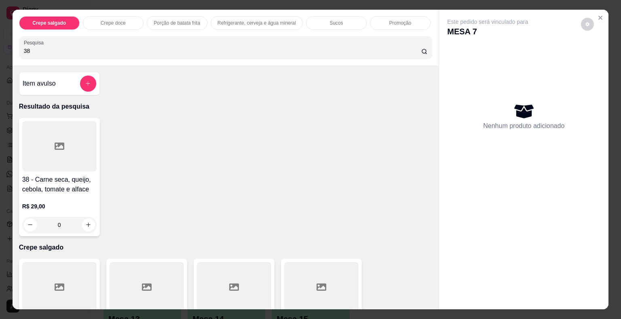
type input "38"
click at [65, 143] on div at bounding box center [59, 146] width 74 height 51
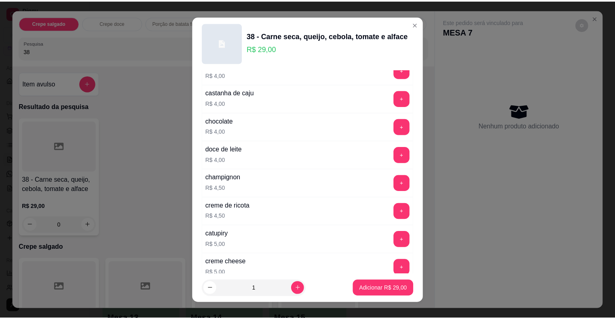
scroll to position [1428, 0]
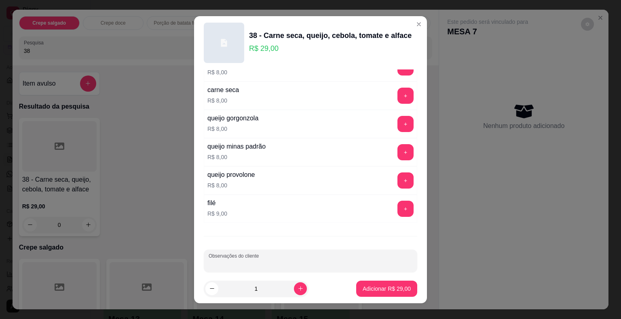
click at [351, 260] on input "Observações do cliente" at bounding box center [311, 264] width 204 height 8
type input "SEM ALFACE SEM CEBOLA COM RUCULA E AZEITONA"
click at [361, 284] on button "Adicionar R$ 29,00" at bounding box center [386, 289] width 61 height 16
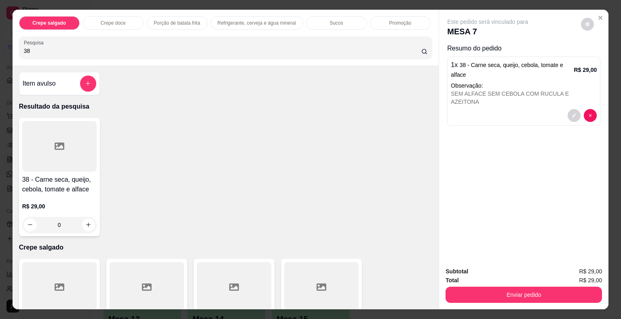
drag, startPoint x: 14, startPoint y: 44, endPoint x: 1, endPoint y: 44, distance: 13.0
click at [1, 44] on div "Crepe salgado Crepe doce Porção de batata frita Refrigerante, cerveja e água mi…" at bounding box center [310, 159] width 621 height 319
type input "14"
click at [58, 133] on div at bounding box center [59, 146] width 74 height 51
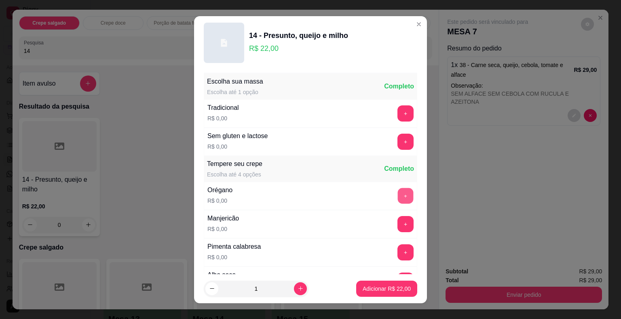
click at [398, 194] on button "+" at bounding box center [406, 196] width 16 height 16
click at [397, 285] on button "Adicionar R$ 22,00" at bounding box center [386, 289] width 61 height 16
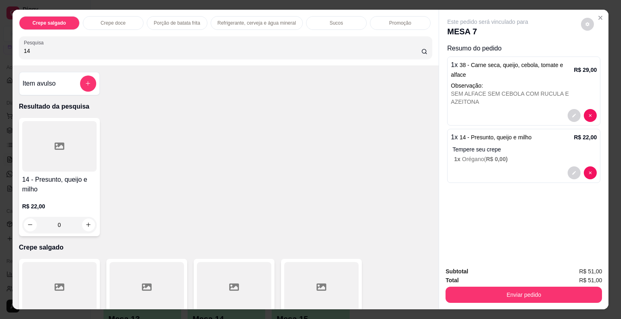
drag, startPoint x: 55, startPoint y: 46, endPoint x: 0, endPoint y: 46, distance: 54.6
click at [0, 46] on div "Crepe salgado Crepe doce Porção de batata frita Refrigerante, cerveja e água mi…" at bounding box center [310, 159] width 621 height 319
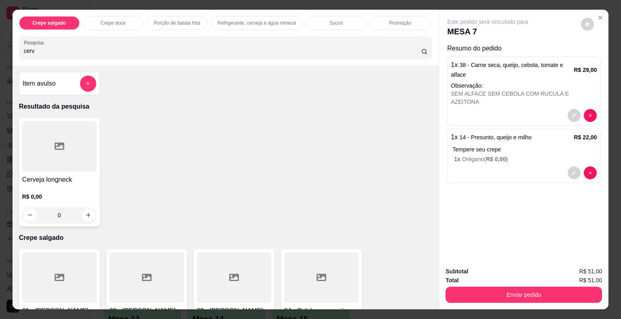
type input "cerv"
click at [65, 147] on div at bounding box center [59, 146] width 74 height 51
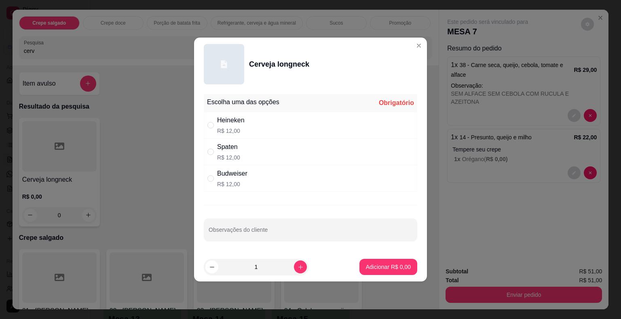
click at [233, 129] on p "R$ 12,00" at bounding box center [230, 131] width 27 height 8
radio input "true"
click at [371, 264] on p "Adicionar R$ 12,00" at bounding box center [387, 267] width 48 height 8
type input "1"
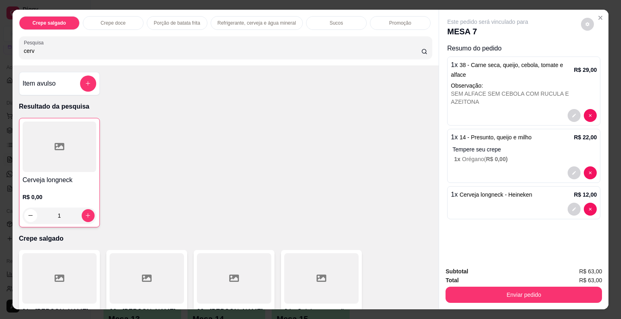
drag, startPoint x: 40, startPoint y: 46, endPoint x: 5, endPoint y: 47, distance: 35.6
click at [5, 47] on div "Crepe salgado Crepe doce Porção de batata frita Refrigerante, cerveja e água mi…" at bounding box center [310, 159] width 621 height 319
type input "coca"
click at [78, 148] on div at bounding box center [59, 146] width 74 height 51
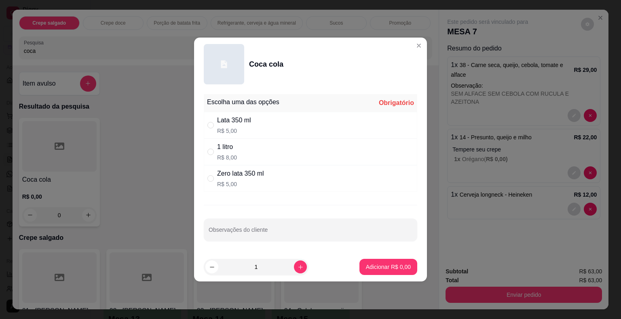
click at [230, 179] on div "Zero lata 350 ml R$ 5,00" at bounding box center [240, 178] width 47 height 19
radio input "true"
click at [365, 261] on button "Adicionar R$ 5,00" at bounding box center [388, 267] width 58 height 16
type input "1"
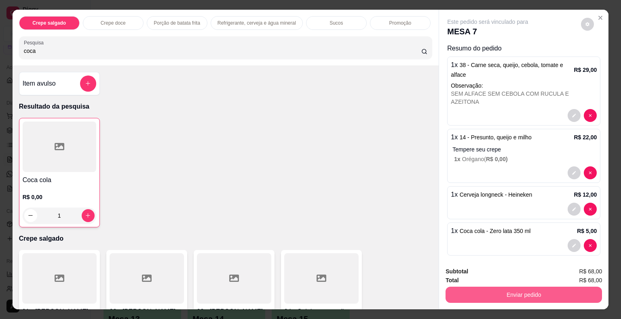
click at [492, 293] on button "Enviar pedido" at bounding box center [524, 295] width 156 height 16
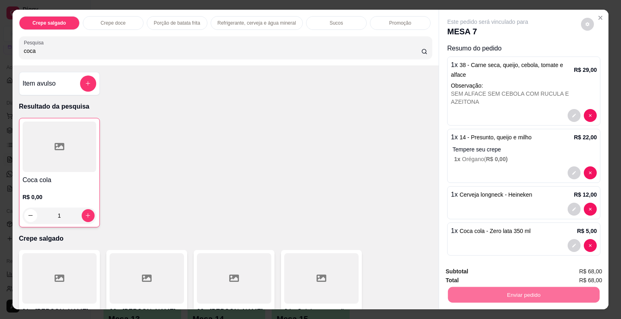
click at [474, 273] on button "Não registrar e enviar pedido" at bounding box center [497, 272] width 84 height 15
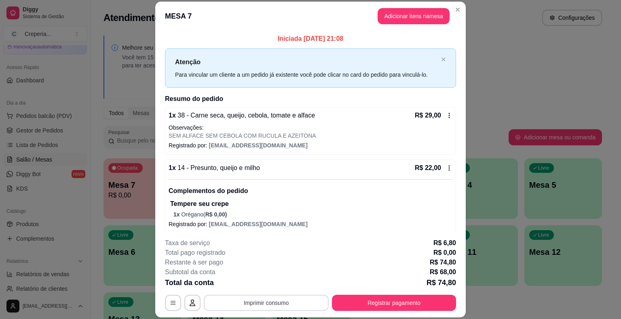
click at [280, 304] on button "Imprimir consumo" at bounding box center [266, 303] width 125 height 16
click at [264, 281] on button "IMPRESSORA" at bounding box center [265, 284] width 57 height 13
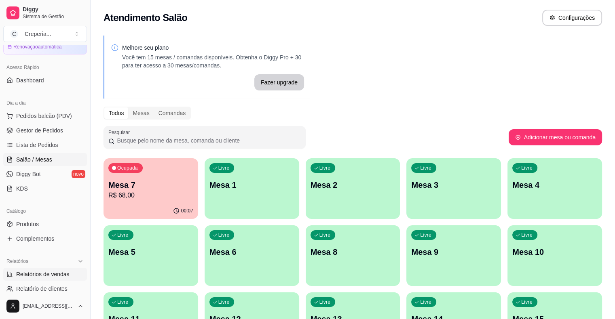
click at [55, 272] on span "Relatórios de vendas" at bounding box center [42, 274] width 53 height 8
select select "ALL"
select select "0"
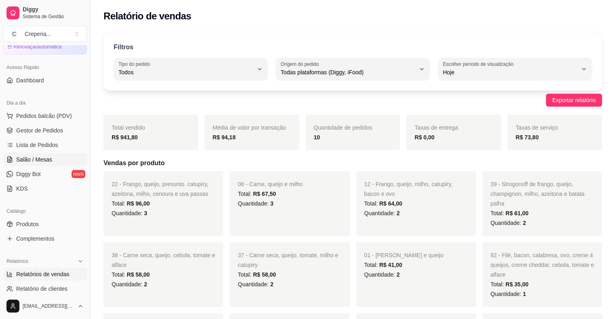
click at [59, 160] on link "Salão / Mesas" at bounding box center [45, 159] width 84 height 13
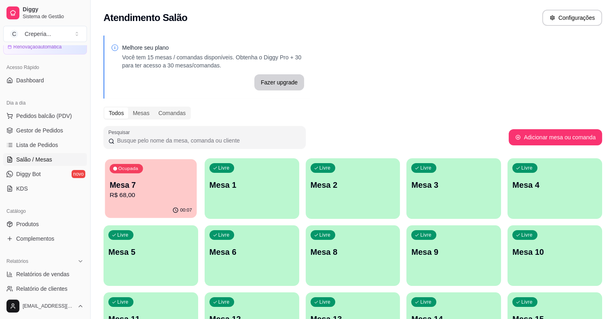
click at [165, 192] on p "R$ 68,00" at bounding box center [151, 195] width 82 height 9
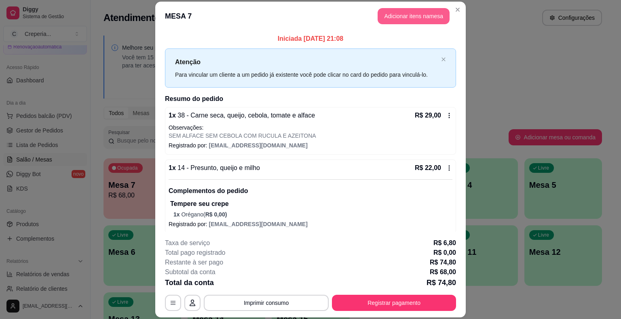
click at [399, 21] on button "Adicionar itens na mesa" at bounding box center [414, 16] width 72 height 16
click at [194, 51] on input "Pesquisa" at bounding box center [222, 51] width 397 height 8
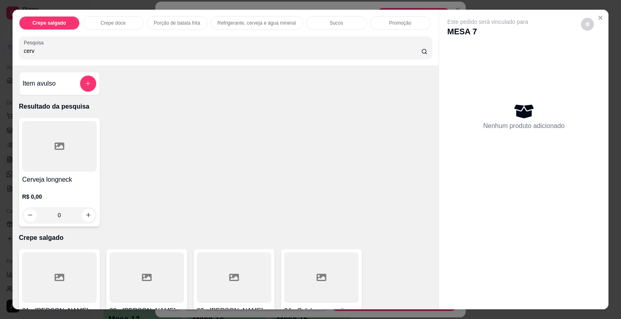
type input "cerv"
click at [55, 143] on icon at bounding box center [60, 146] width 10 height 7
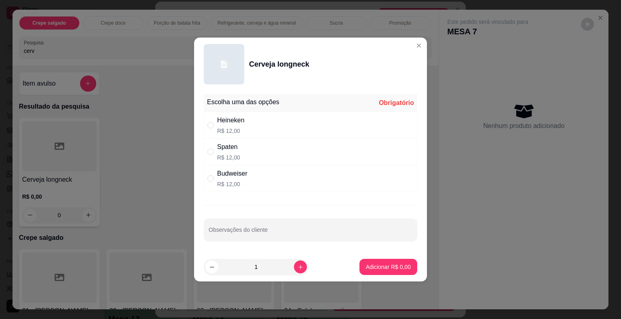
drag, startPoint x: 228, startPoint y: 122, endPoint x: 323, endPoint y: 185, distance: 114.4
click at [229, 123] on div "Heineken" at bounding box center [230, 121] width 27 height 10
radio input "true"
click at [390, 266] on p "Adicionar R$ 12,00" at bounding box center [387, 267] width 48 height 8
type input "1"
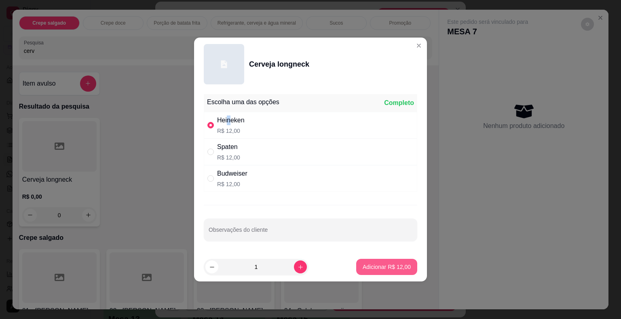
type input "1"
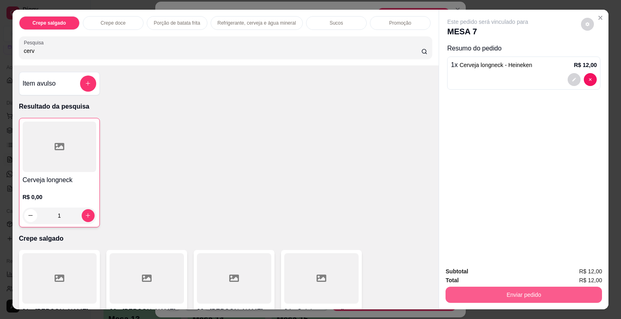
click at [494, 294] on button "Enviar pedido" at bounding box center [524, 295] width 156 height 16
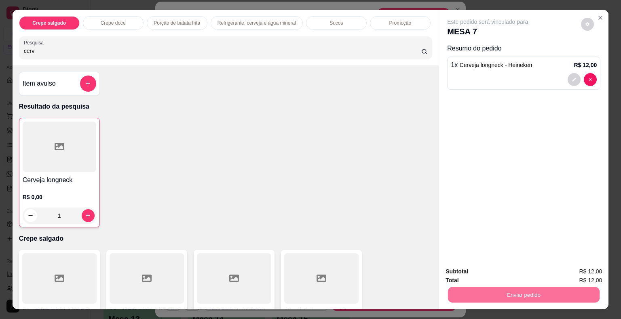
click at [466, 272] on button "Não registrar e enviar pedido" at bounding box center [497, 272] width 82 height 15
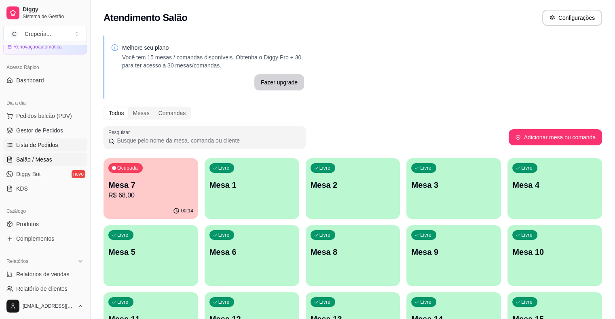
click at [47, 144] on span "Lista de Pedidos" at bounding box center [37, 145] width 42 height 8
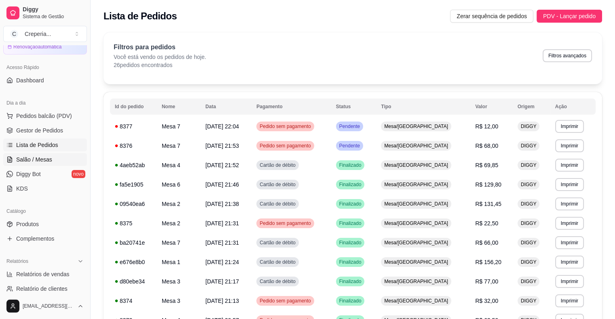
click at [44, 160] on span "Salão / Mesas" at bounding box center [34, 160] width 36 height 8
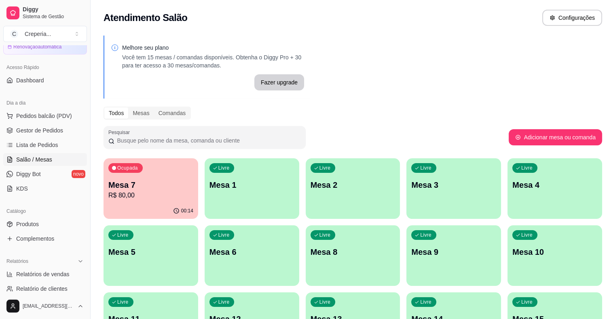
click at [155, 183] on p "Mesa 7" at bounding box center [150, 185] width 85 height 11
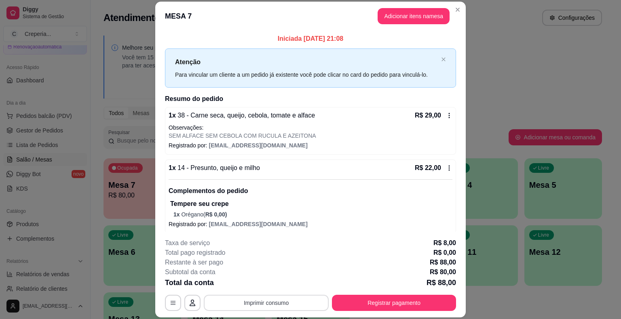
click at [293, 304] on button "Imprimir consumo" at bounding box center [266, 303] width 125 height 16
click at [277, 285] on button "IMPRESSORA" at bounding box center [265, 284] width 57 height 13
click at [378, 304] on button "Registrar pagamento" at bounding box center [394, 304] width 120 height 16
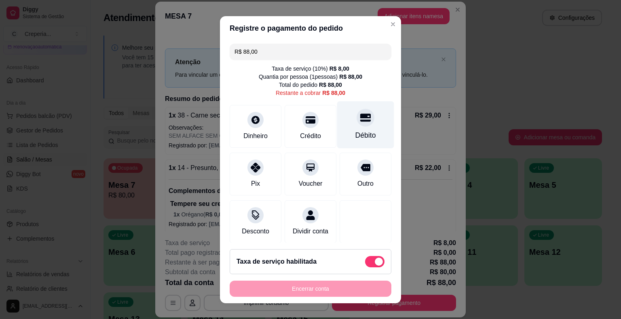
click at [355, 132] on div "Débito" at bounding box center [365, 135] width 21 height 11
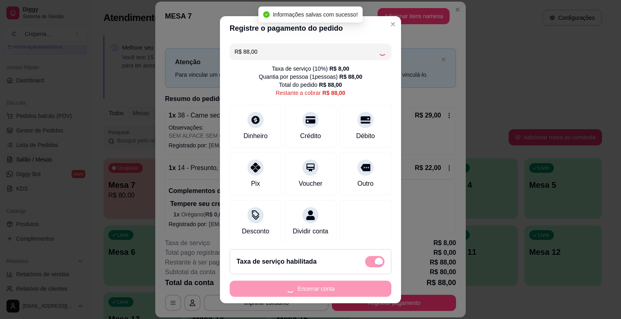
type input "R$ 0,00"
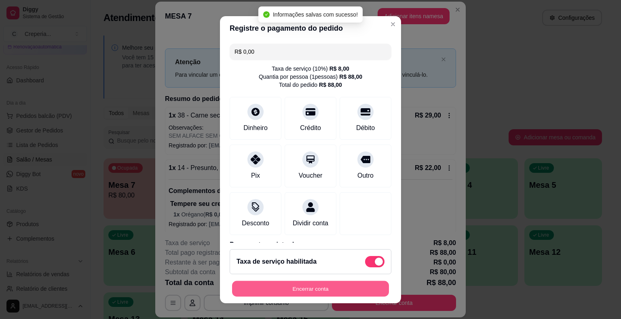
click at [307, 287] on button "Encerrar conta" at bounding box center [310, 289] width 157 height 16
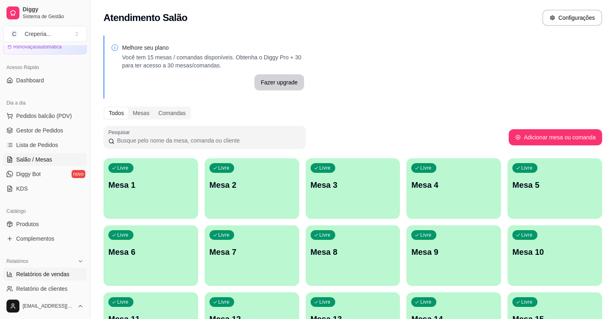
click at [48, 275] on span "Relatórios de vendas" at bounding box center [42, 274] width 53 height 8
select select "ALL"
select select "0"
